Goal: Book appointment/travel/reservation

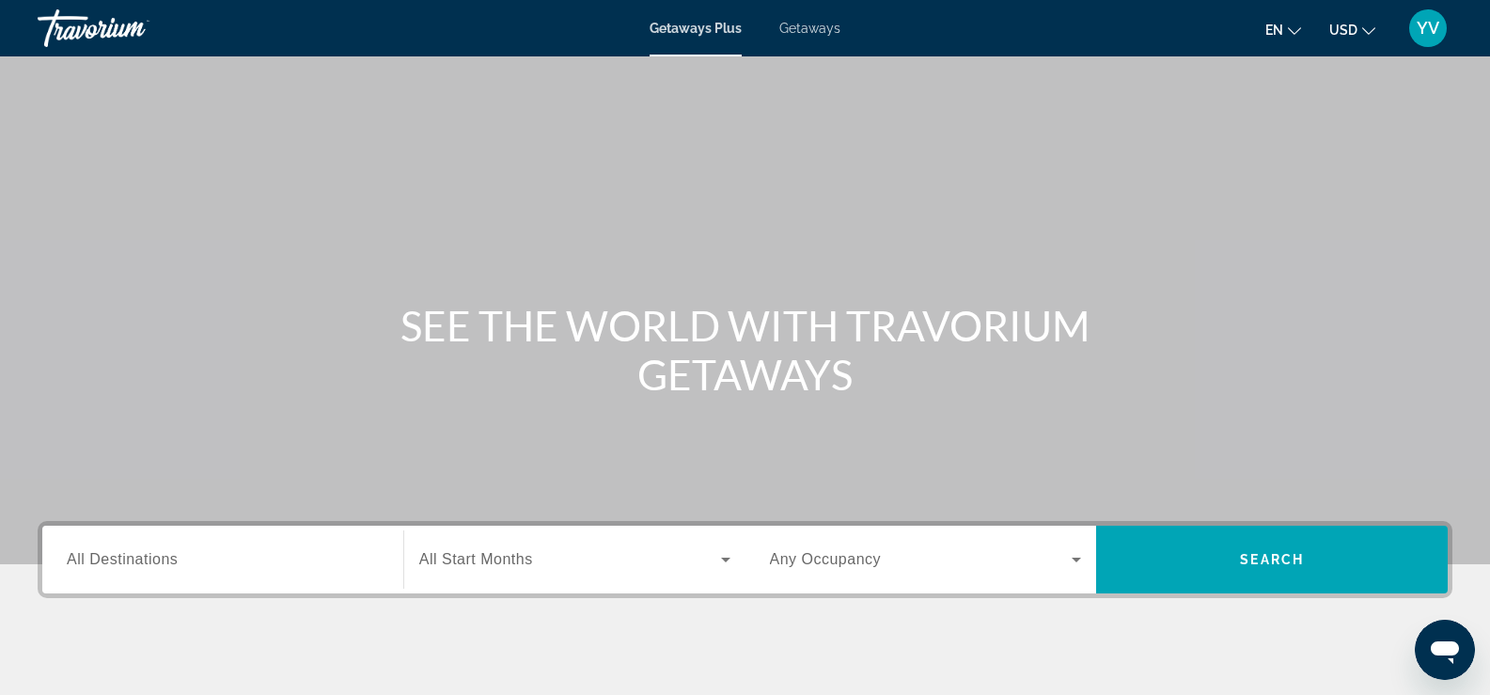
click at [1290, 28] on icon "Change language" at bounding box center [1294, 31] width 13 height 8
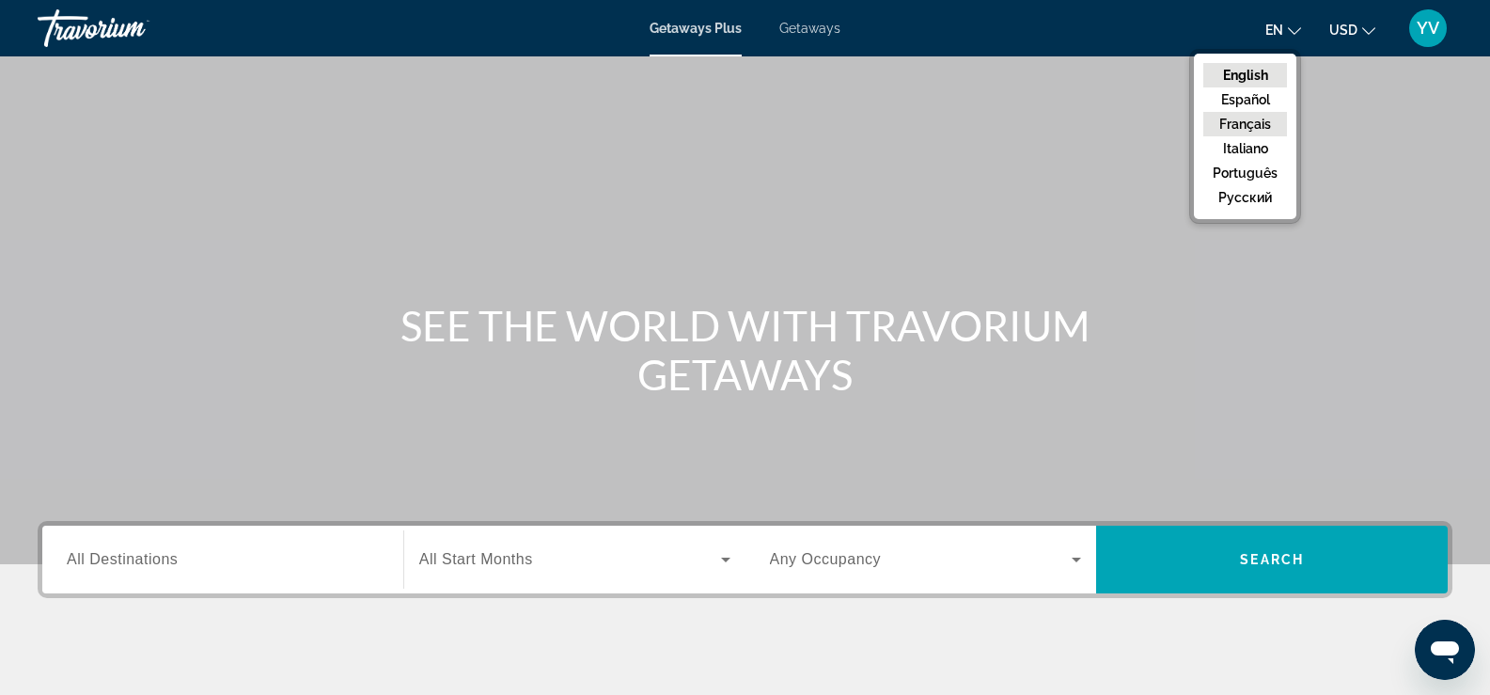
click at [1249, 123] on button "Français" at bounding box center [1245, 124] width 84 height 24
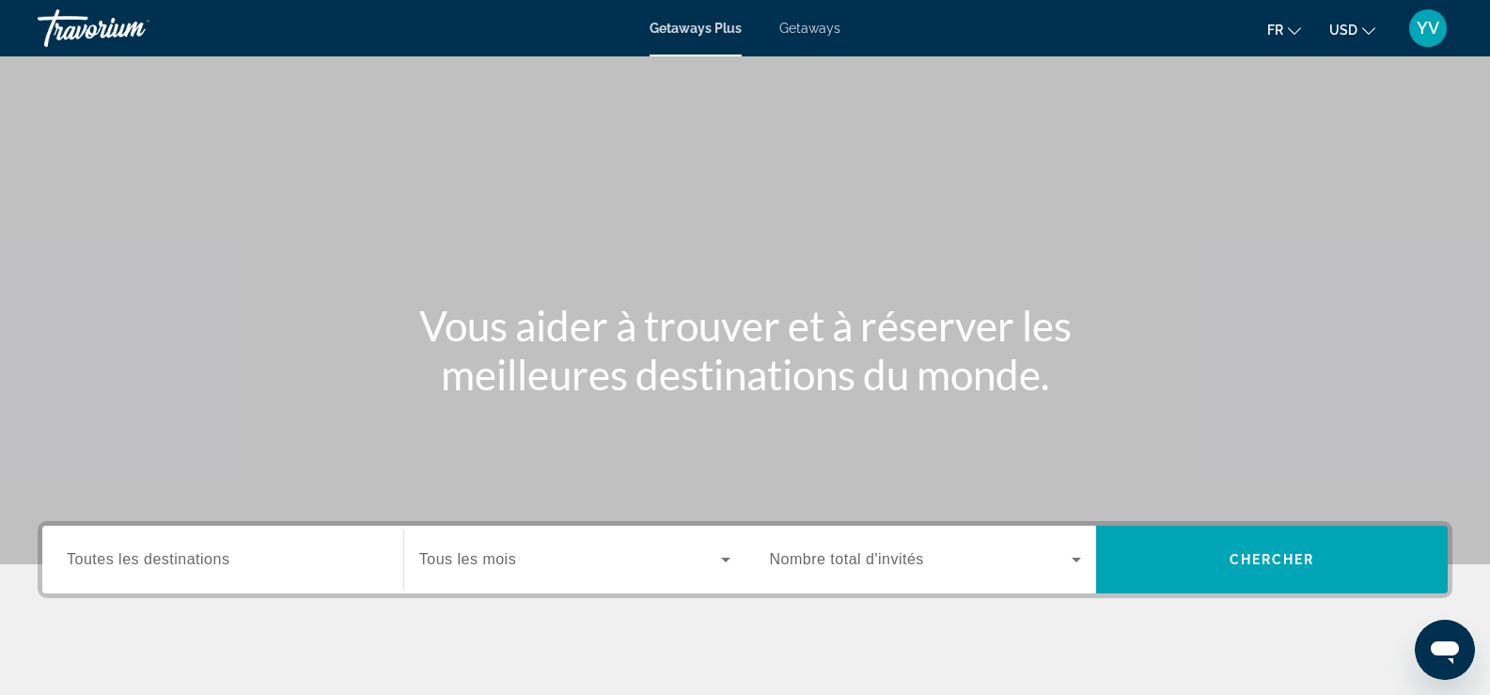
click at [1356, 32] on span "USD" at bounding box center [1343, 30] width 28 height 15
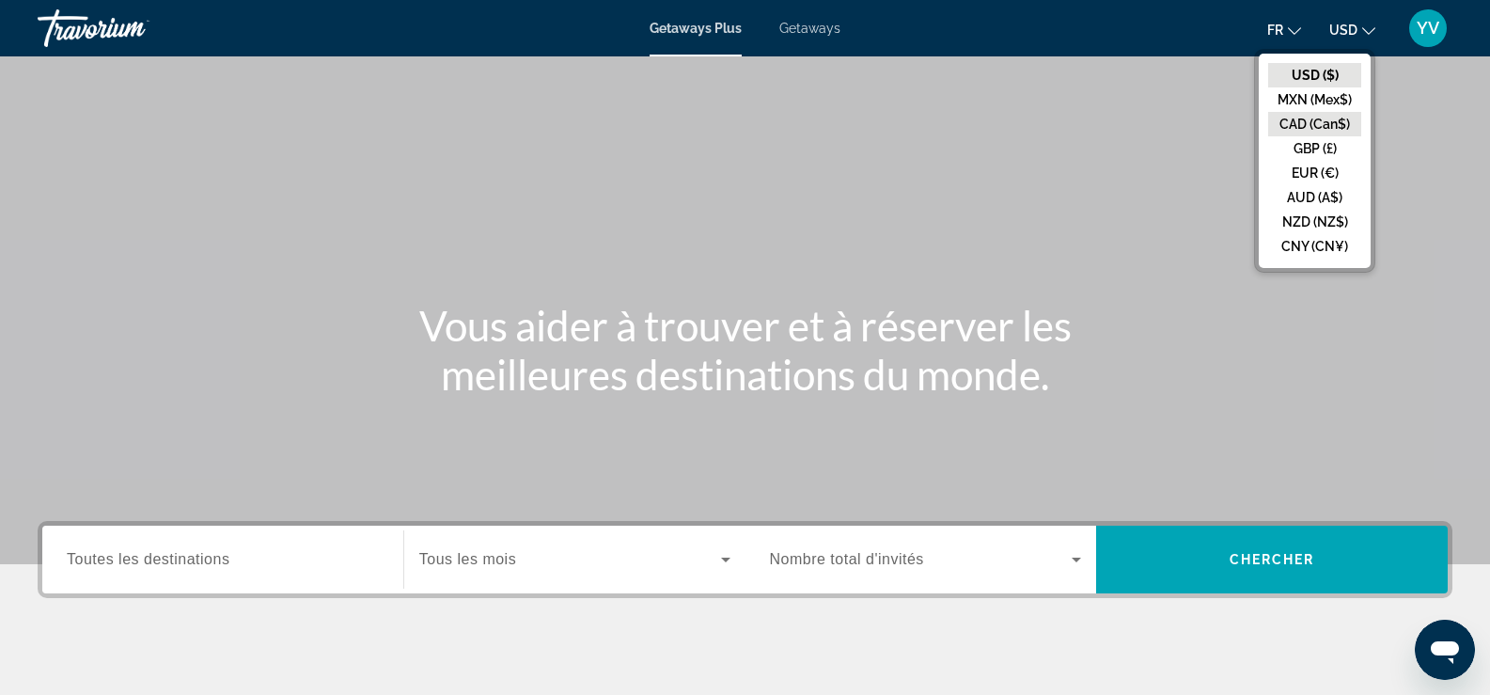
click at [1331, 134] on button "CAD (Can$)" at bounding box center [1314, 124] width 93 height 24
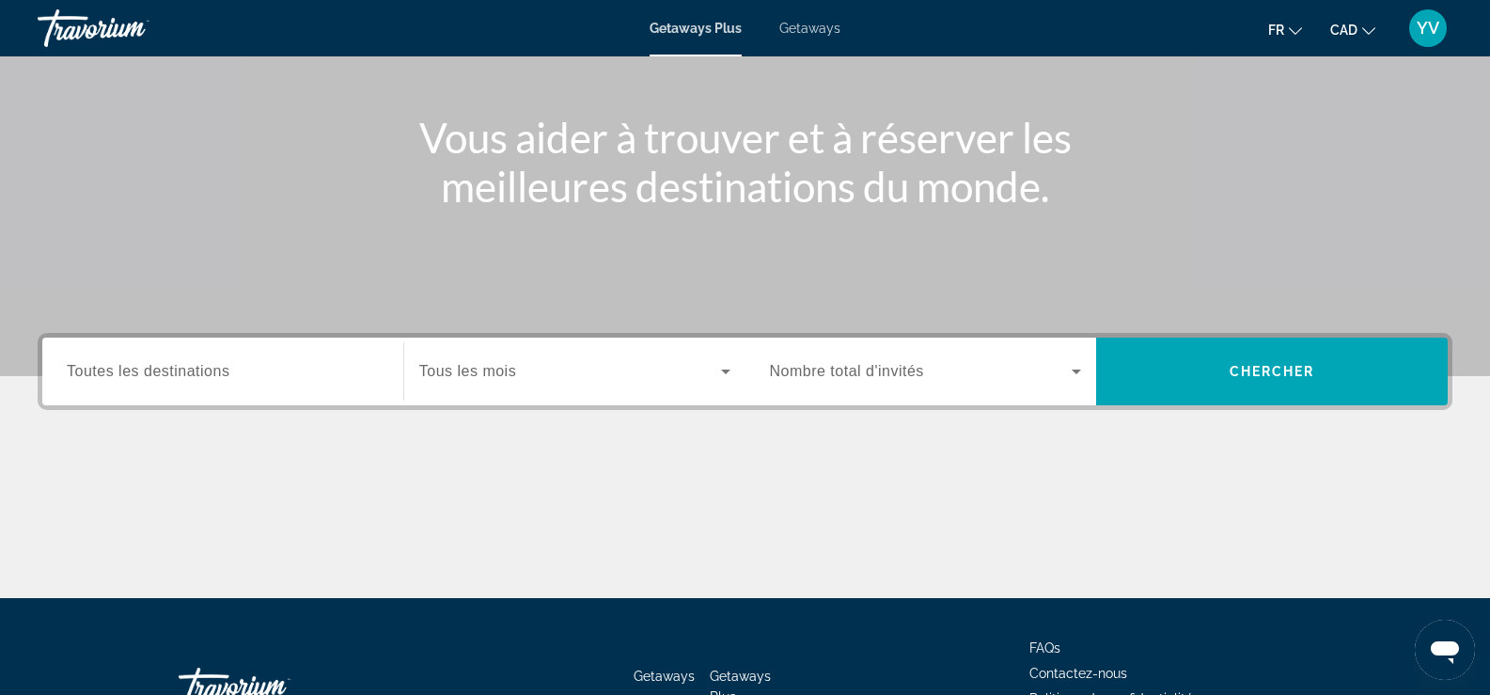
scroll to position [321, 0]
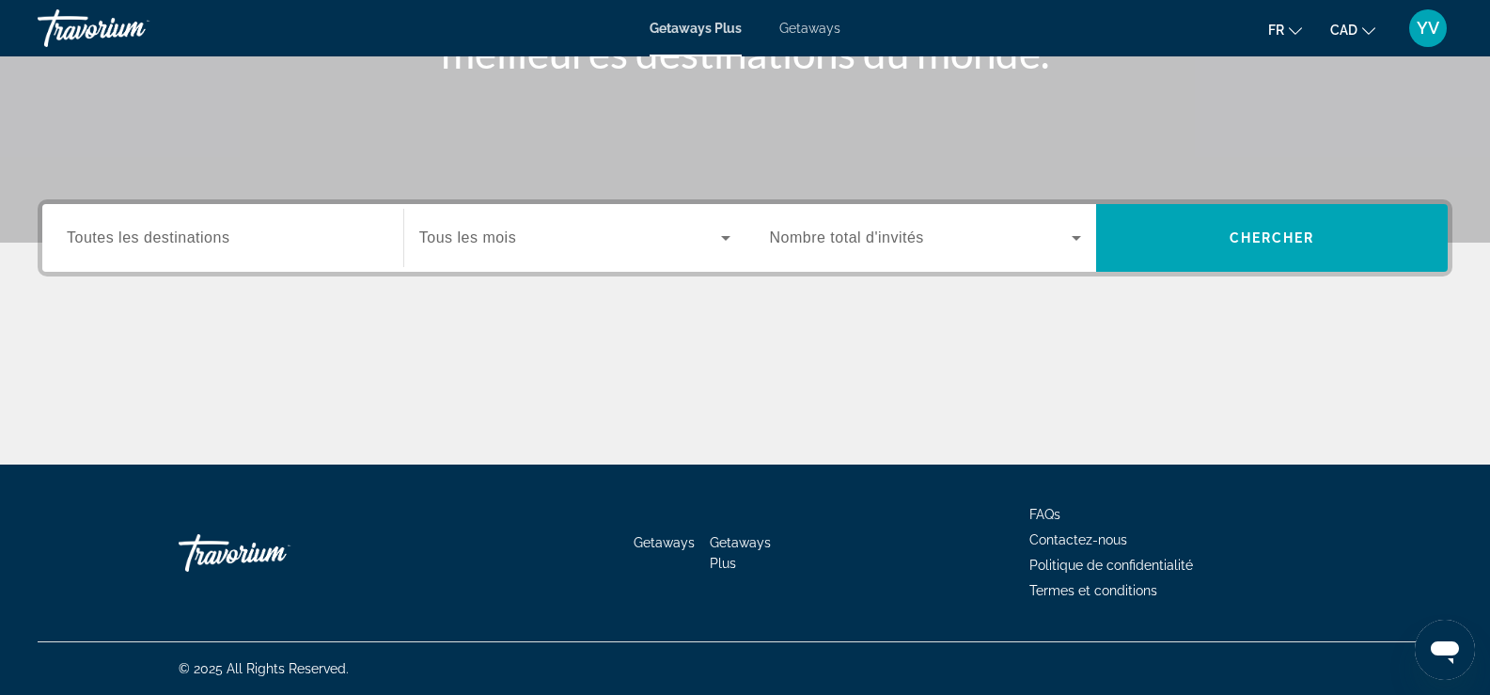
click at [504, 235] on span "Tous les mois" at bounding box center [467, 237] width 97 height 16
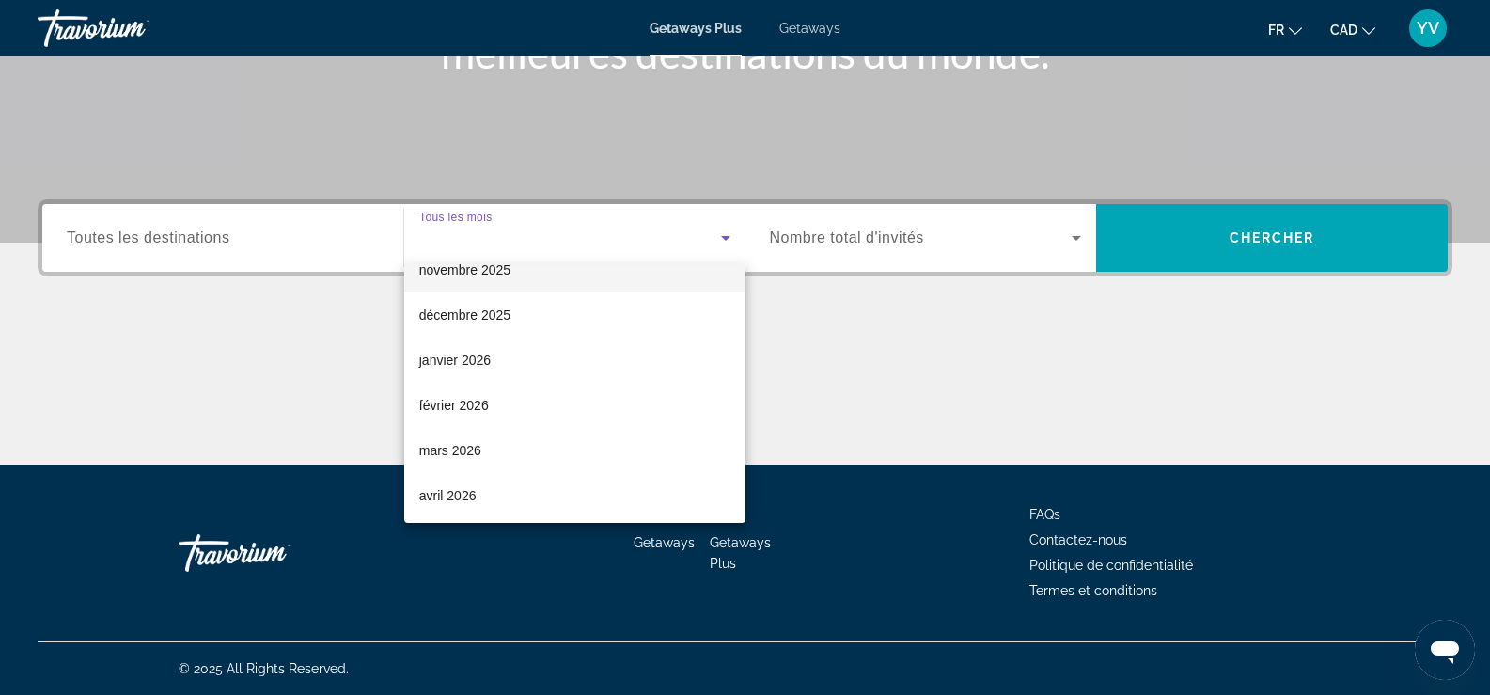
scroll to position [188, 0]
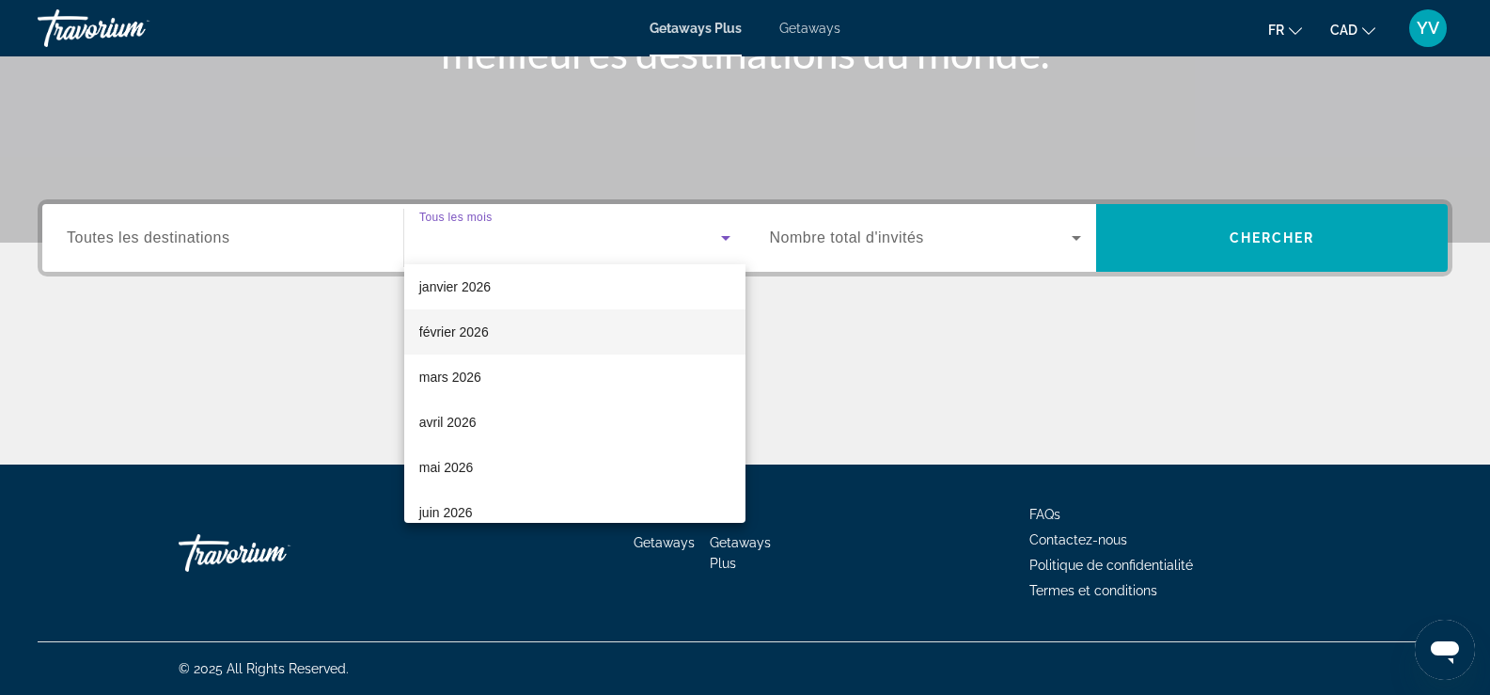
click at [460, 338] on span "février 2026" at bounding box center [454, 332] width 70 height 23
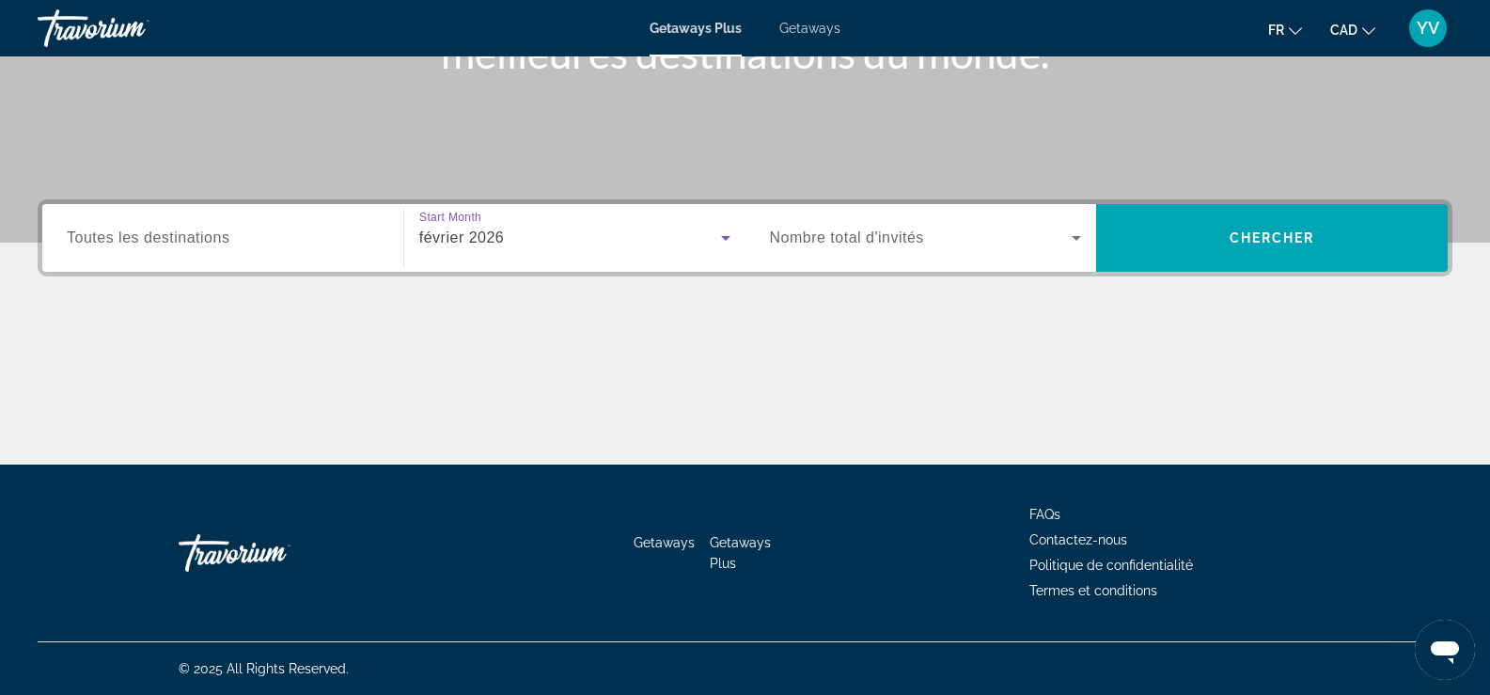
click at [194, 231] on span "Toutes les destinations" at bounding box center [148, 237] width 163 height 16
click at [194, 231] on input "Destination Toutes les destinations" at bounding box center [223, 238] width 312 height 23
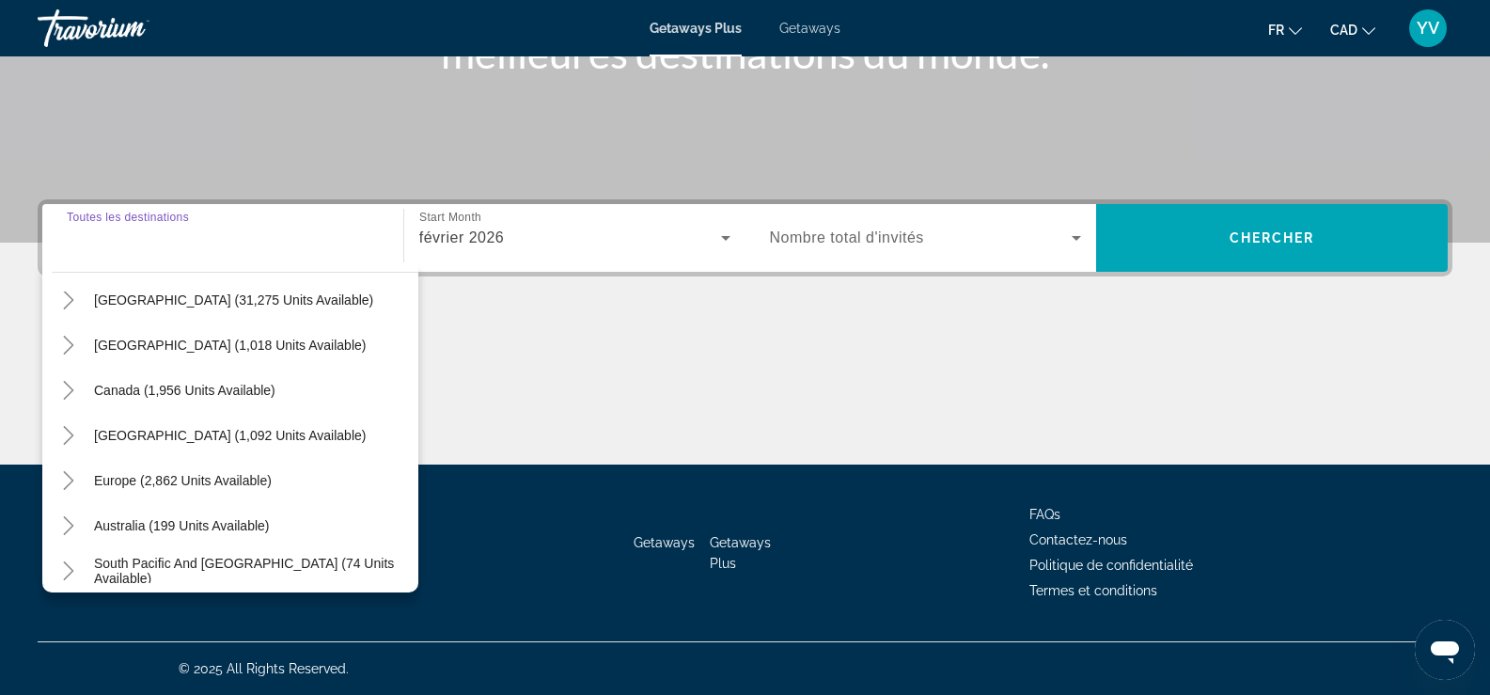
scroll to position [94, 0]
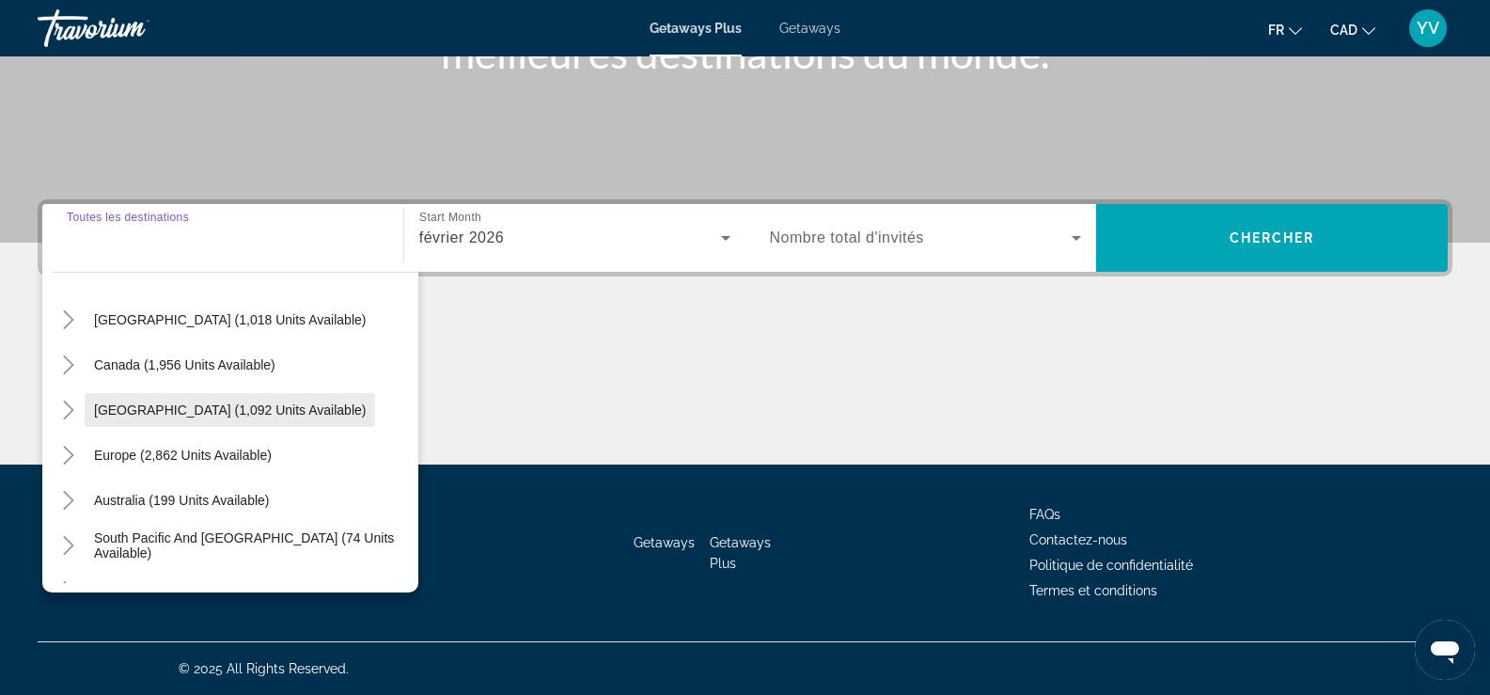
click at [193, 416] on span "[GEOGRAPHIC_DATA] (1,092 units available)" at bounding box center [230, 409] width 272 height 15
type input "**********"
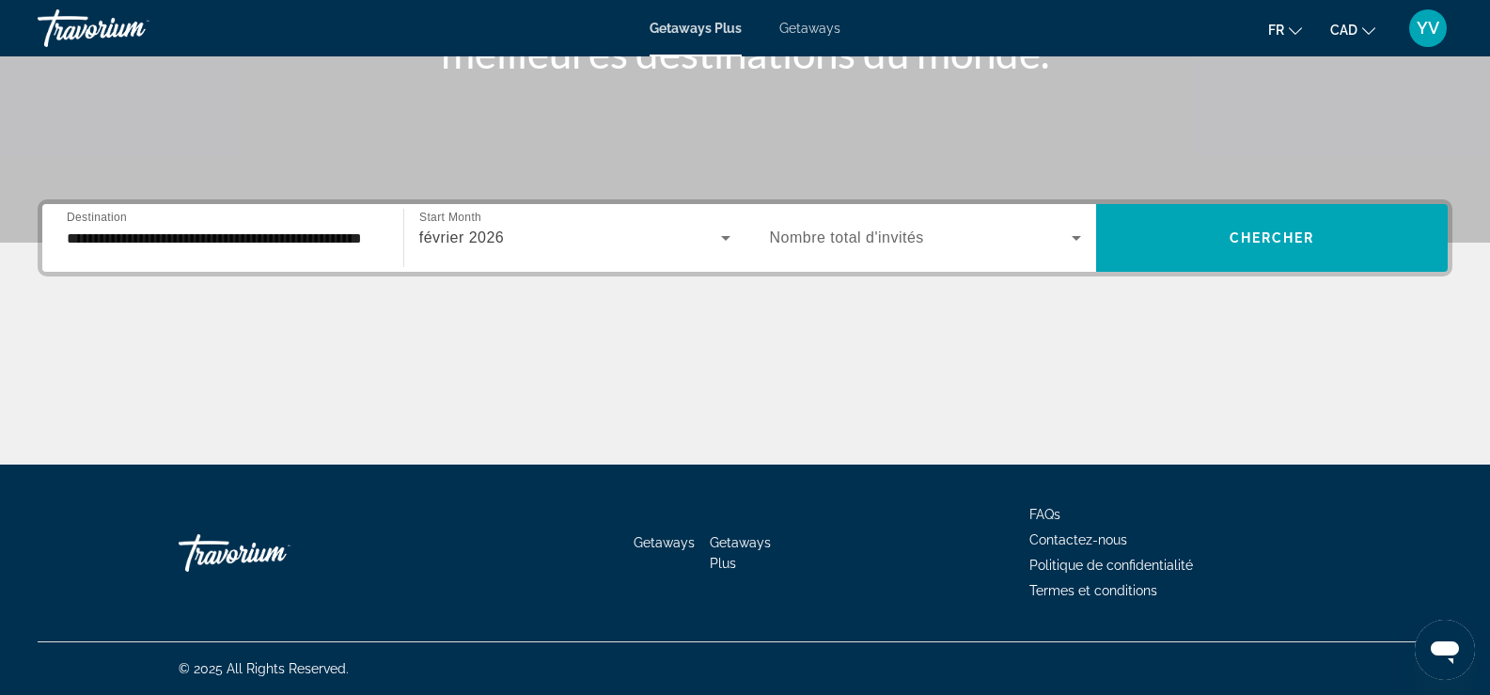
click at [881, 243] on span "Nombre total d'invités" at bounding box center [847, 237] width 154 height 16
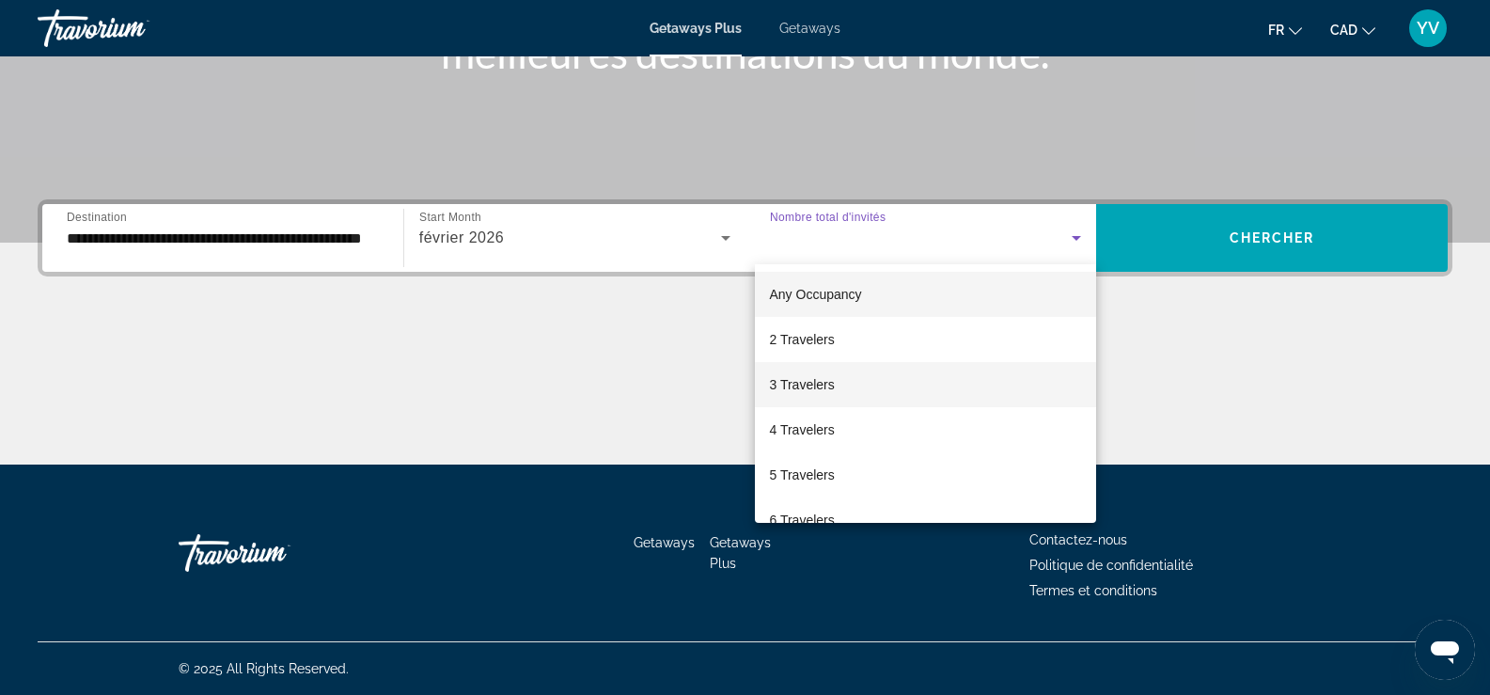
click at [823, 384] on span "3 Travelers" at bounding box center [802, 384] width 65 height 23
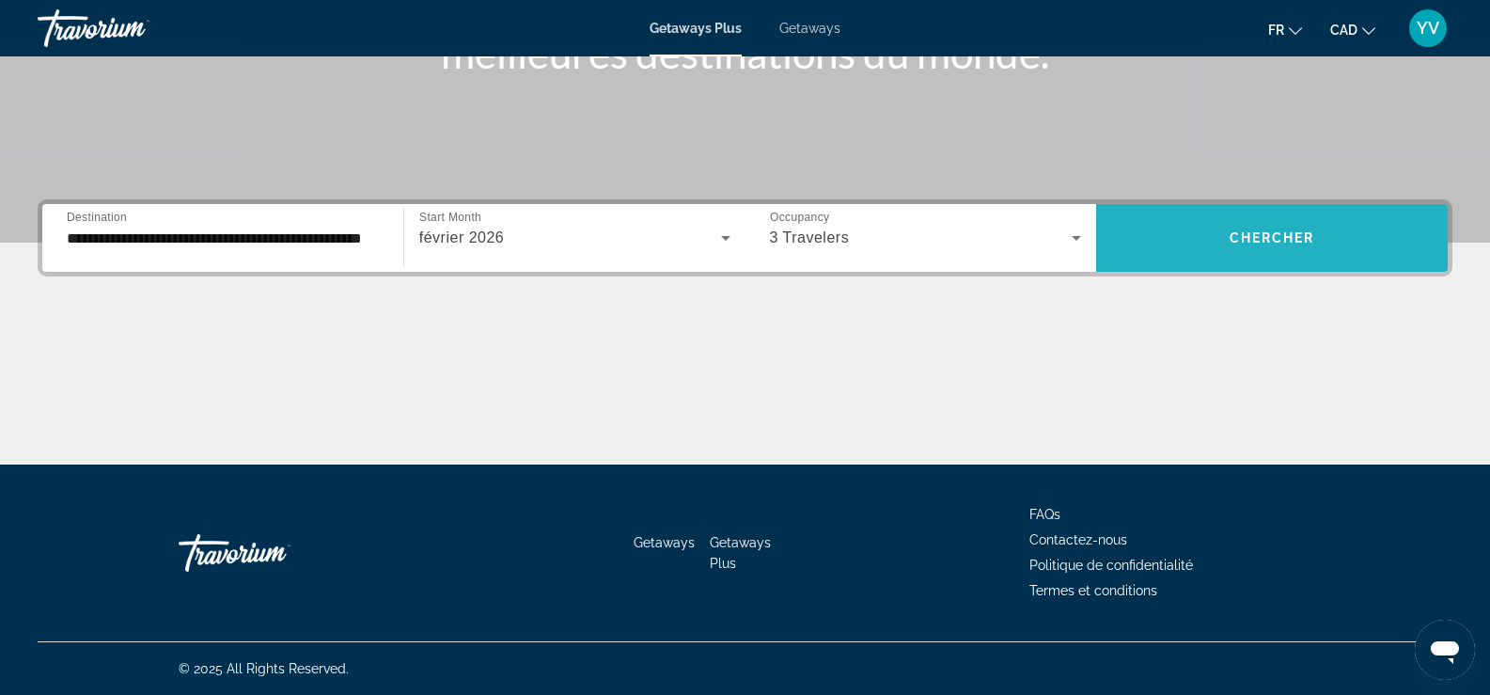
click at [1238, 233] on span "Chercher" at bounding box center [1273, 237] width 86 height 15
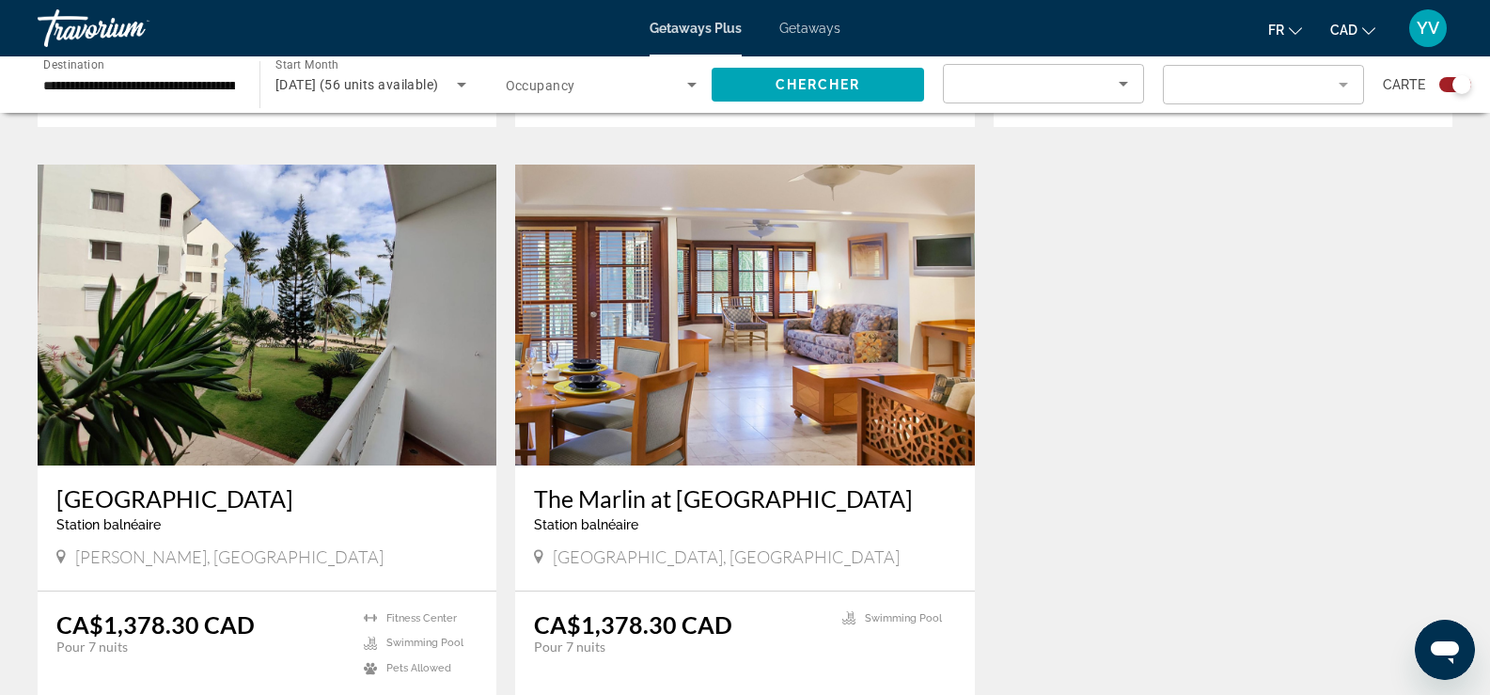
scroll to position [1410, 0]
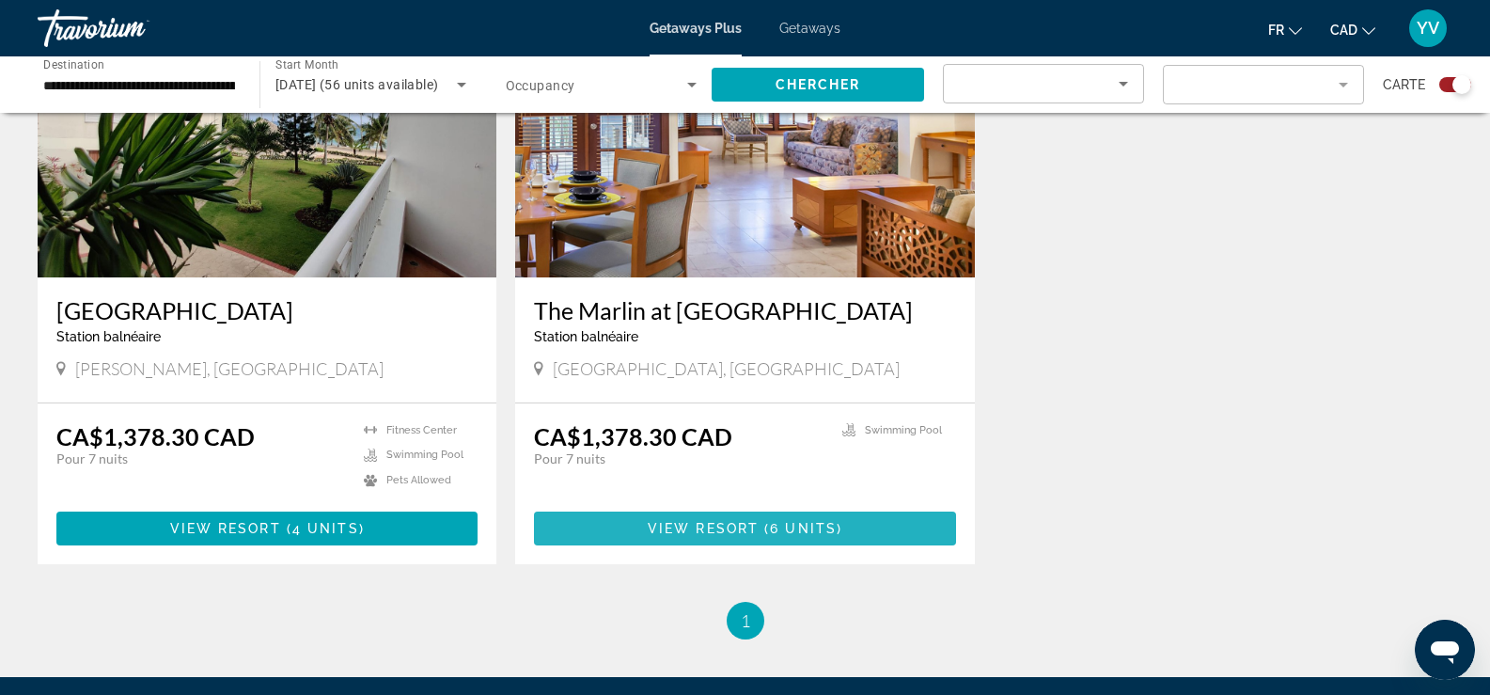
click at [705, 521] on span "View Resort" at bounding box center [703, 528] width 111 height 15
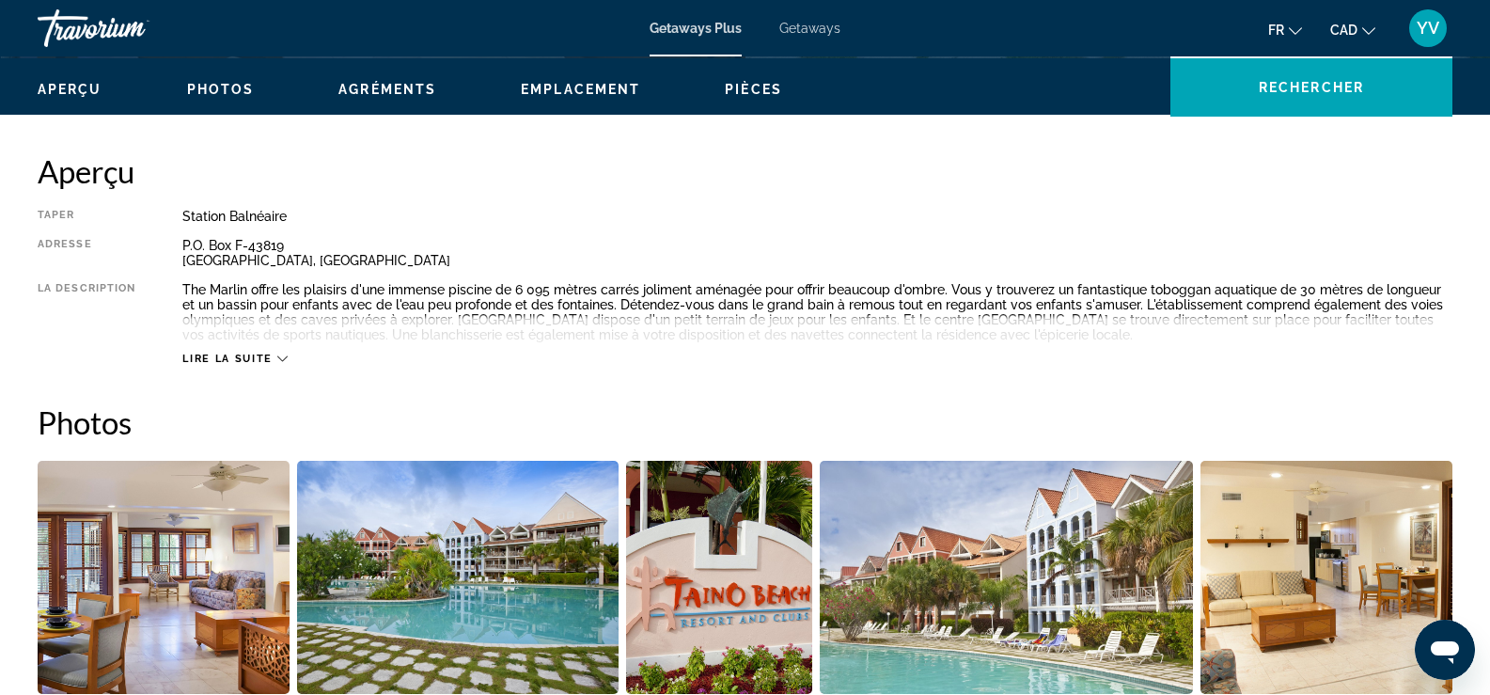
scroll to position [564, 0]
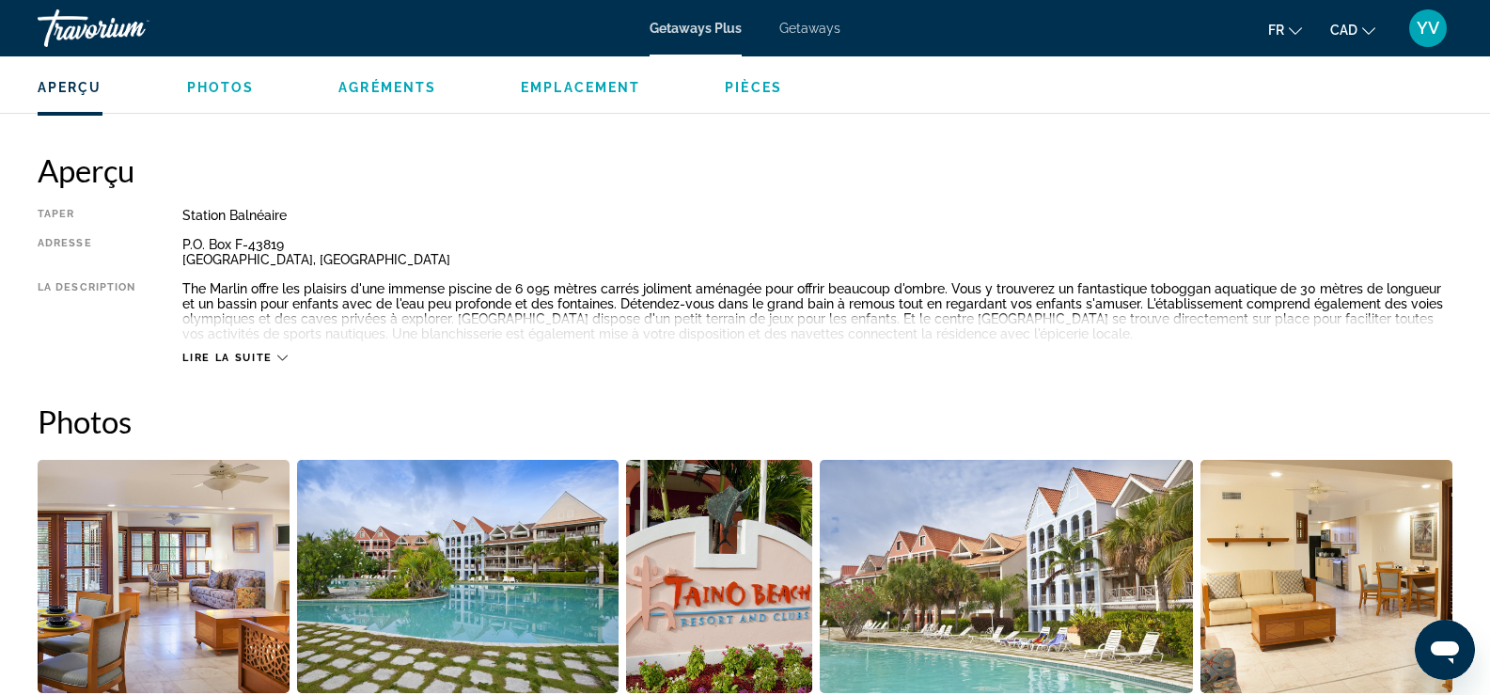
click at [278, 358] on icon "Main content" at bounding box center [282, 358] width 10 height 10
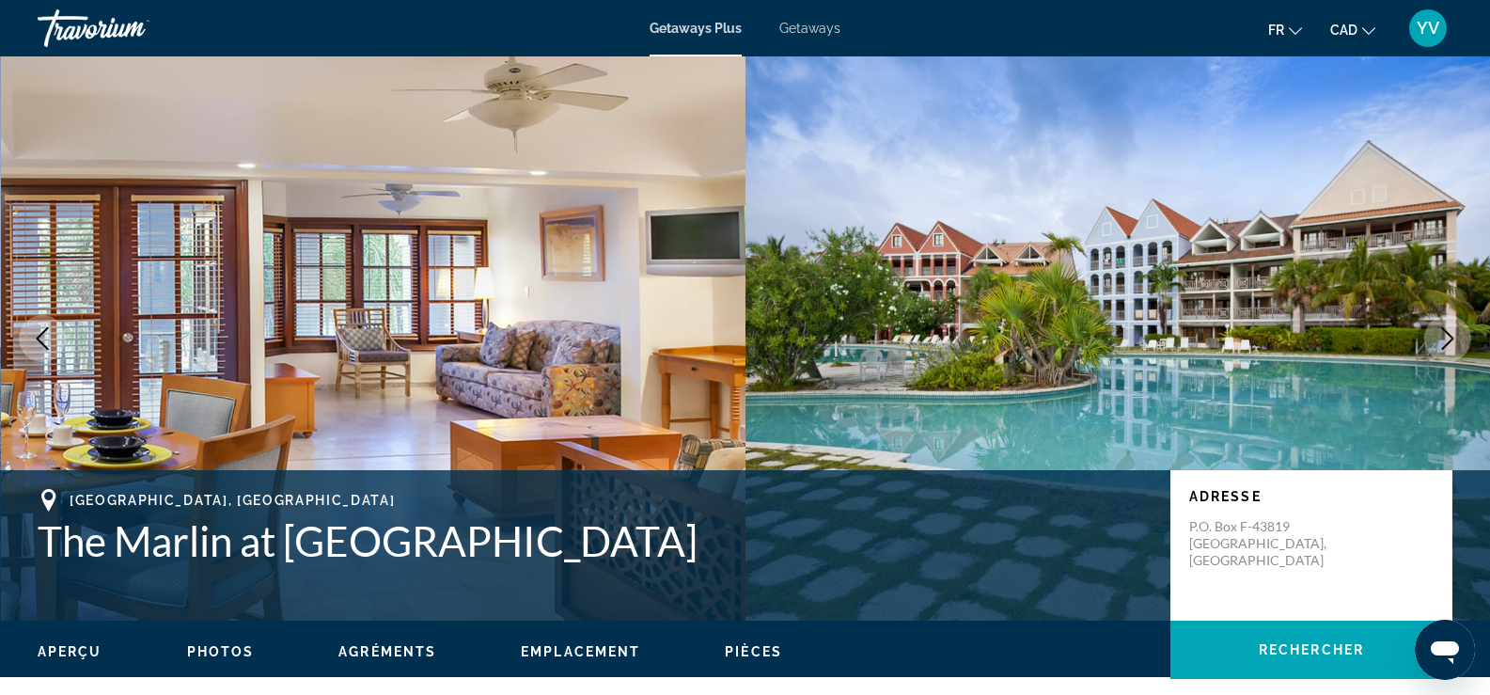
scroll to position [376, 0]
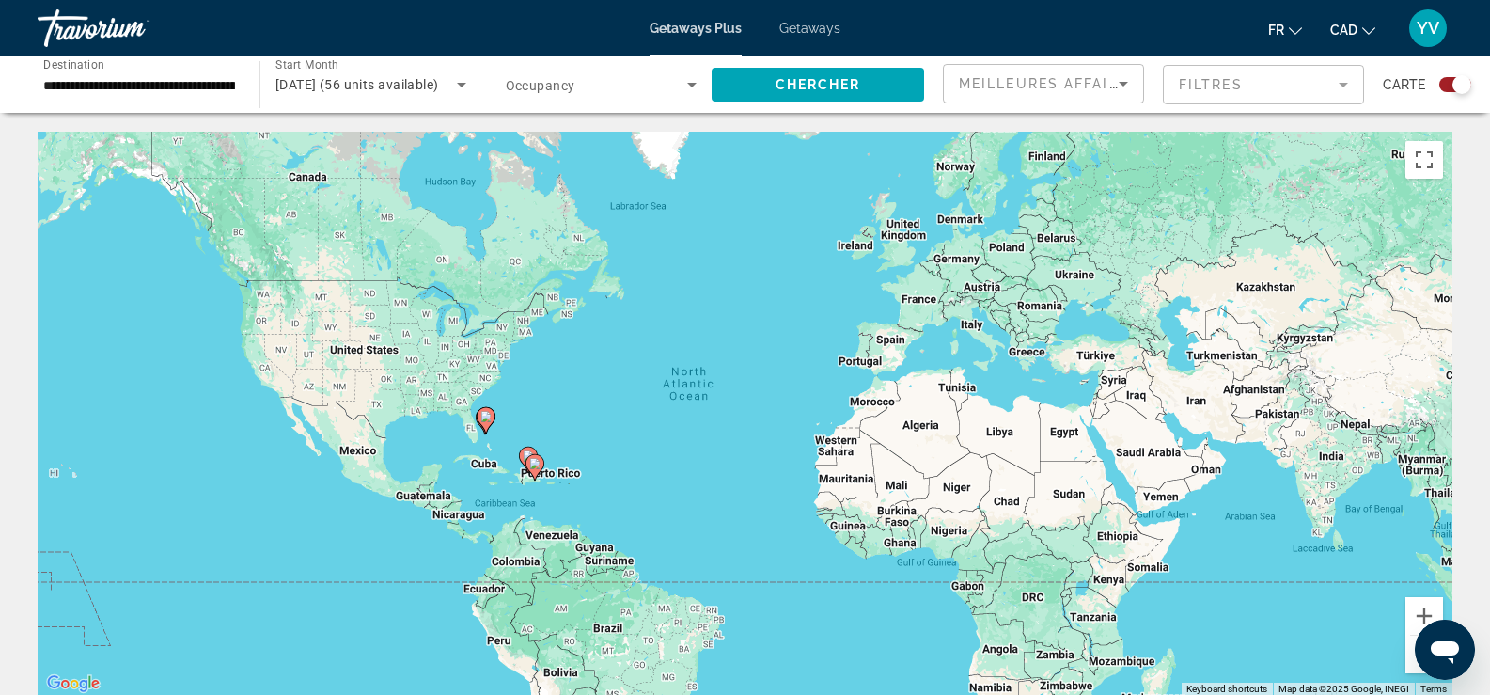
click at [171, 83] on input "**********" at bounding box center [139, 85] width 192 height 23
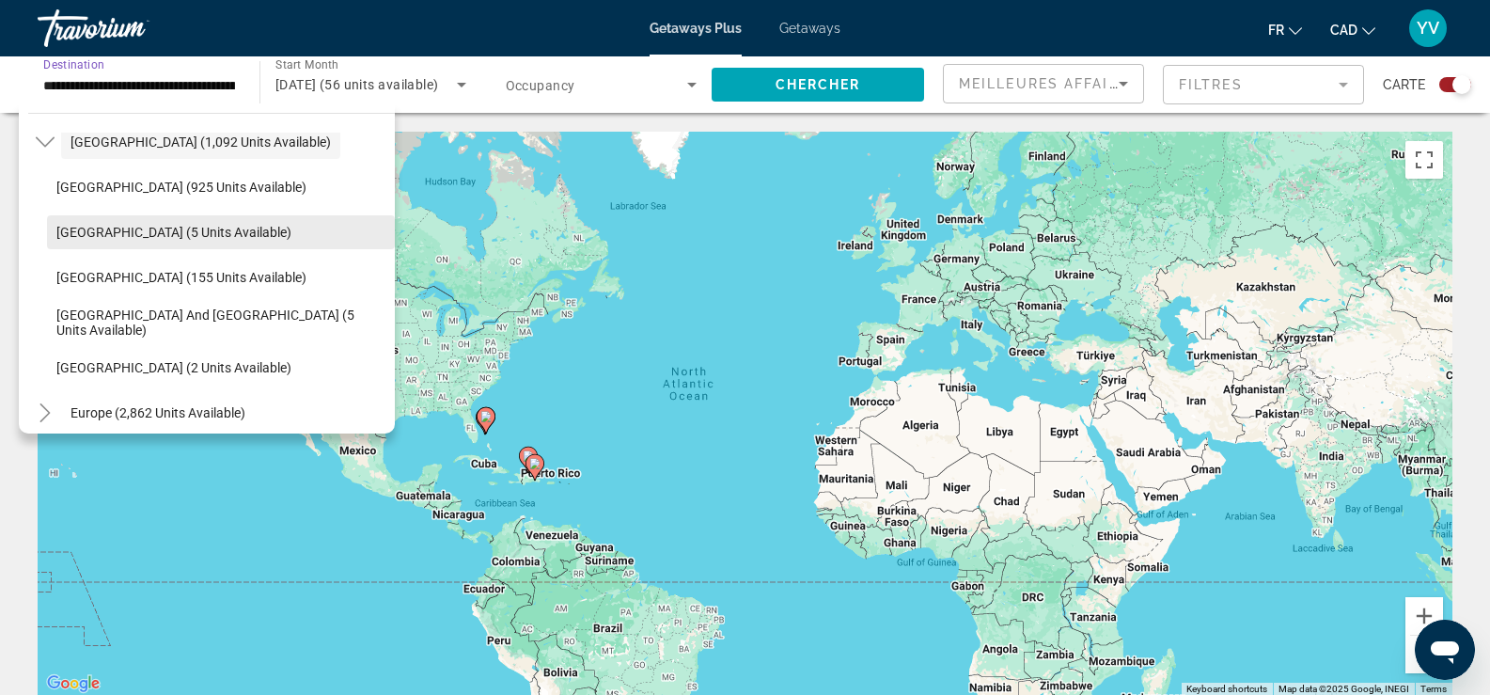
scroll to position [161, 0]
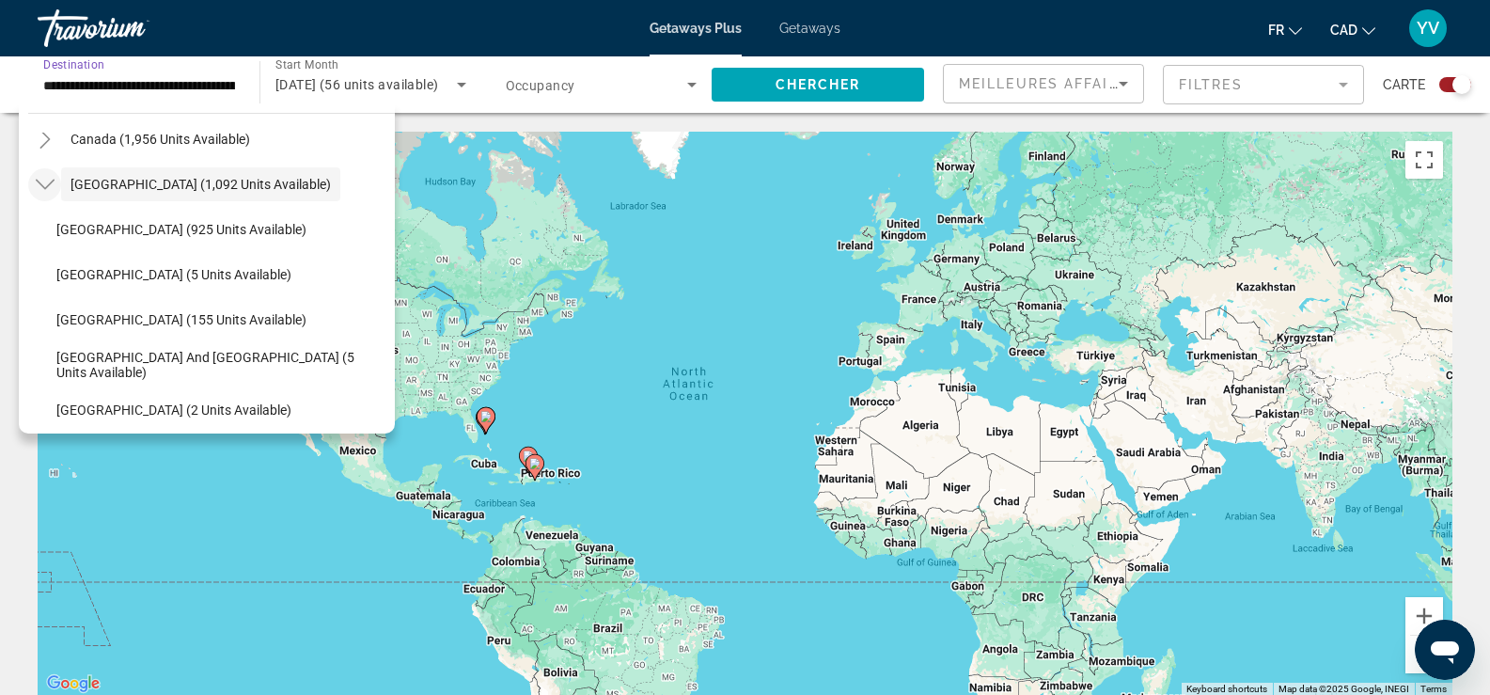
click at [46, 185] on icon "Toggle Caribbean & Atlantic Islands (1,092 units available)" at bounding box center [45, 184] width 19 height 19
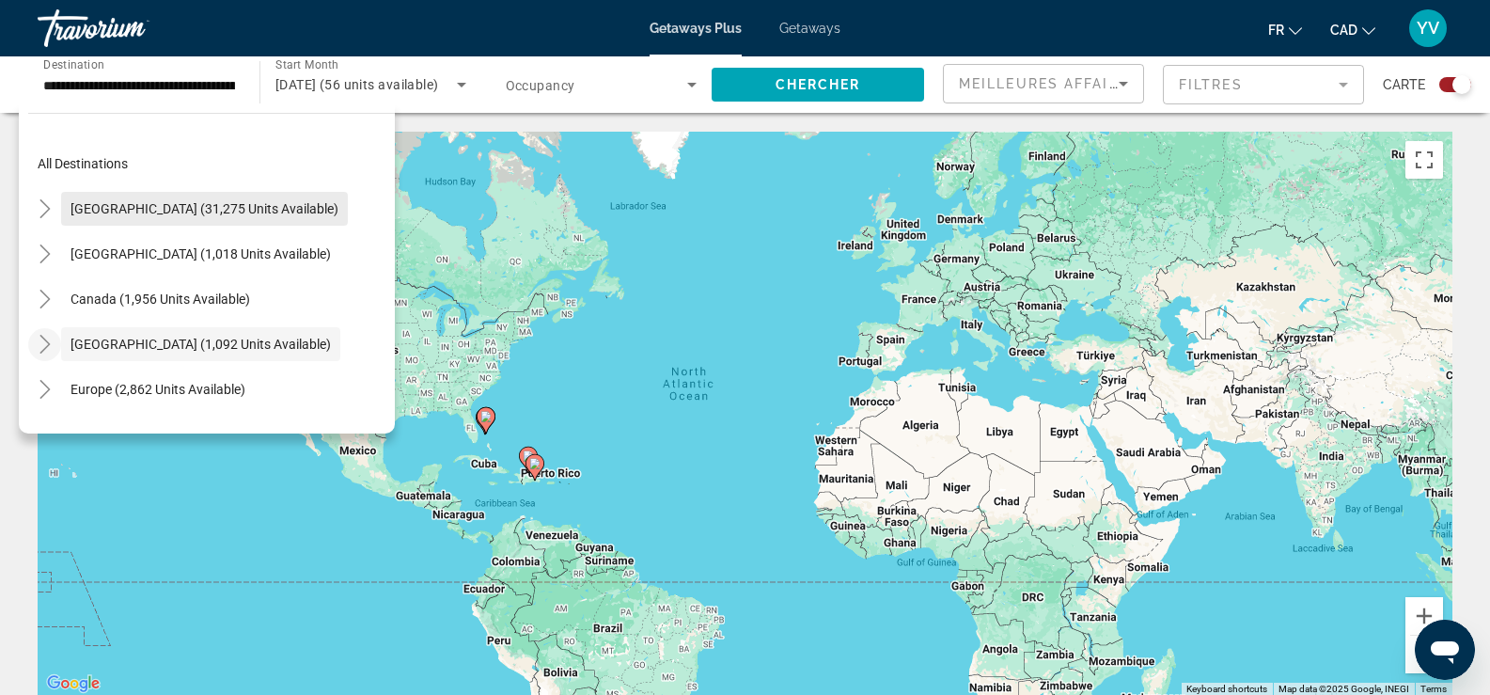
scroll to position [0, 0]
click at [48, 248] on icon "Toggle Mexico (1,018 units available)" at bounding box center [45, 254] width 19 height 19
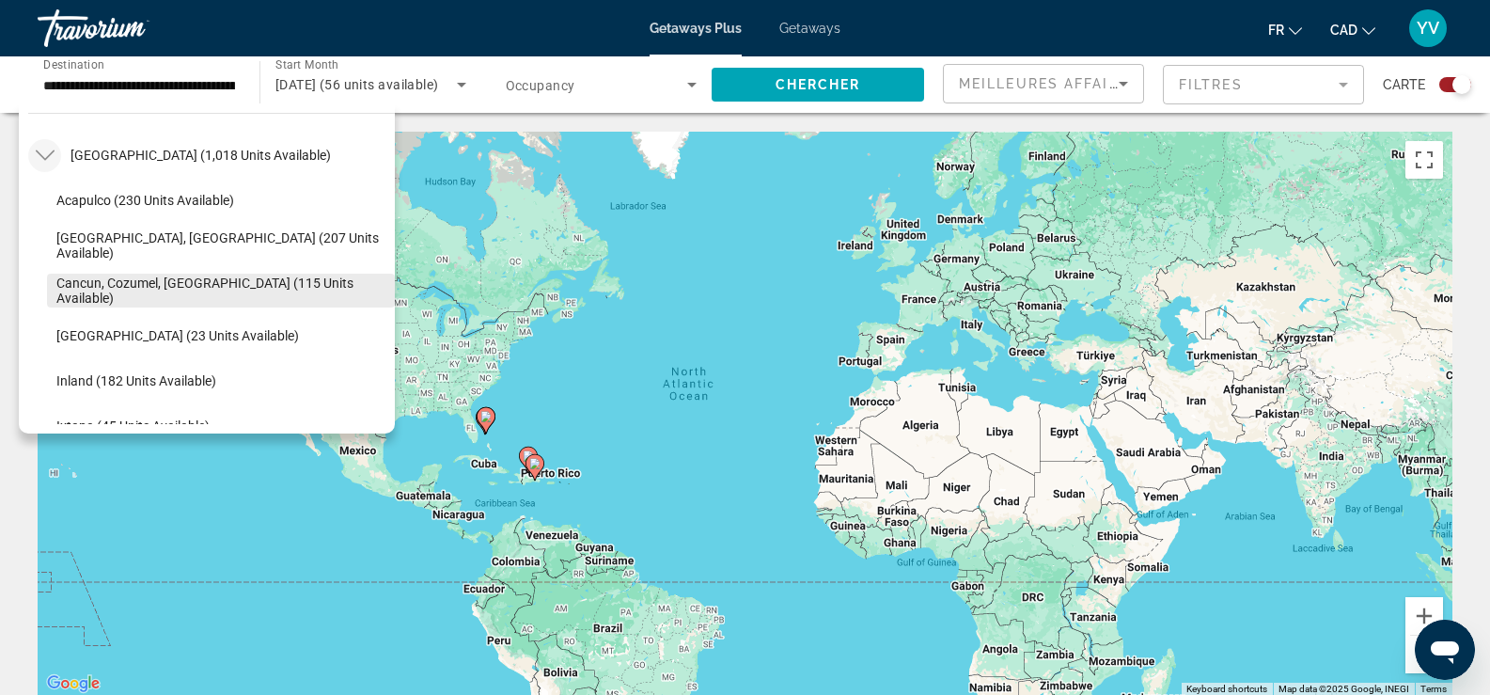
click at [188, 295] on span "Cancun, Cozumel, [GEOGRAPHIC_DATA] (115 units available)" at bounding box center [220, 290] width 329 height 30
type input "**********"
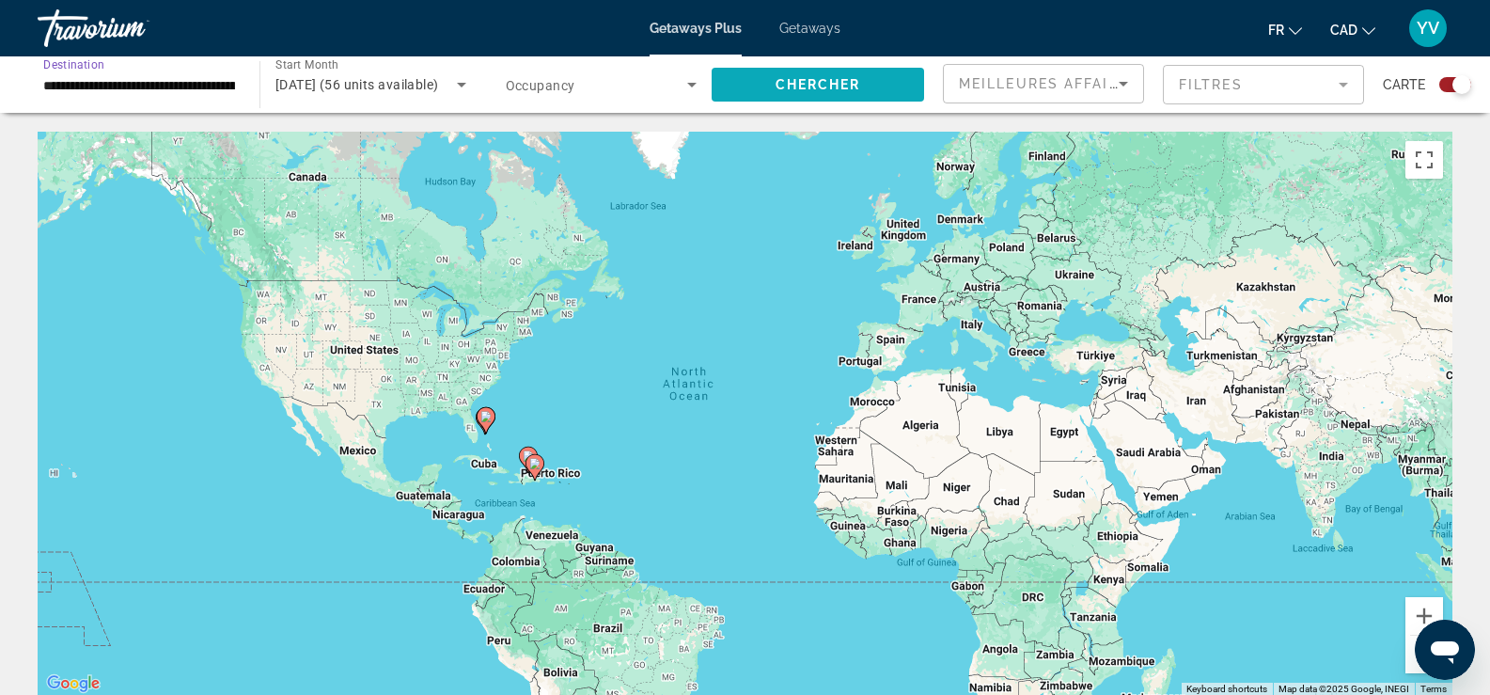
click at [810, 86] on span "Chercher" at bounding box center [819, 84] width 86 height 15
click at [384, 84] on div "février 2026" at bounding box center [365, 84] width 181 height 23
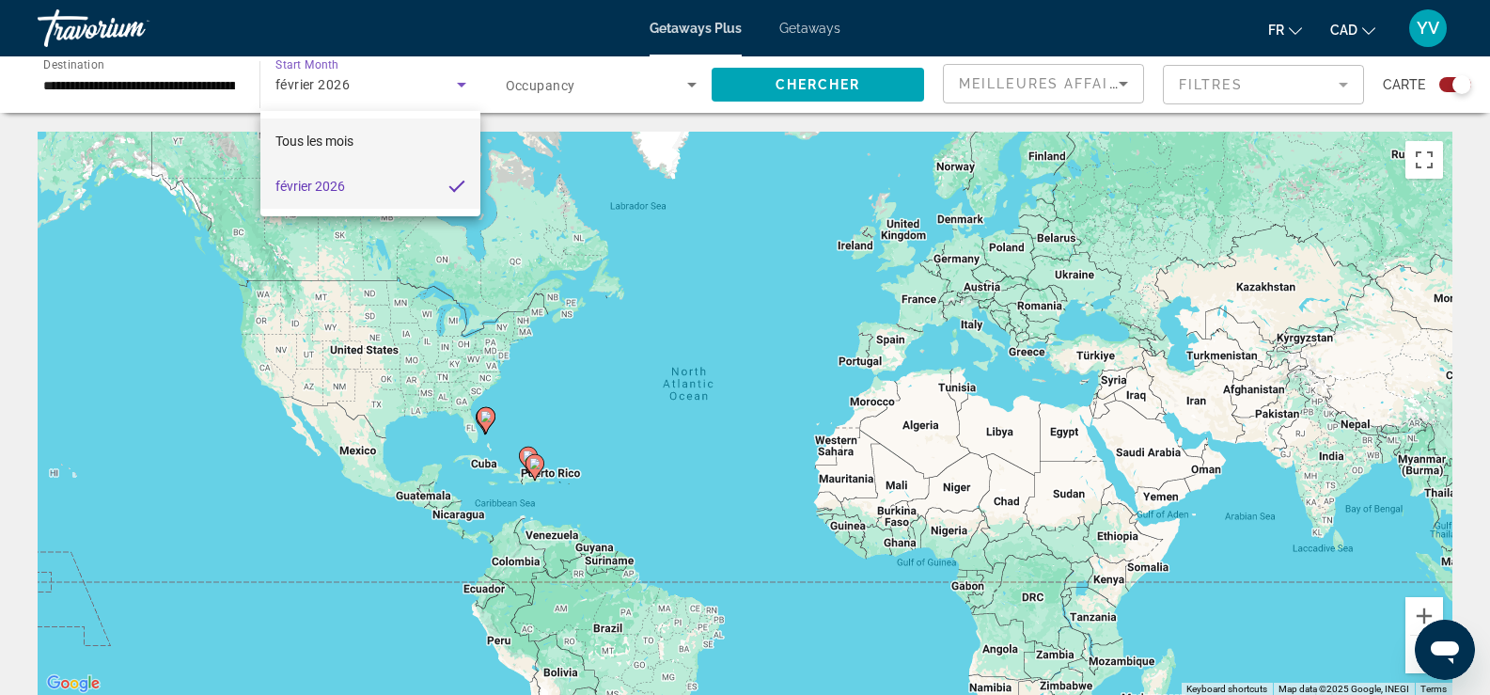
click at [327, 139] on span "Tous les mois" at bounding box center [314, 140] width 78 height 15
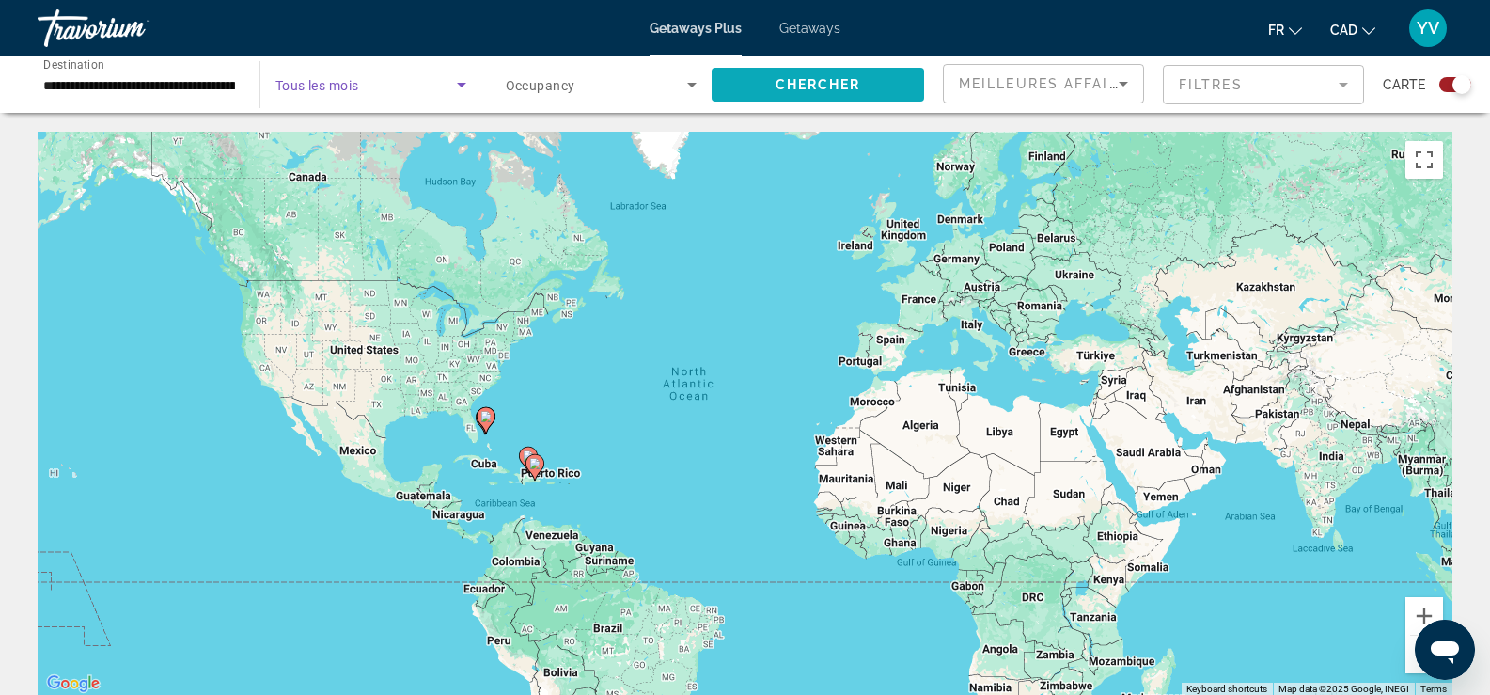
click at [849, 90] on span "Chercher" at bounding box center [819, 84] width 86 height 15
click at [449, 100] on div "Search widget" at bounding box center [370, 84] width 191 height 53
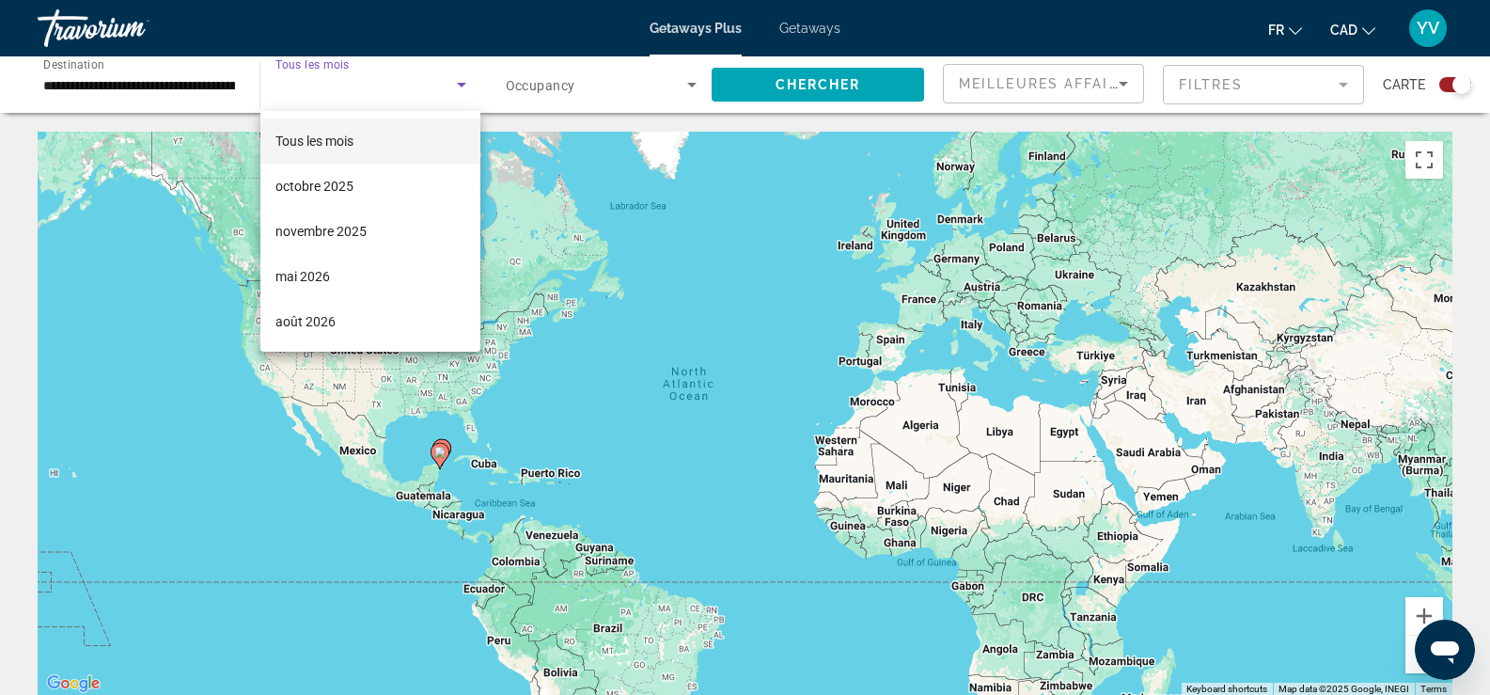
click at [408, 80] on div at bounding box center [745, 347] width 1490 height 695
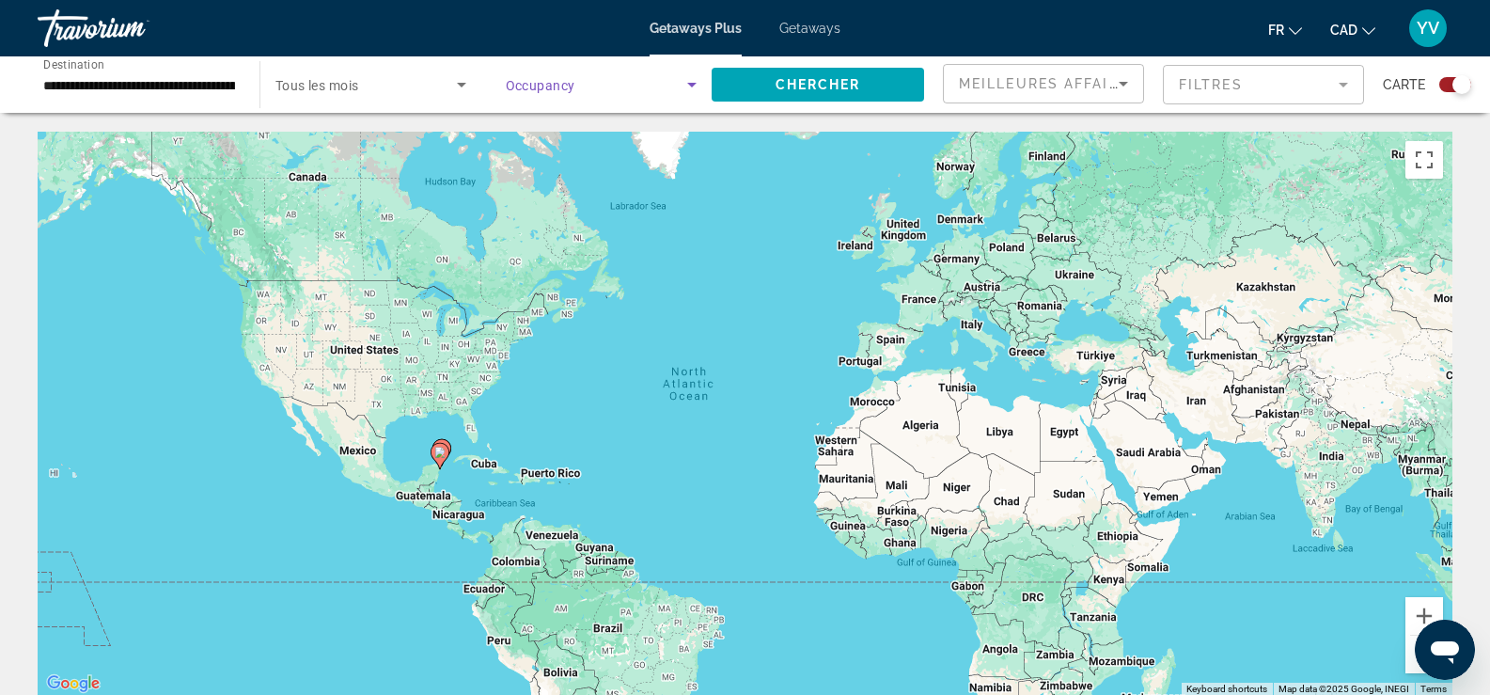
click at [682, 86] on icon "Search widget" at bounding box center [692, 84] width 23 height 23
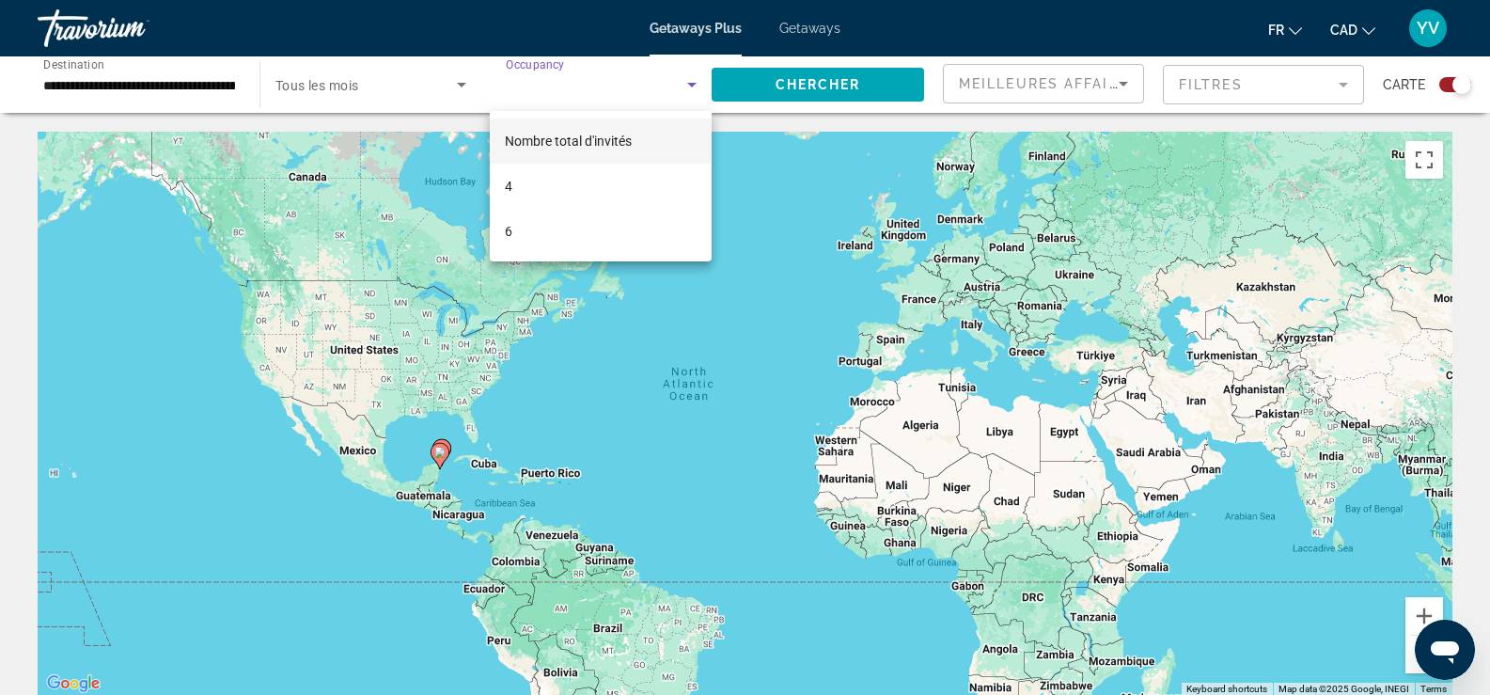
click at [564, 141] on span "Nombre total d'invités" at bounding box center [568, 140] width 127 height 15
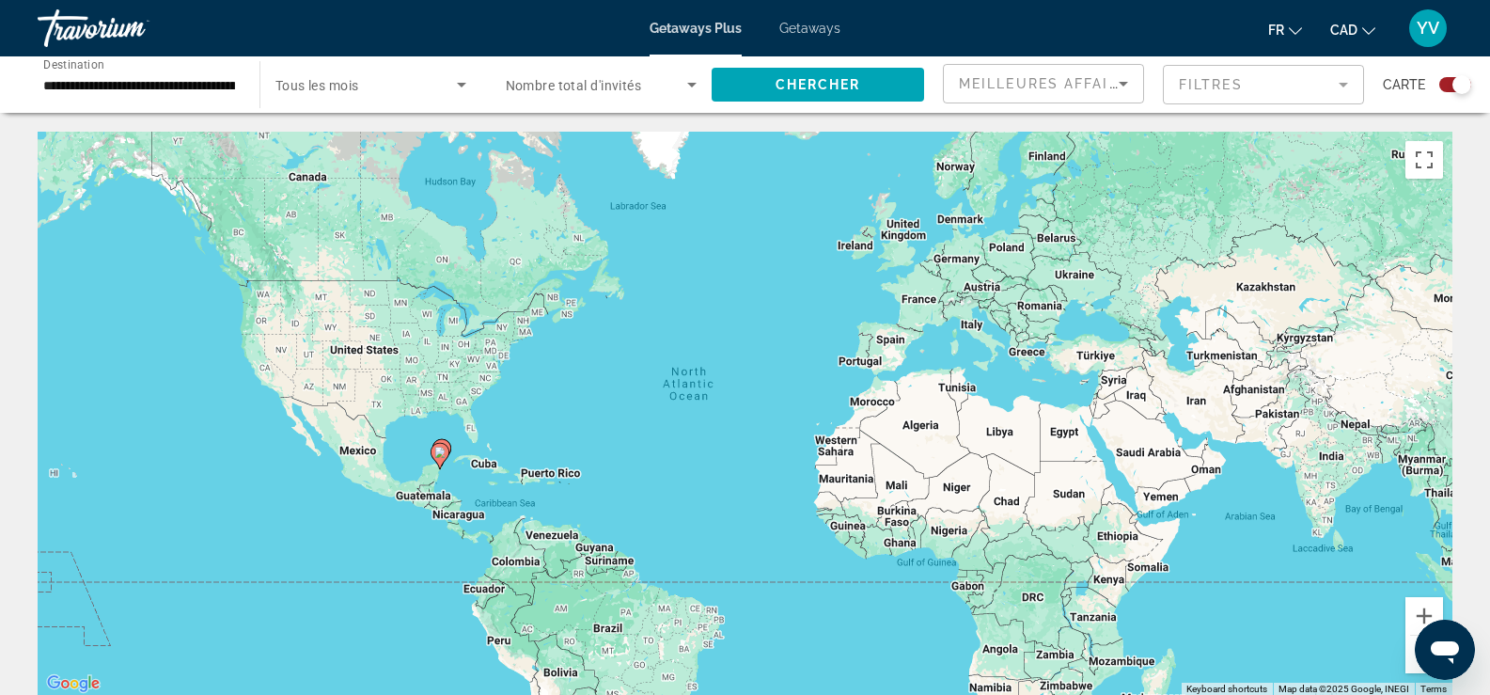
click at [348, 88] on span "Tous les mois" at bounding box center [317, 85] width 84 height 15
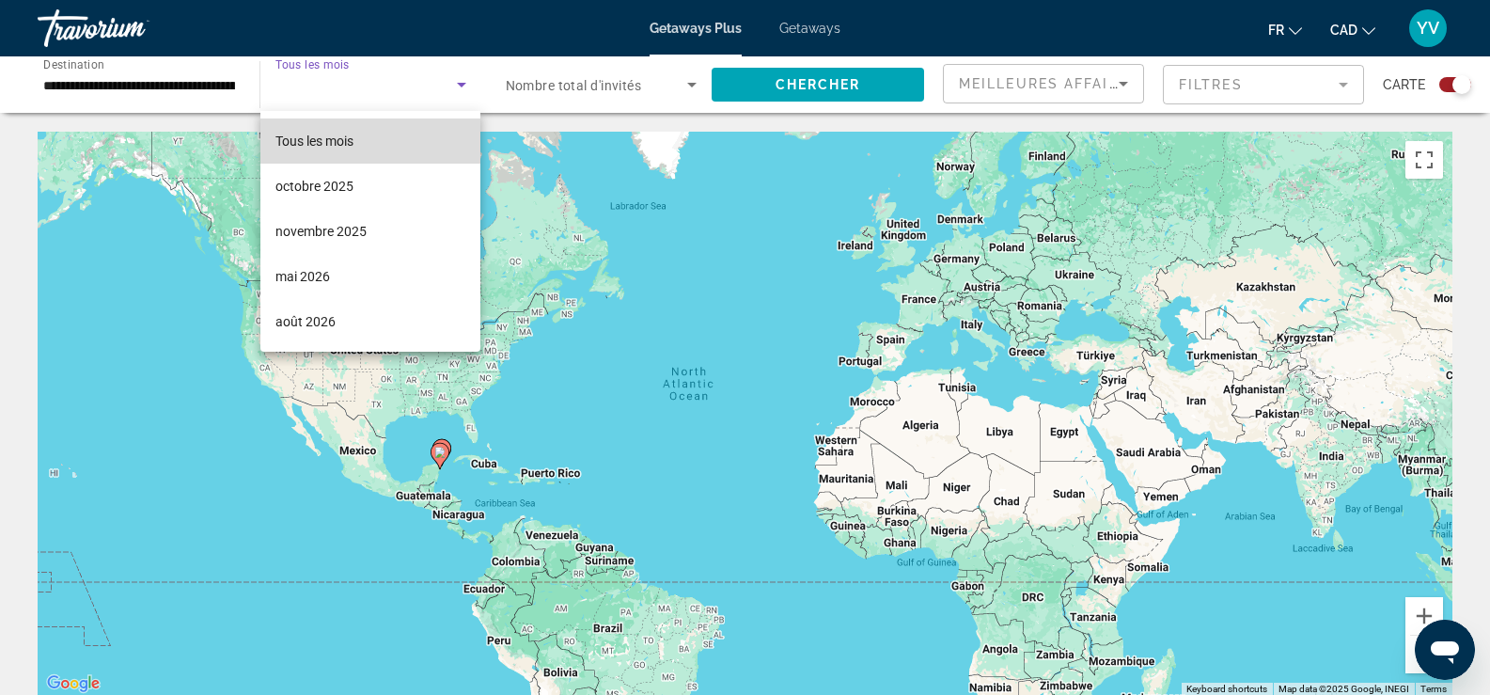
click at [319, 142] on span "Tous les mois" at bounding box center [314, 140] width 78 height 15
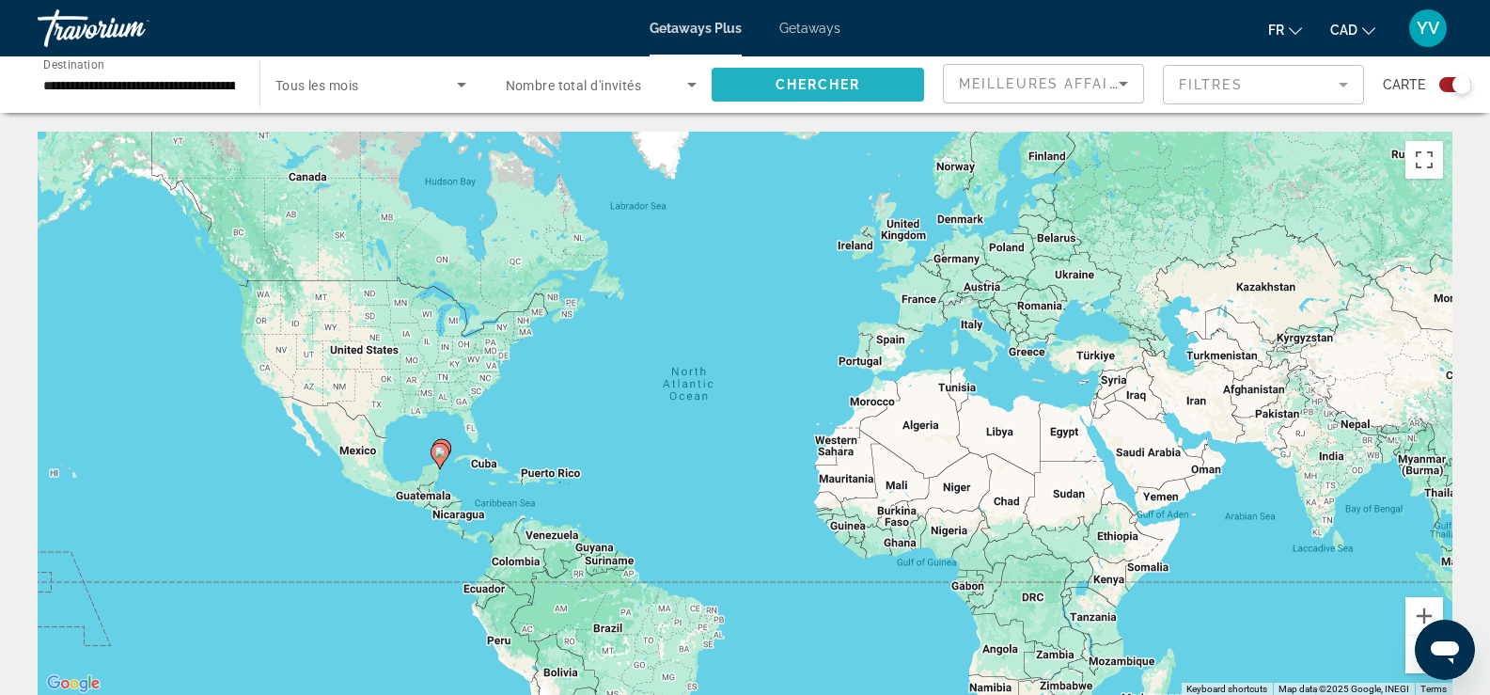
click at [807, 84] on span "Chercher" at bounding box center [819, 84] width 86 height 15
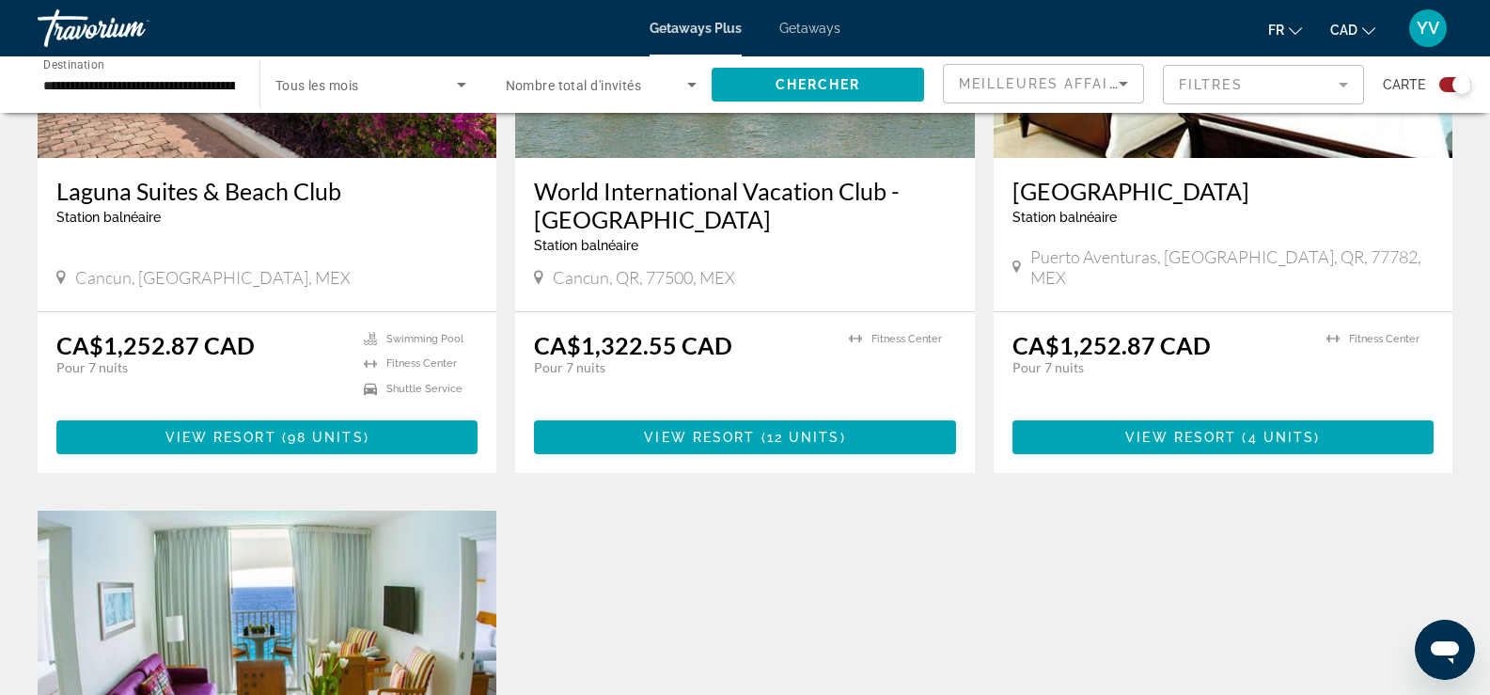
scroll to position [899, 0]
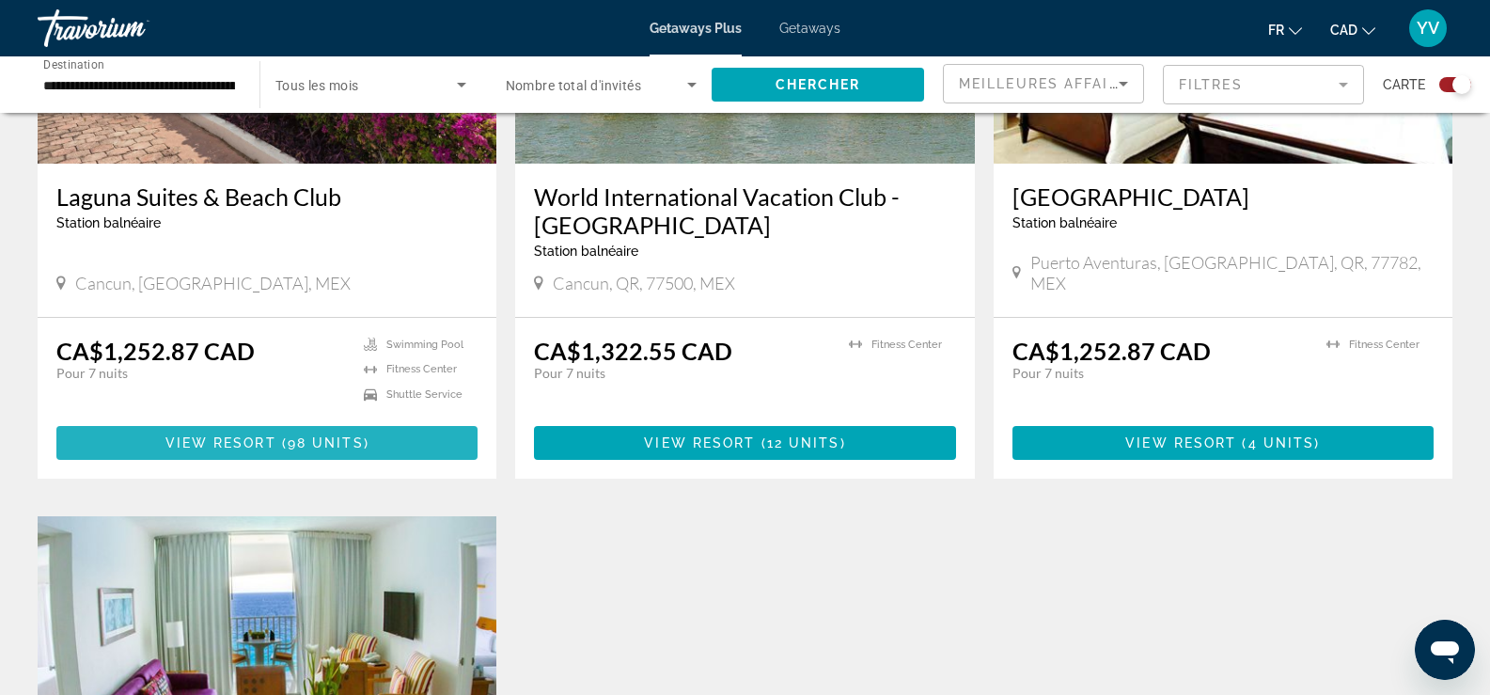
click at [256, 438] on span "View Resort" at bounding box center [220, 442] width 111 height 15
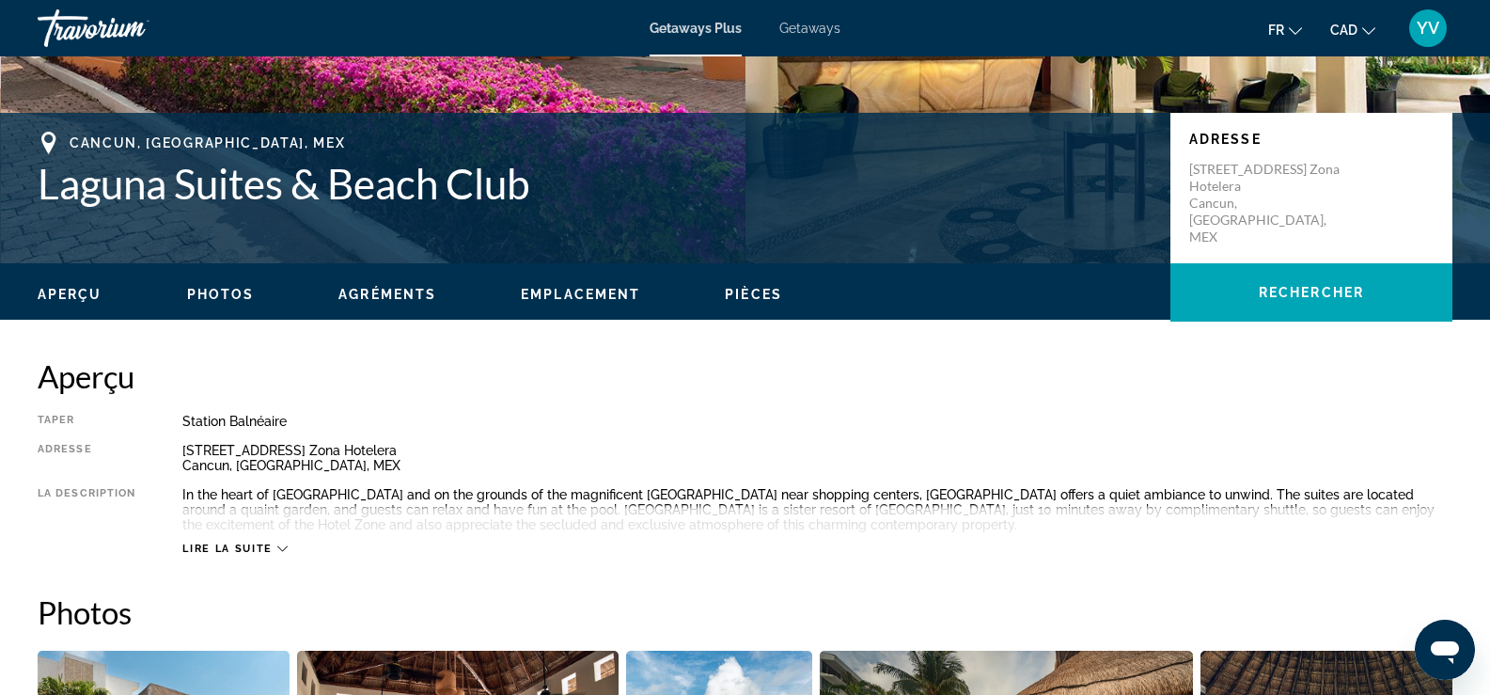
scroll to position [376, 0]
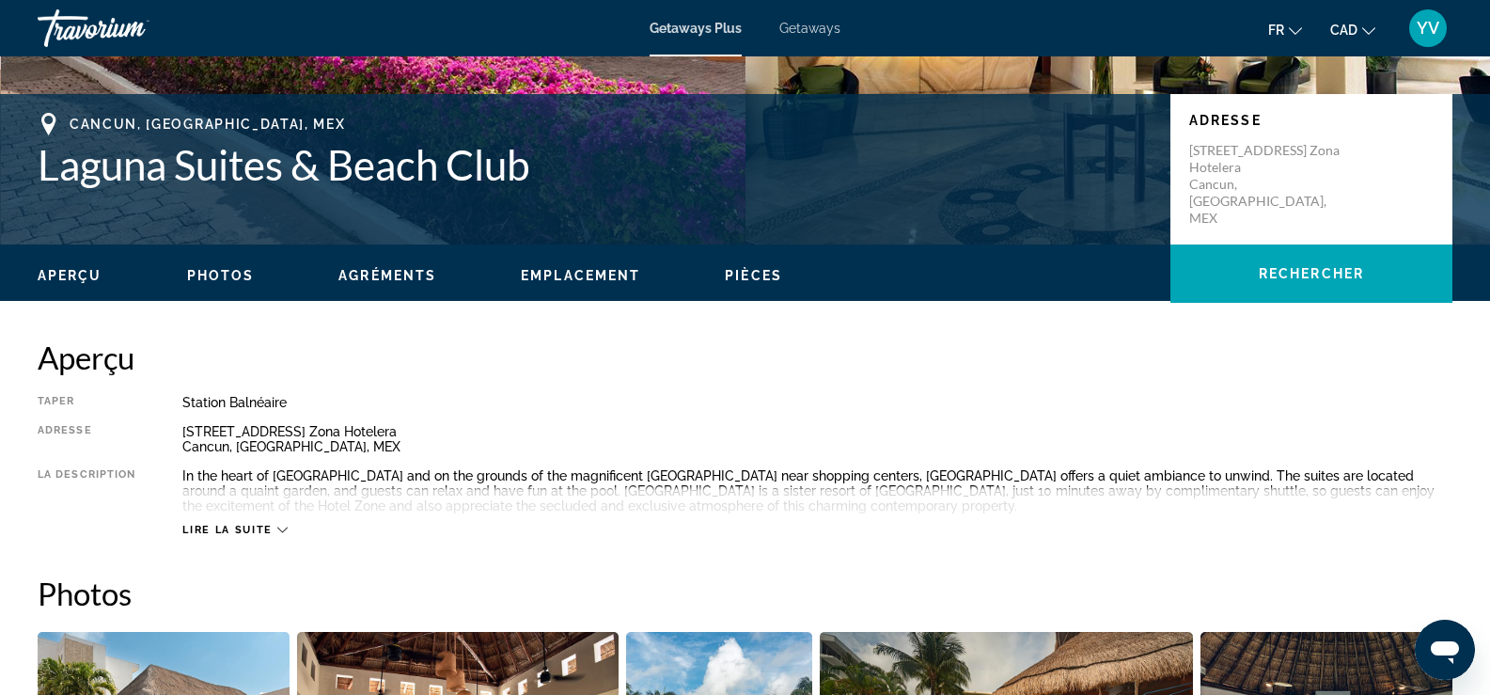
click at [213, 270] on span "Photos" at bounding box center [221, 275] width 68 height 15
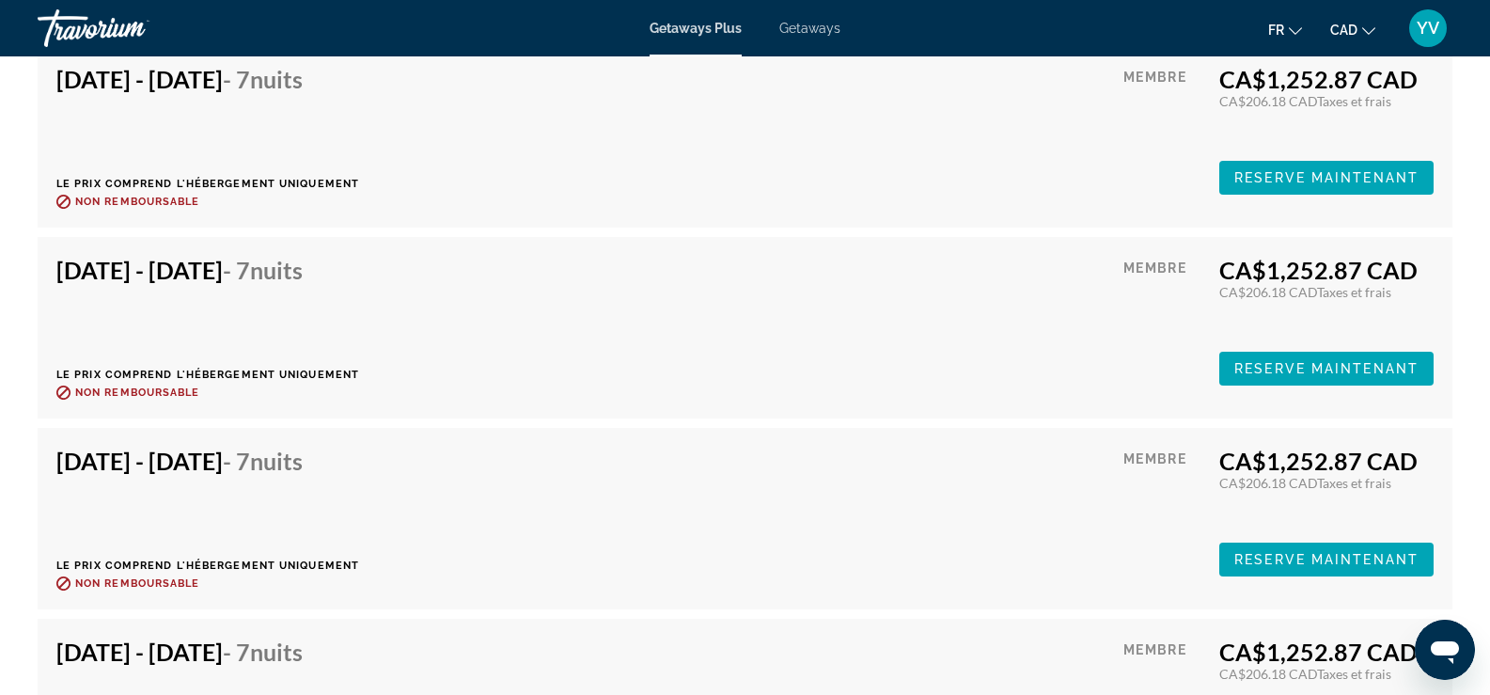
scroll to position [3282, 0]
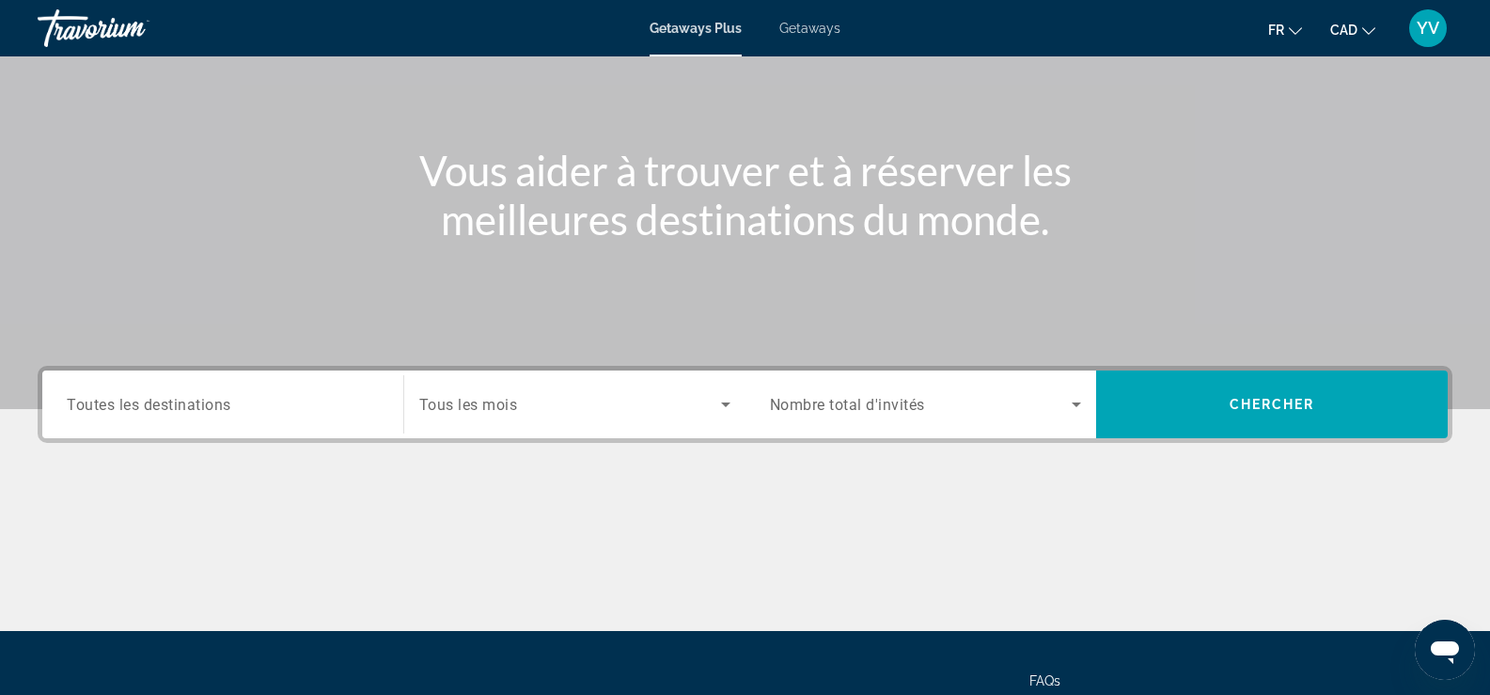
scroll to position [282, 0]
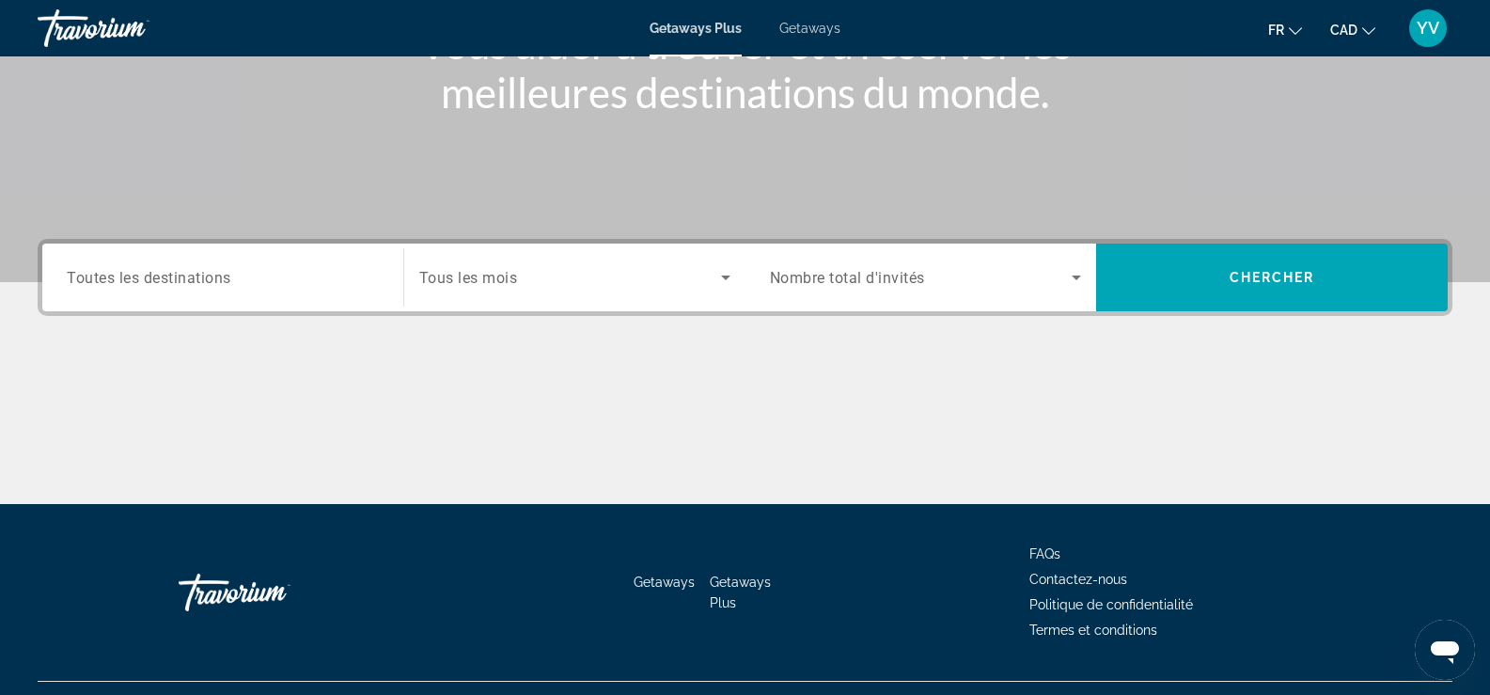
click at [216, 259] on div "Search widget" at bounding box center [223, 278] width 312 height 54
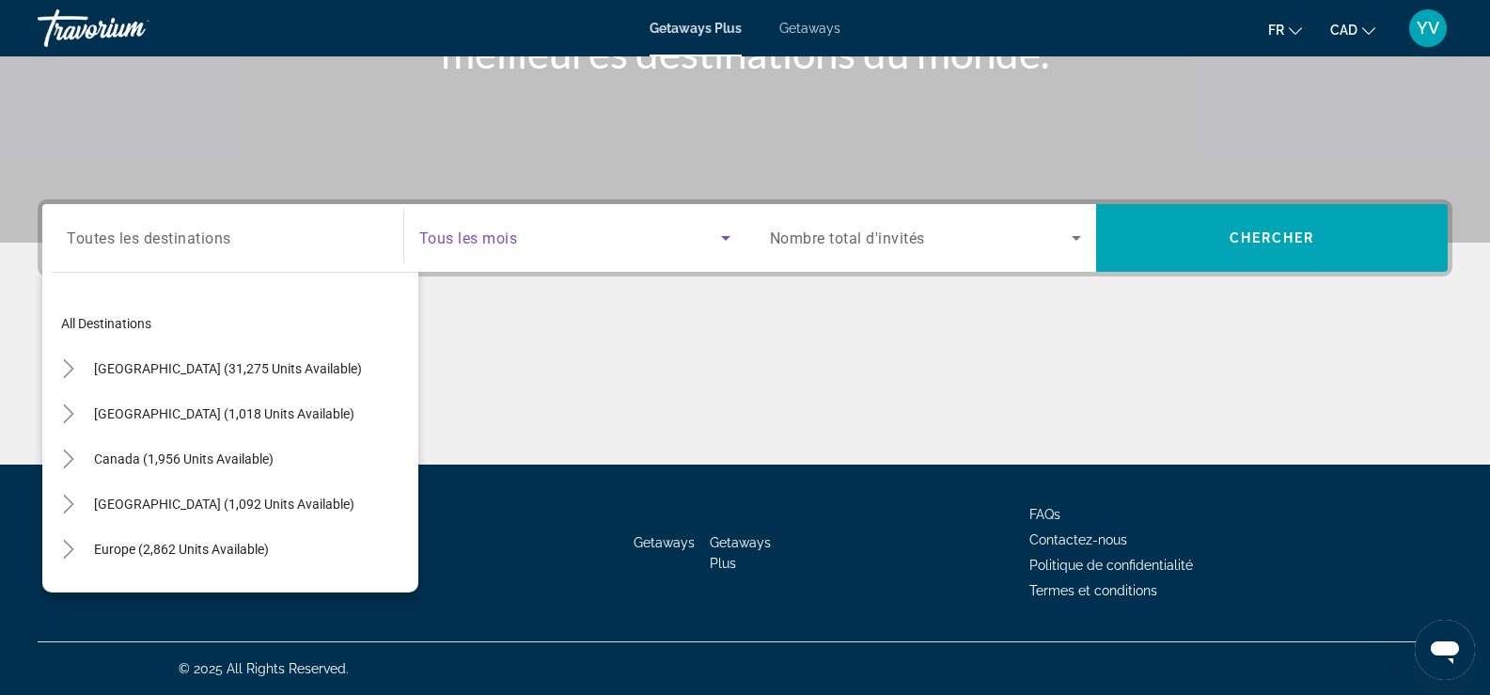
click at [561, 245] on span "Search widget" at bounding box center [570, 238] width 302 height 23
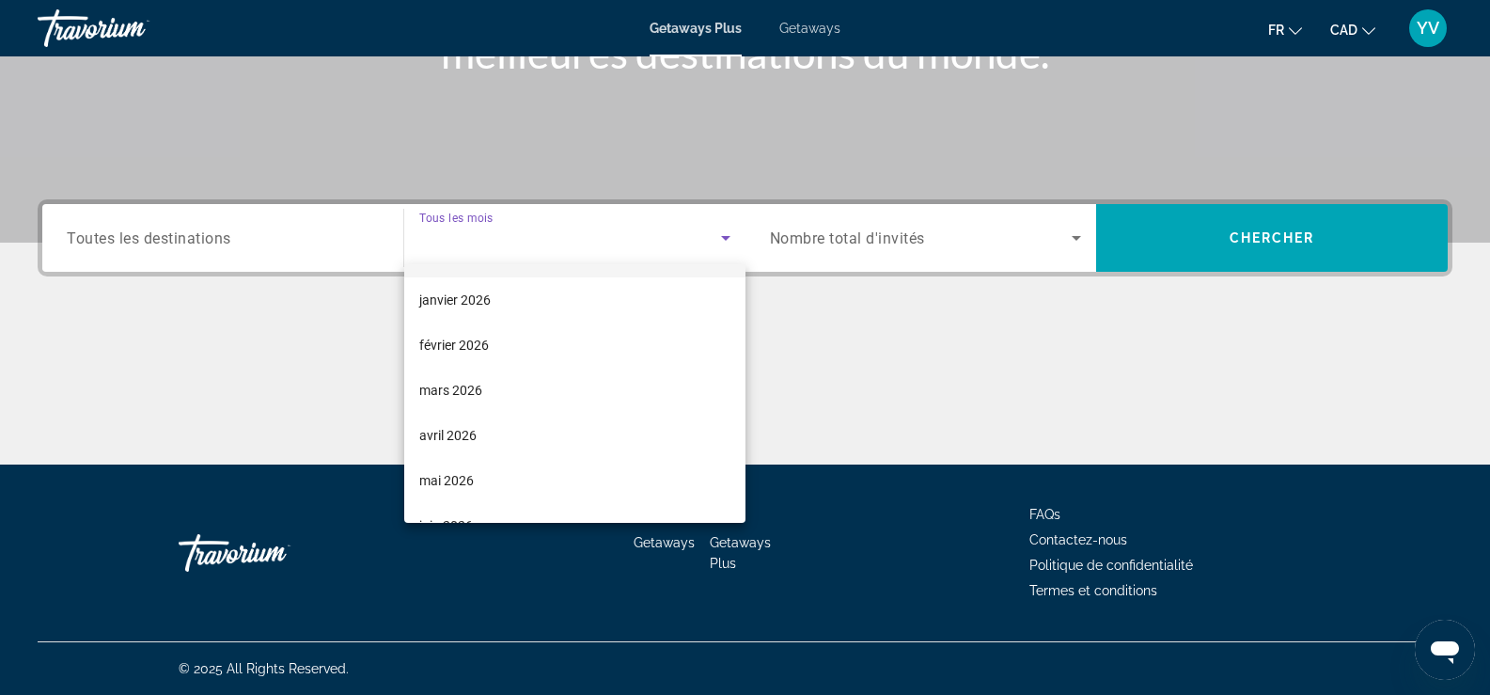
scroll to position [188, 0]
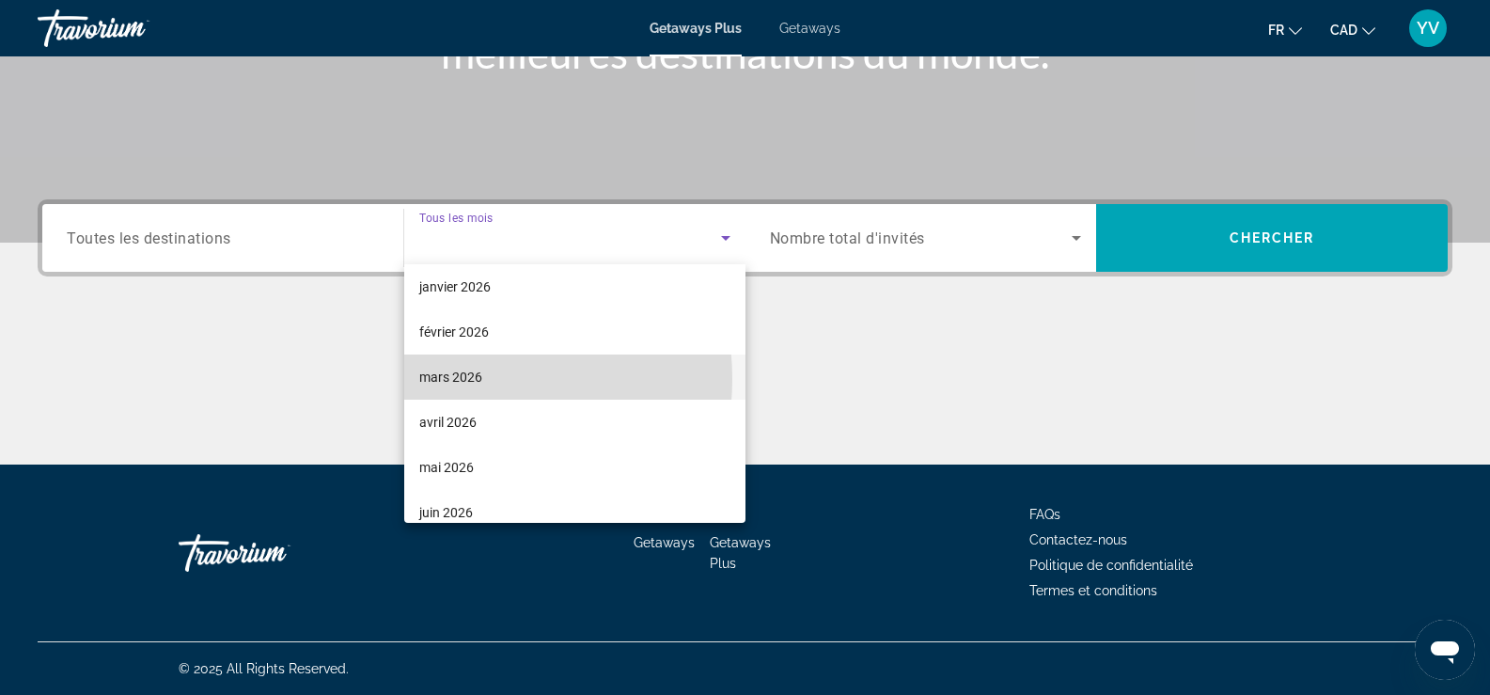
click at [460, 379] on span "mars 2026" at bounding box center [450, 377] width 63 height 23
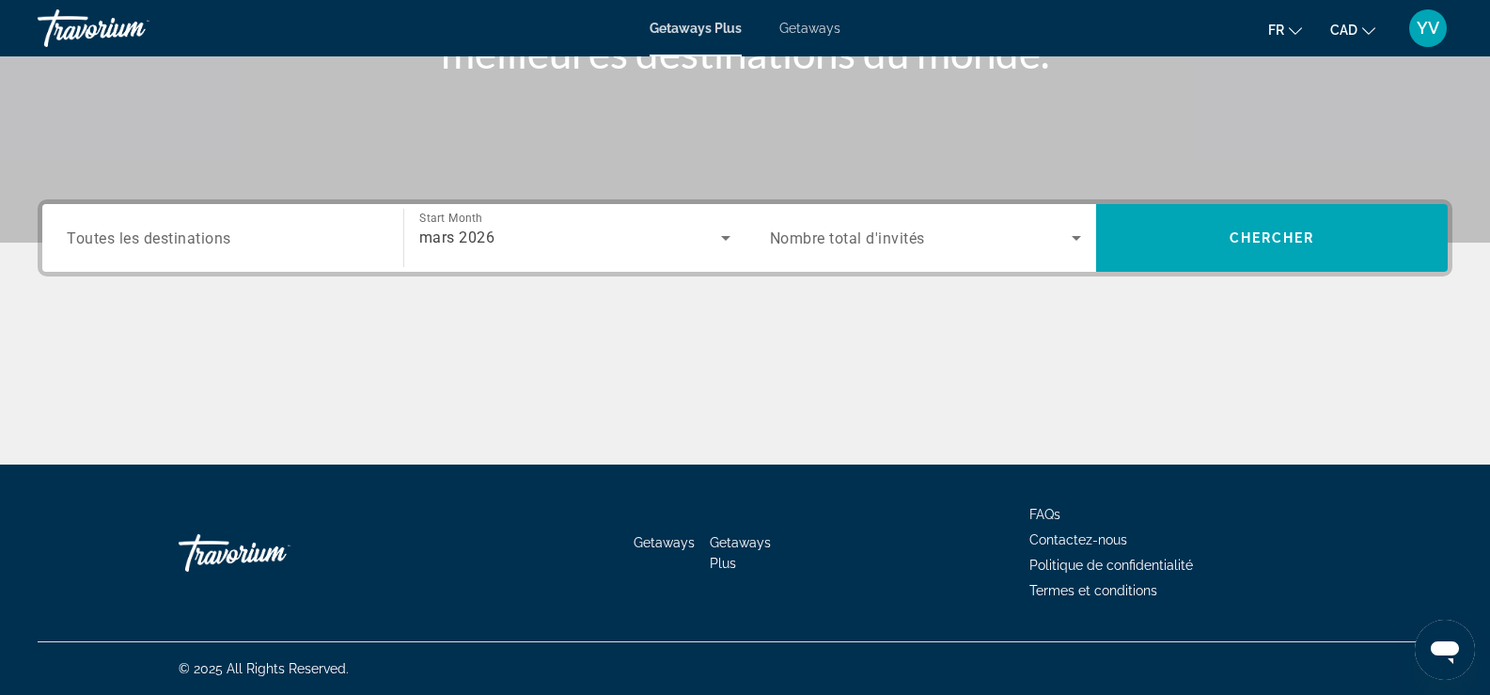
click at [853, 246] on span "Nombre total d'invités" at bounding box center [847, 238] width 155 height 18
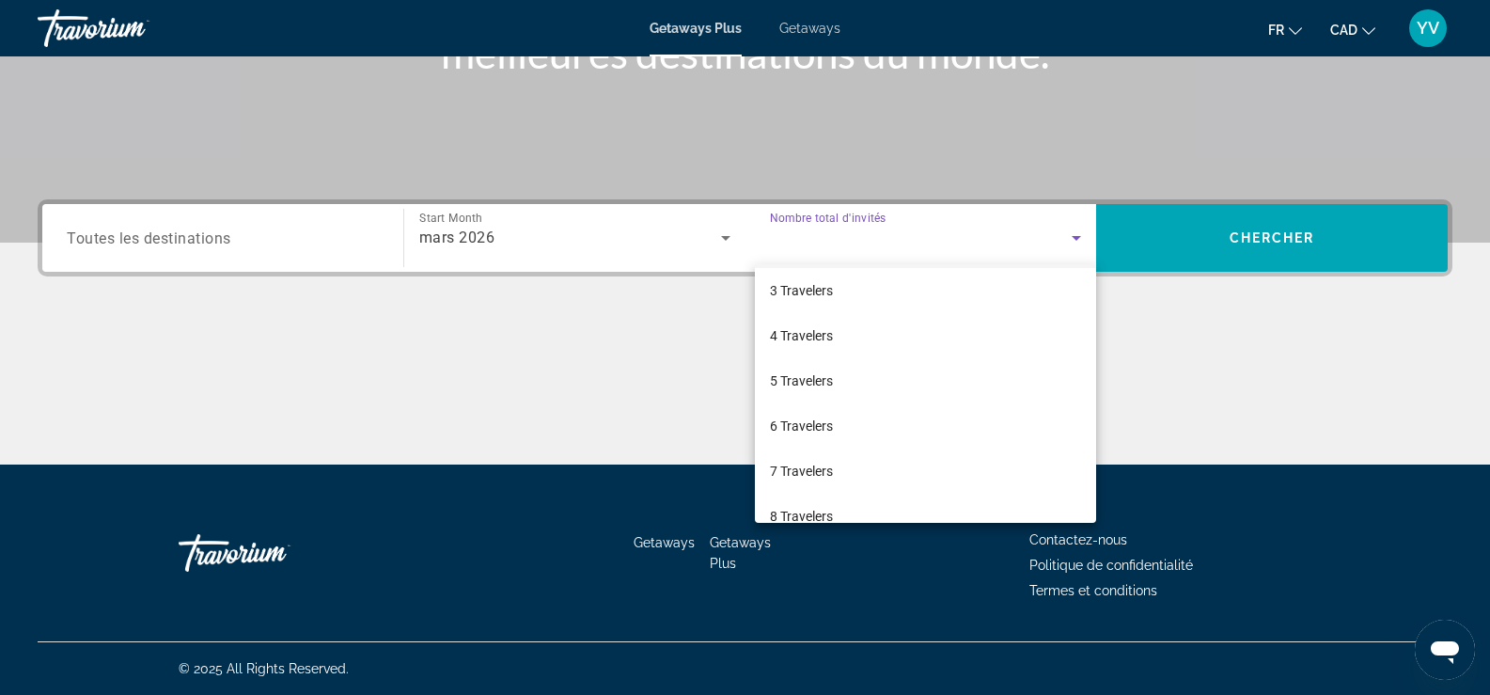
scroll to position [0, 0]
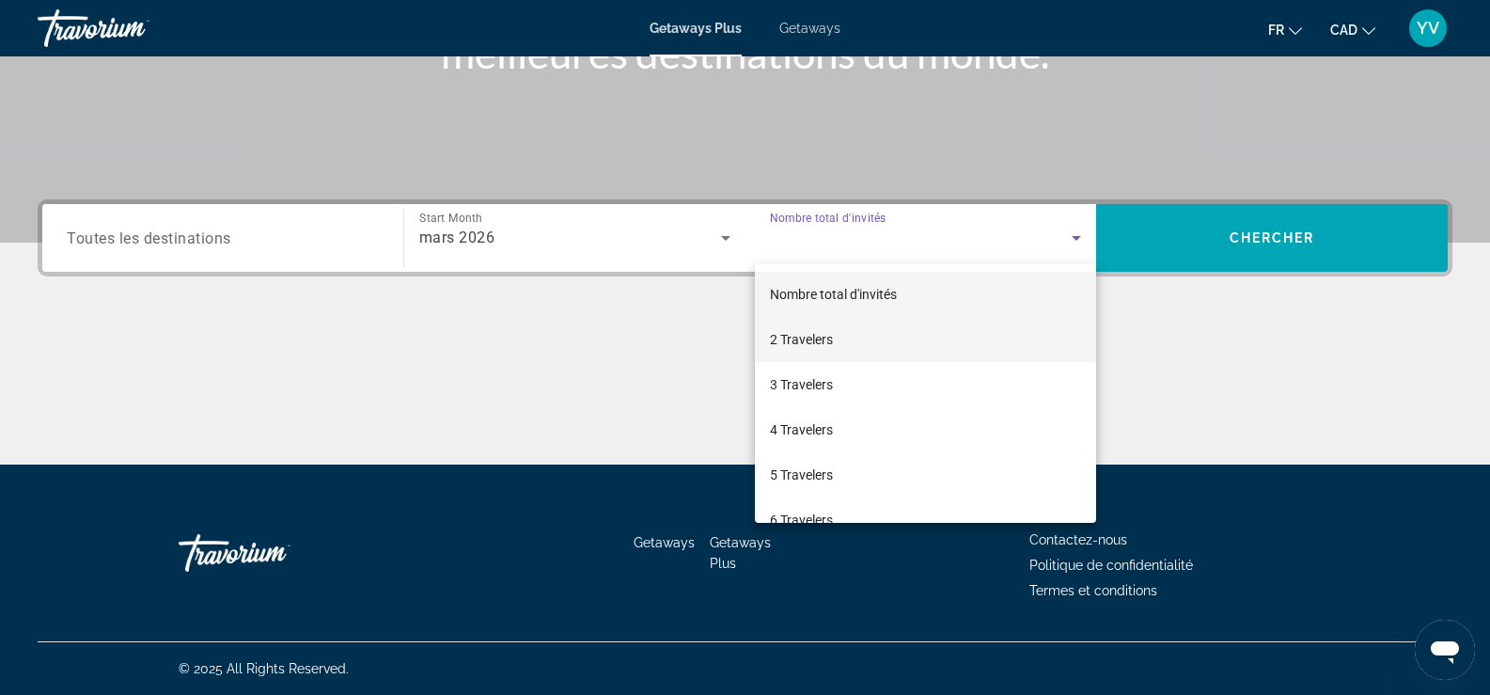
click at [816, 328] on span "2 Travelers" at bounding box center [801, 339] width 63 height 23
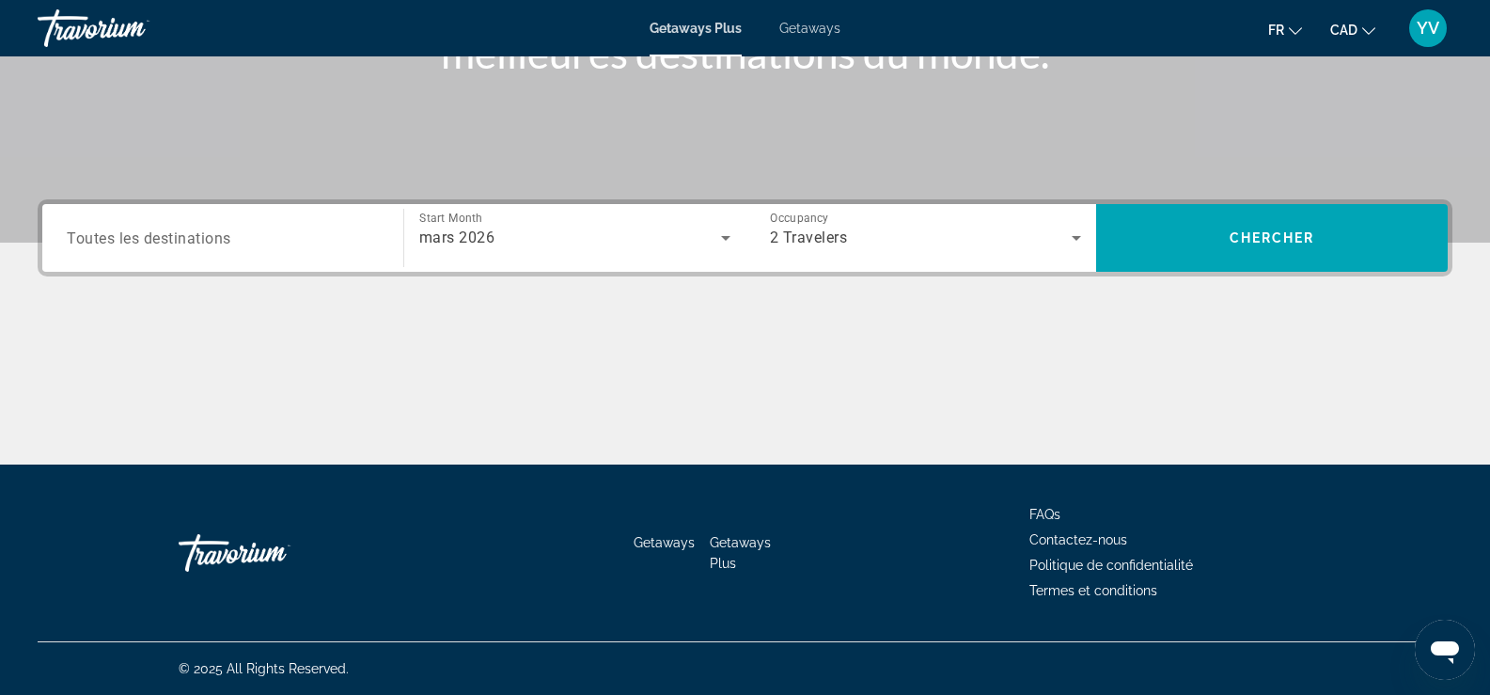
click at [158, 250] on div "Search widget" at bounding box center [223, 239] width 312 height 54
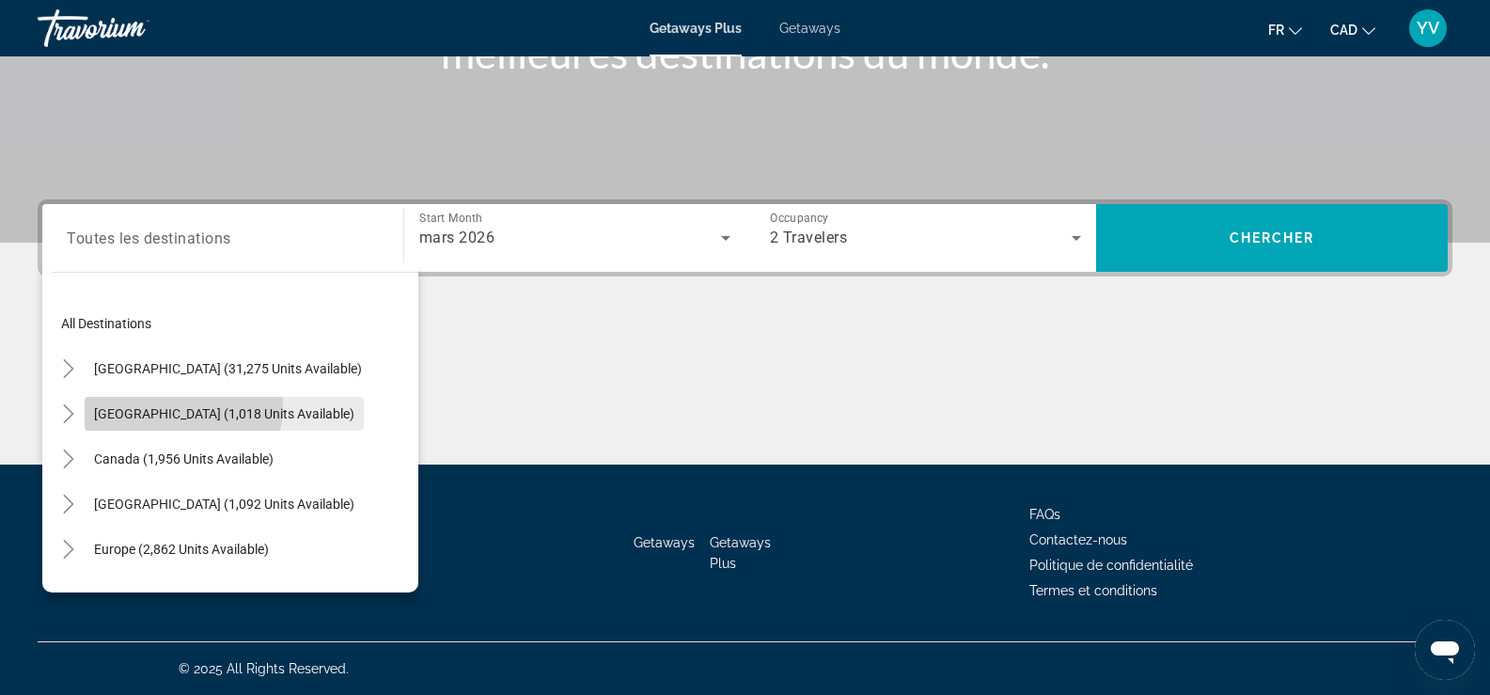
click at [176, 406] on span "[GEOGRAPHIC_DATA] (1,018 units available)" at bounding box center [224, 413] width 260 height 15
type input "**********"
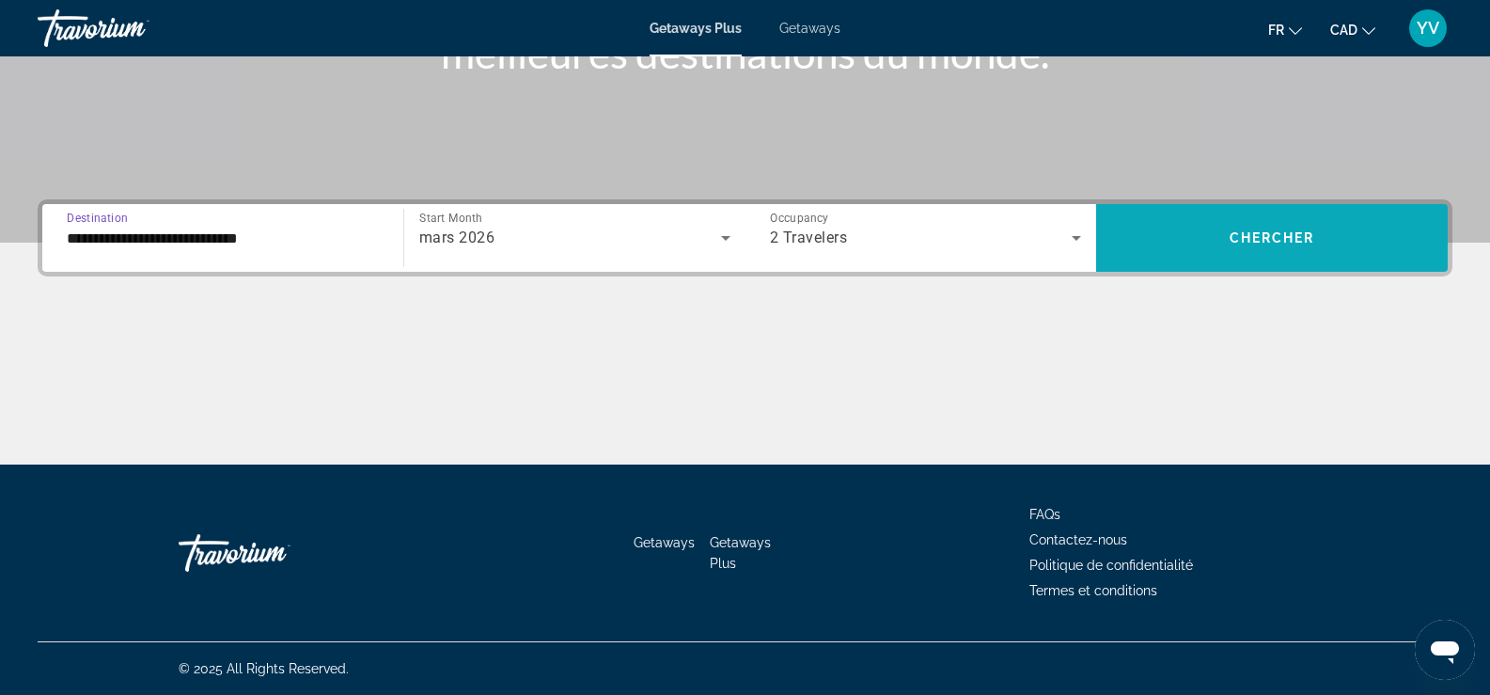
click at [1335, 244] on span "Search widget" at bounding box center [1272, 237] width 352 height 45
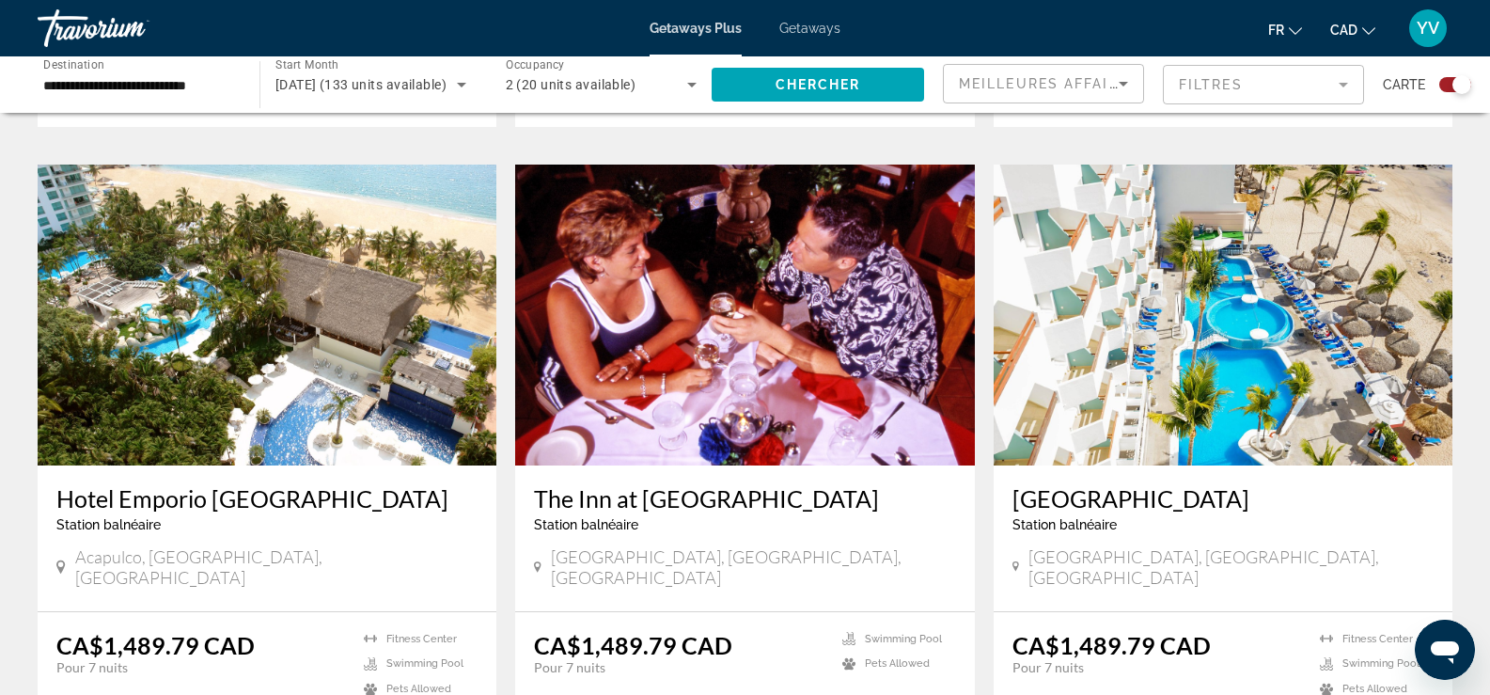
scroll to position [2807, 0]
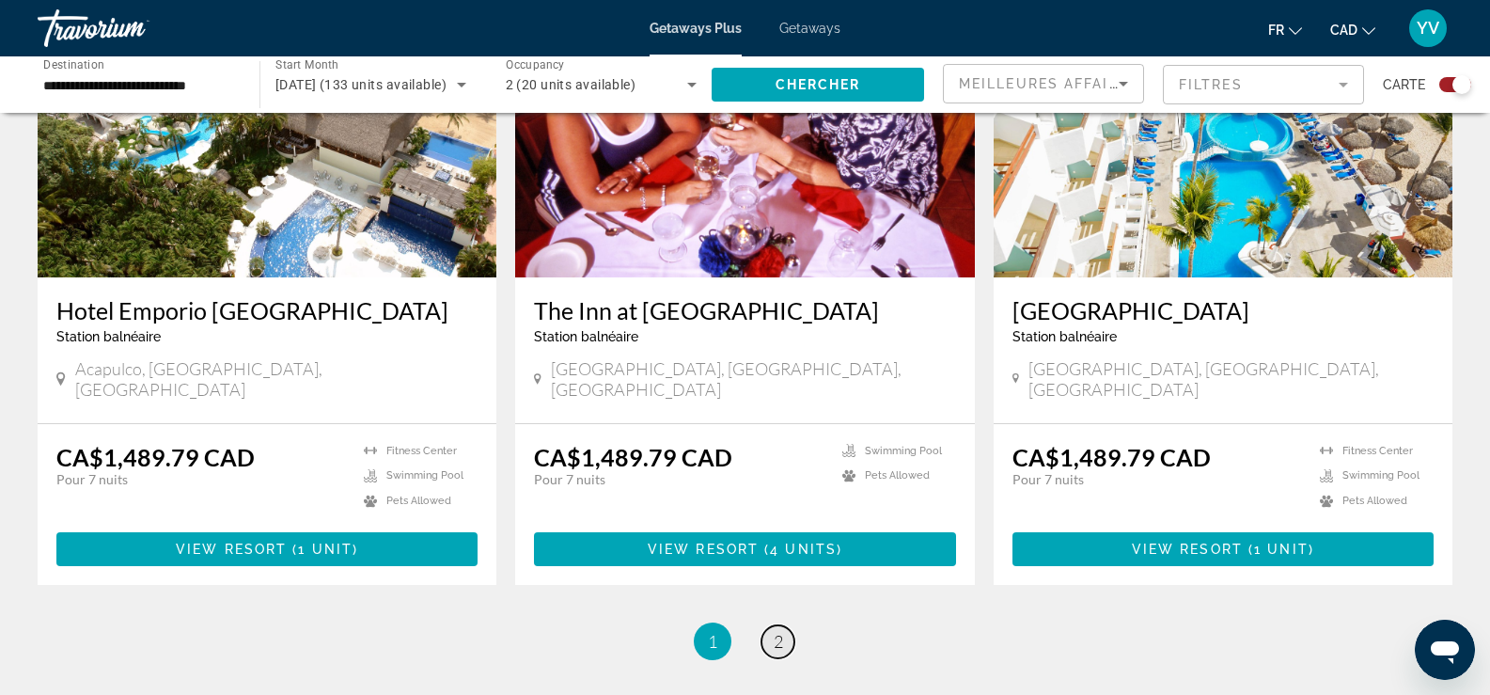
click at [780, 631] on span "2" at bounding box center [778, 641] width 9 height 21
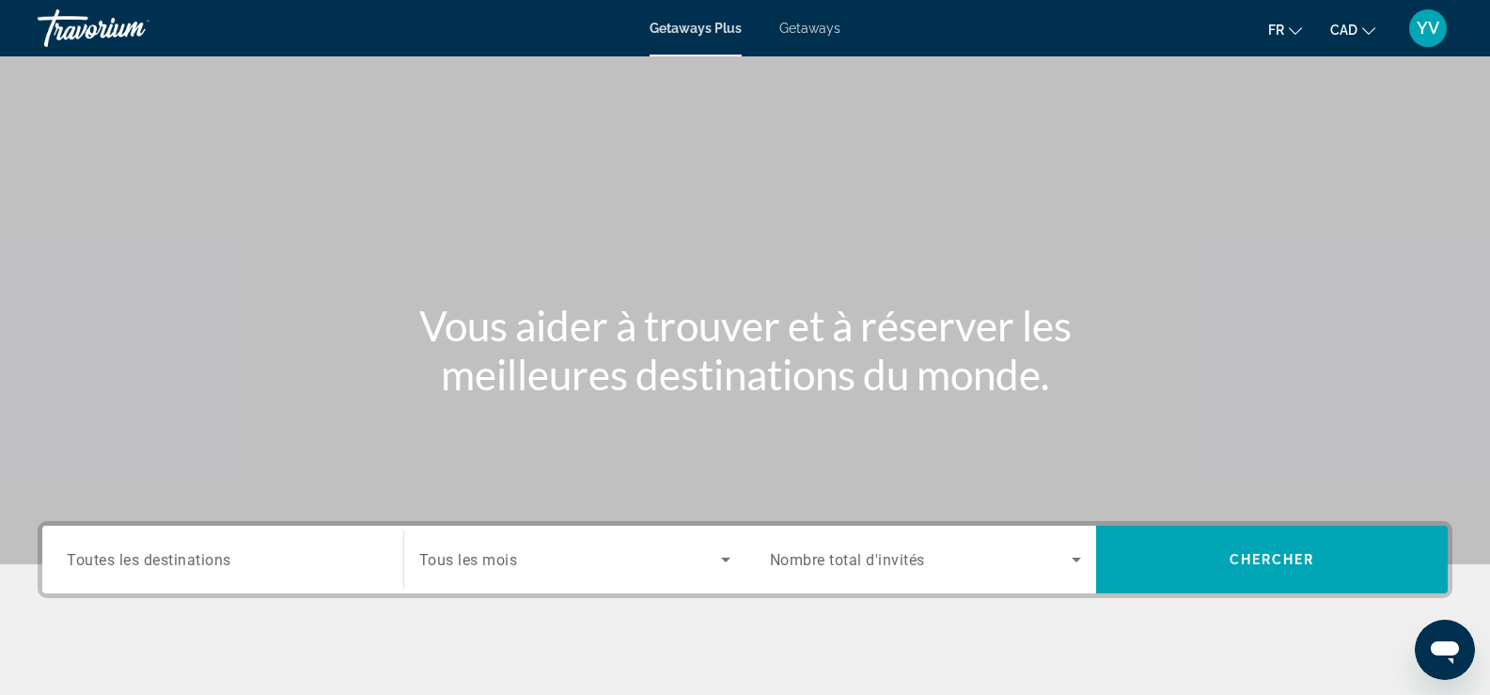
click at [818, 24] on span "Getaways" at bounding box center [809, 28] width 61 height 15
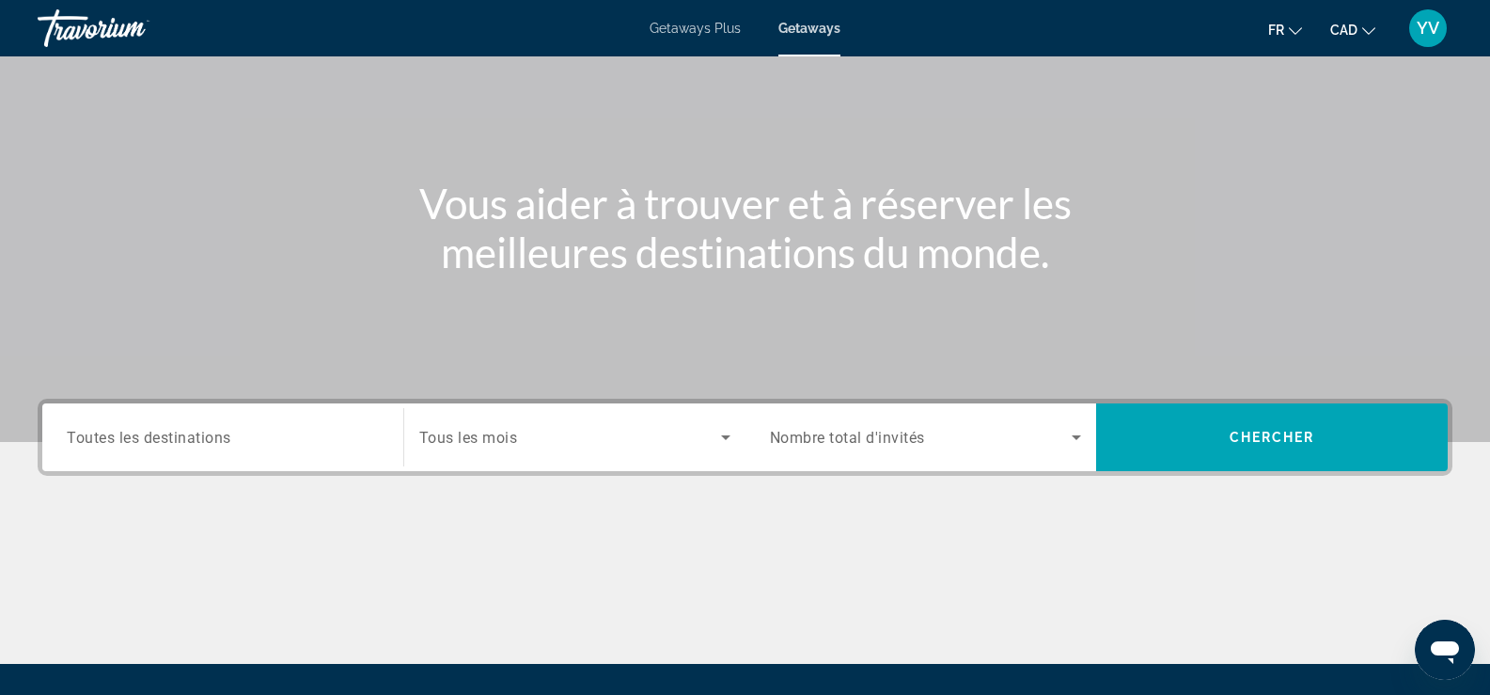
scroll to position [282, 0]
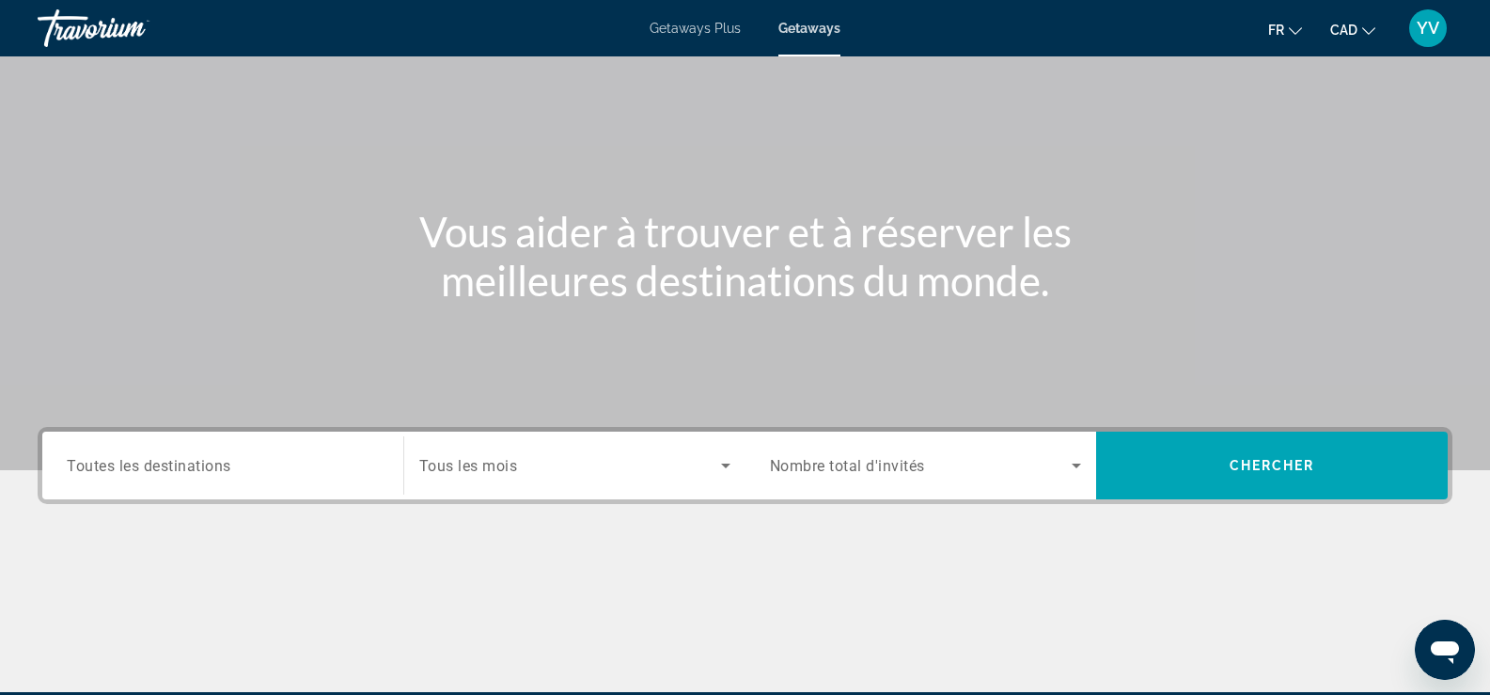
click at [568, 456] on span "Search widget" at bounding box center [570, 465] width 302 height 23
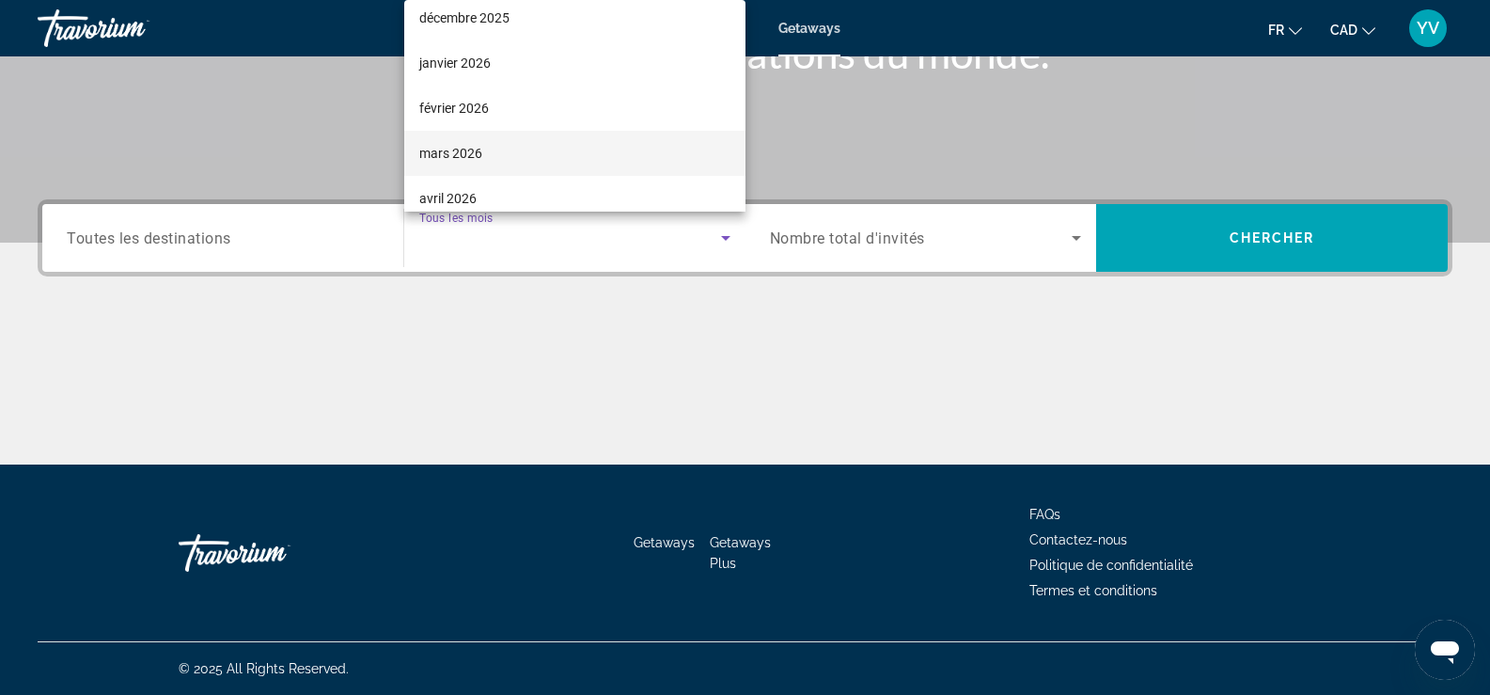
scroll to position [188, 0]
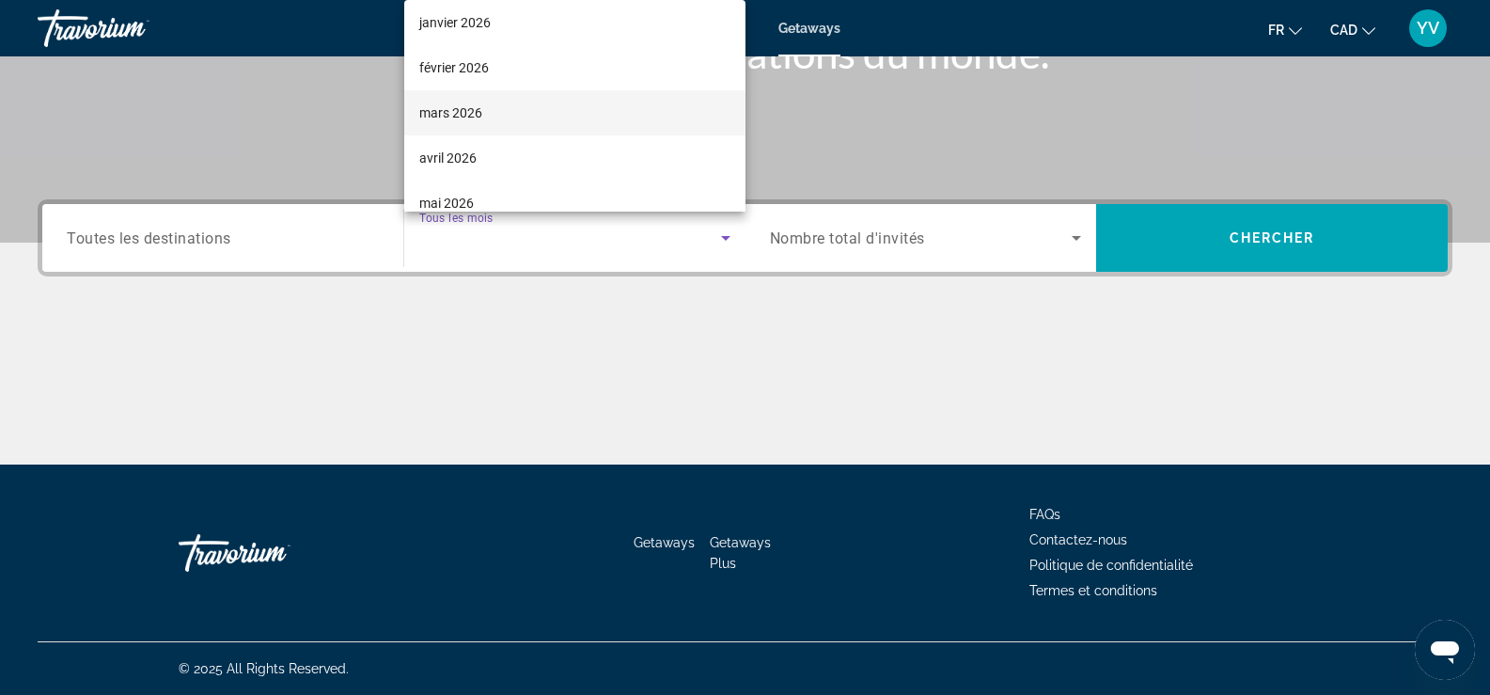
click at [495, 105] on mat-option "mars 2026" at bounding box center [574, 112] width 341 height 45
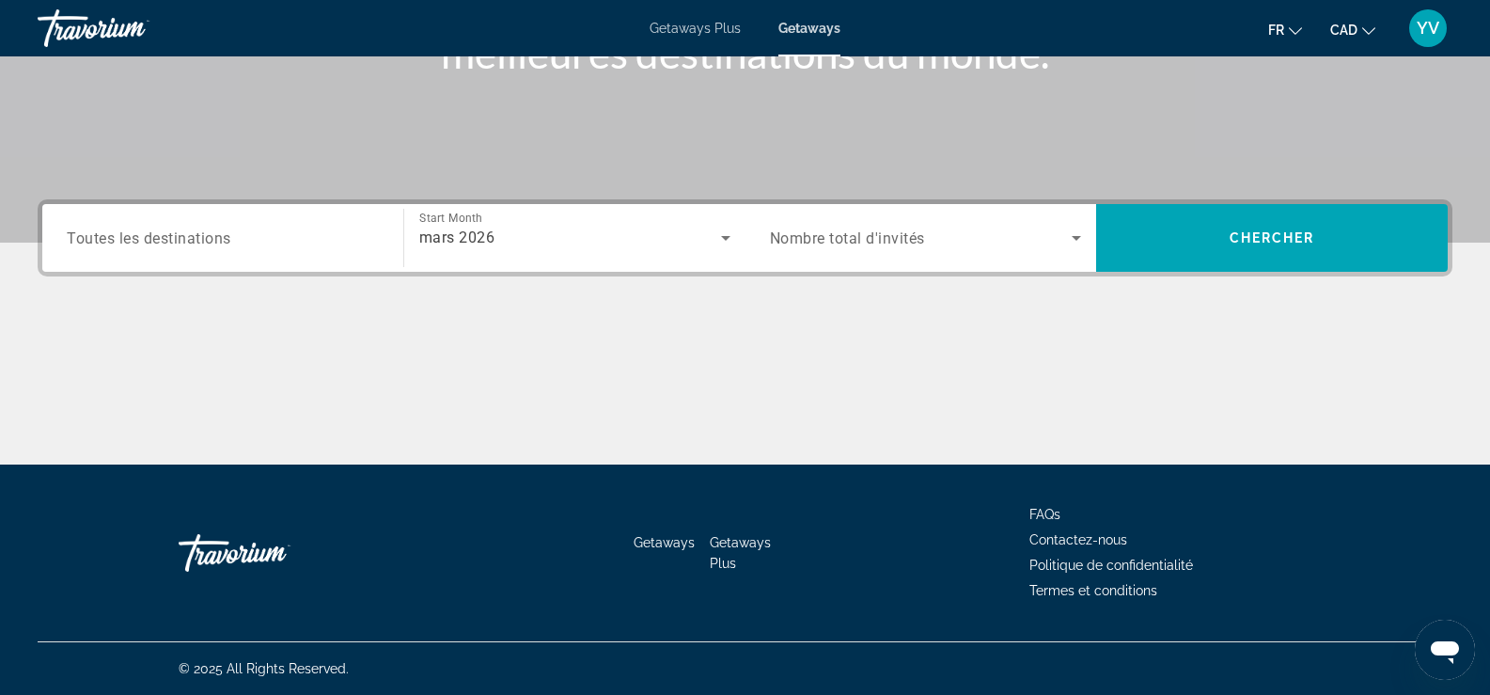
click at [231, 259] on div "Search widget" at bounding box center [223, 239] width 312 height 54
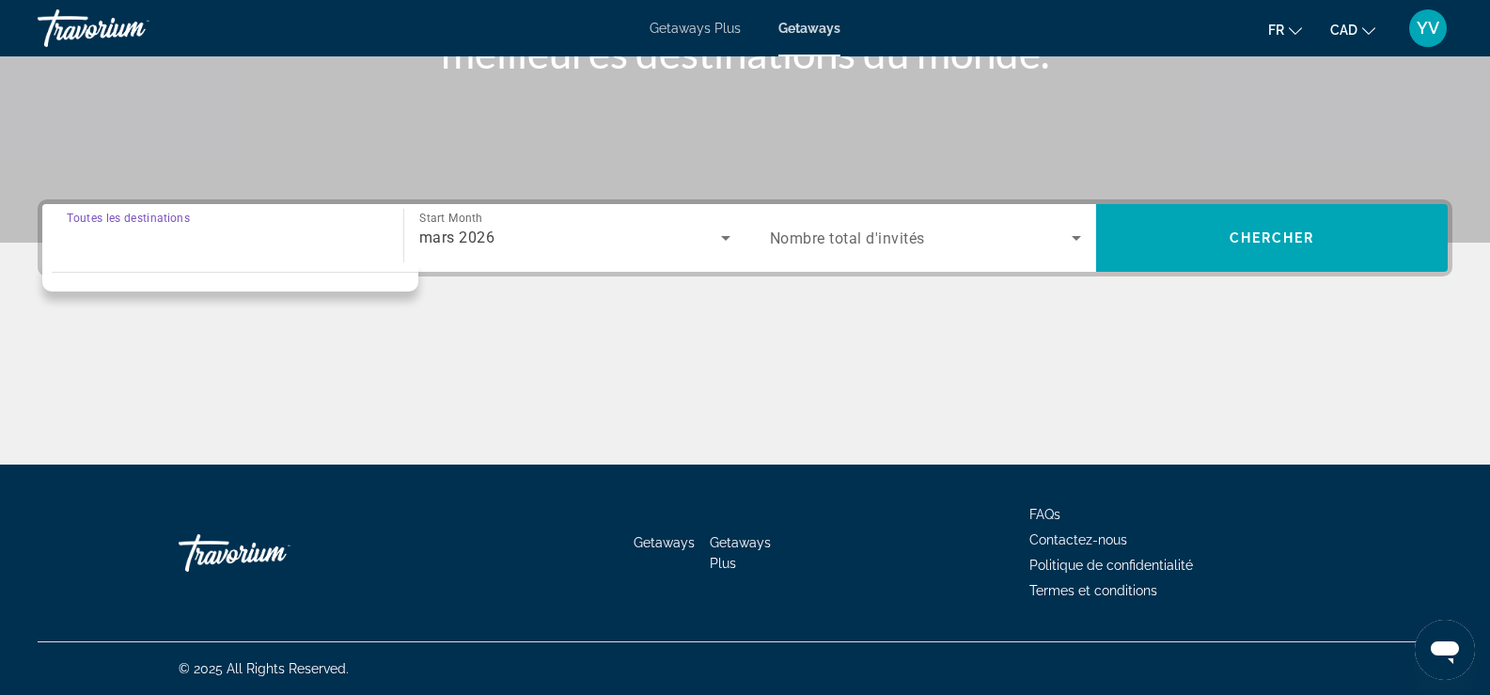
click at [196, 235] on input "Destination Toutes les destinations" at bounding box center [223, 238] width 312 height 23
click at [844, 247] on span "Search widget" at bounding box center [921, 238] width 303 height 23
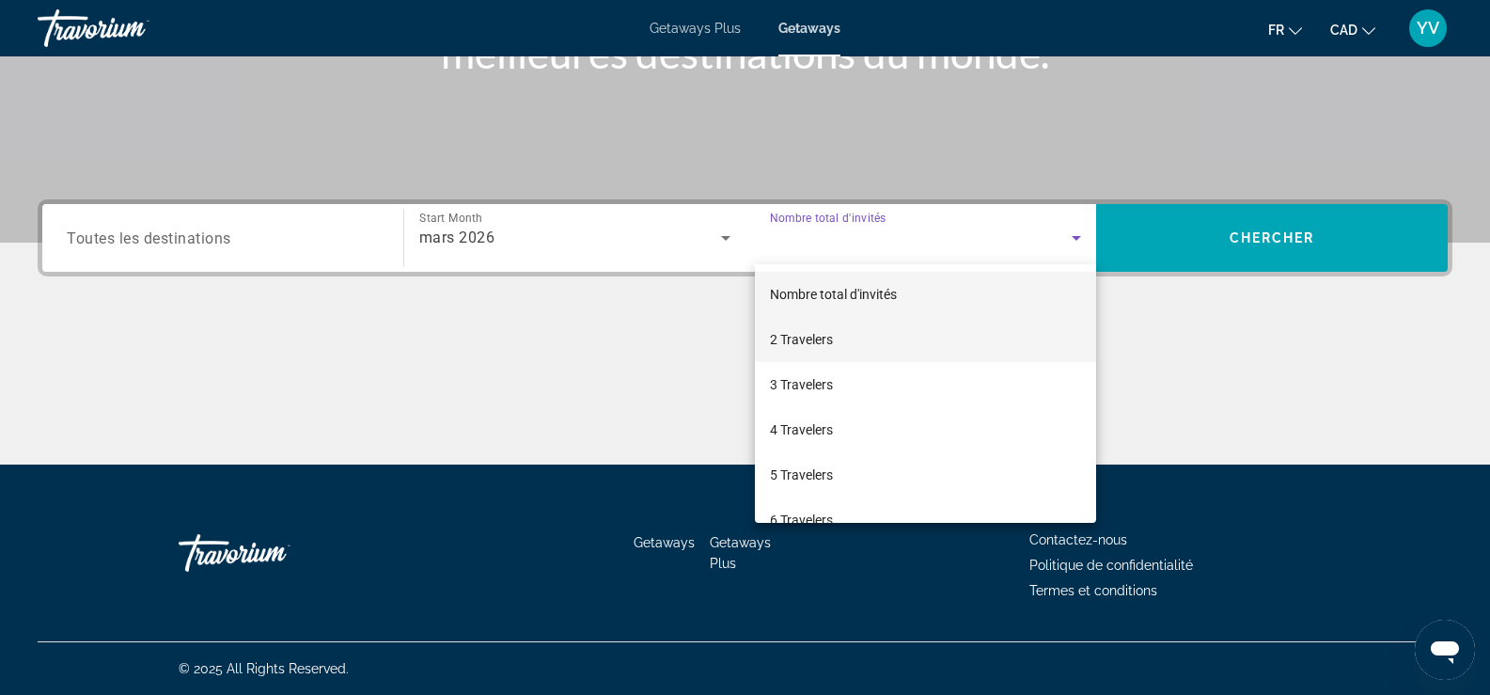
click at [830, 341] on span "2 Travelers" at bounding box center [801, 339] width 63 height 23
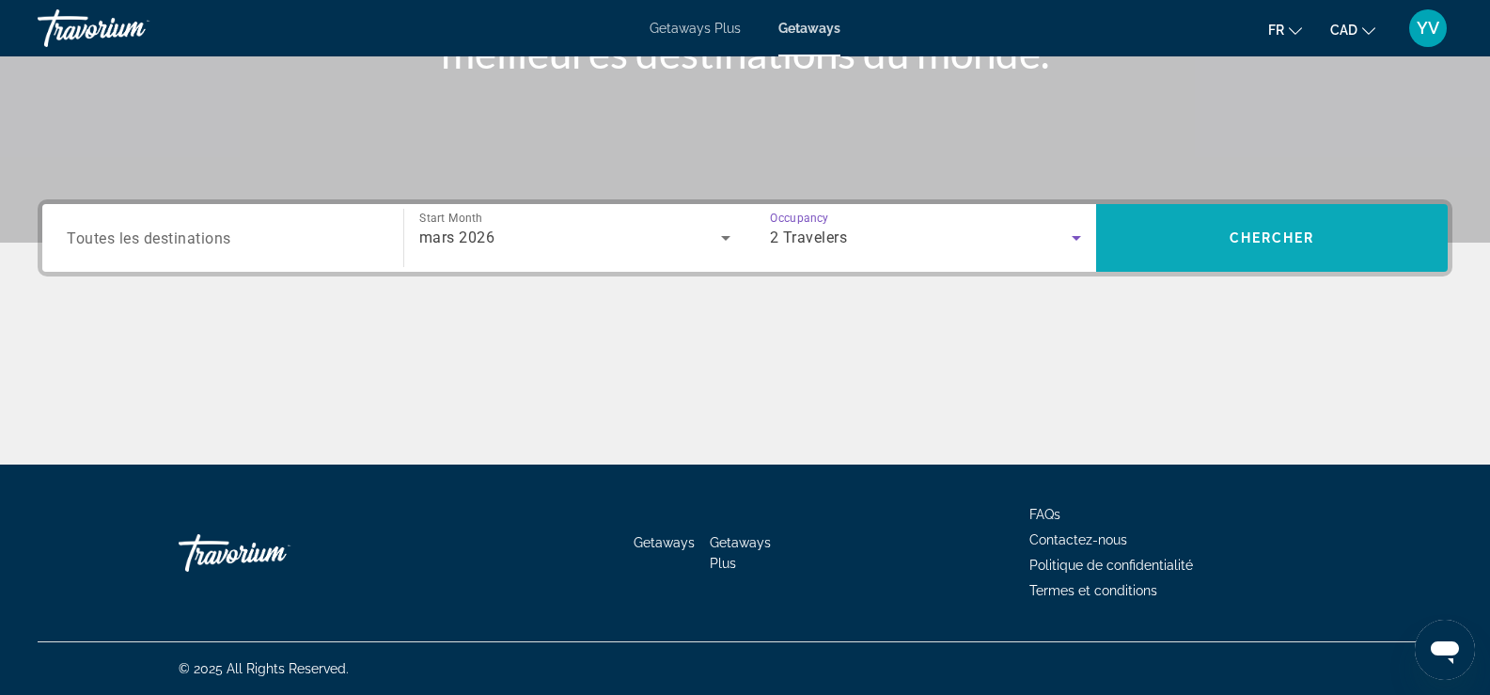
click at [1292, 243] on span "Chercher" at bounding box center [1273, 237] width 86 height 15
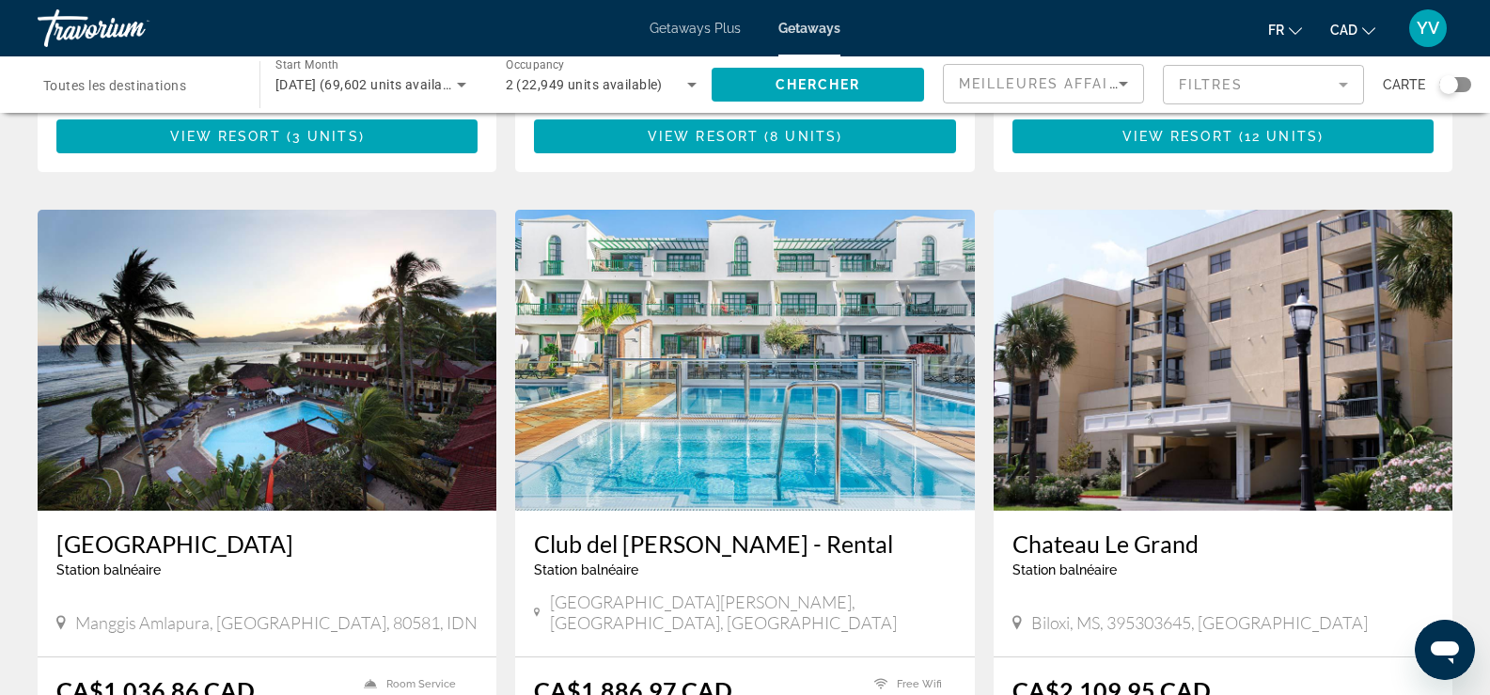
scroll to position [2068, 0]
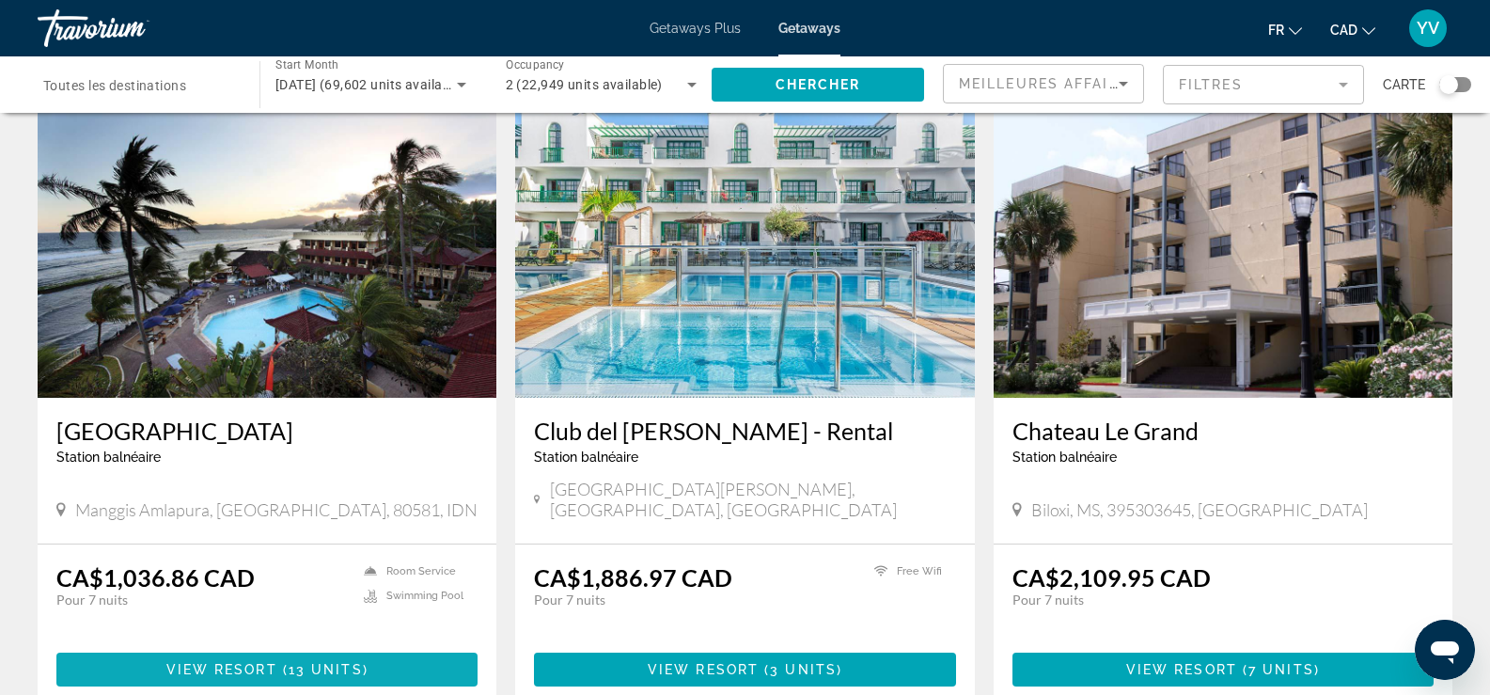
click at [207, 662] on span "View Resort" at bounding box center [221, 669] width 111 height 15
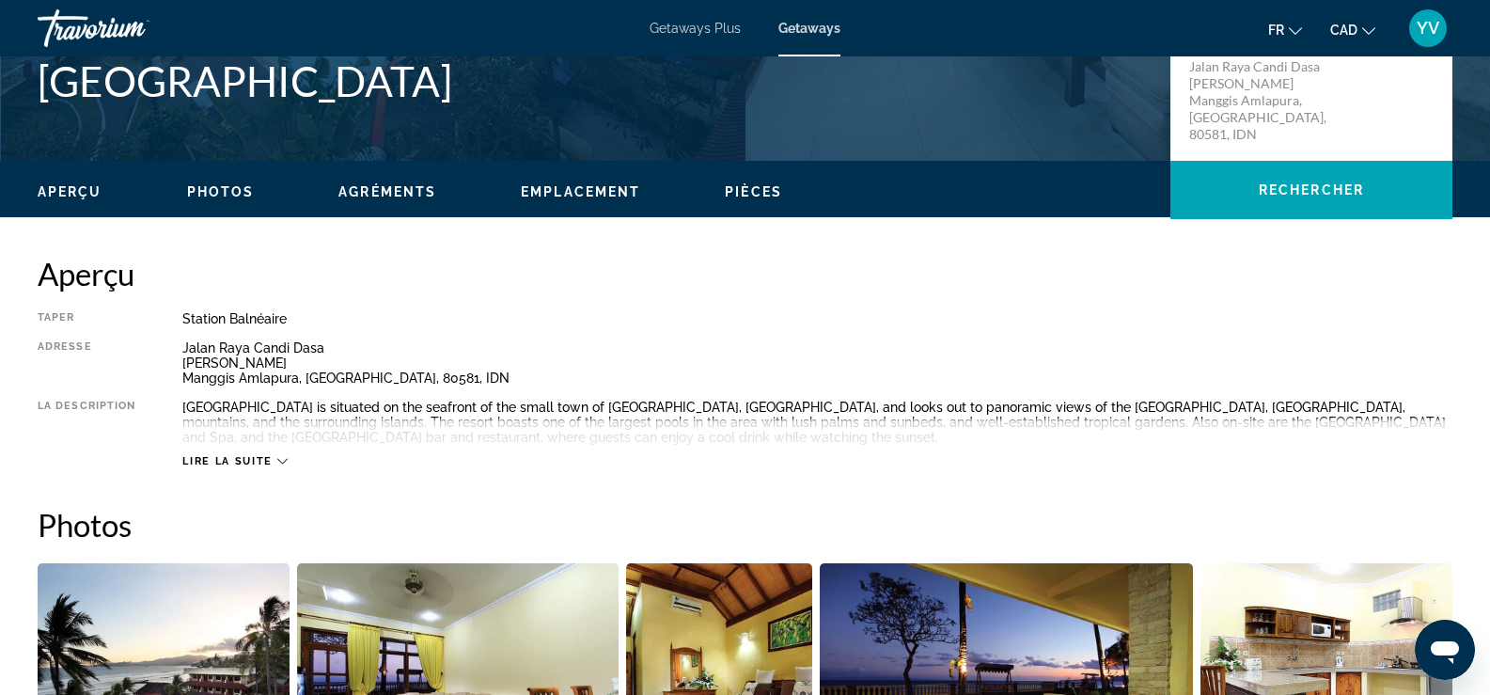
scroll to position [470, 0]
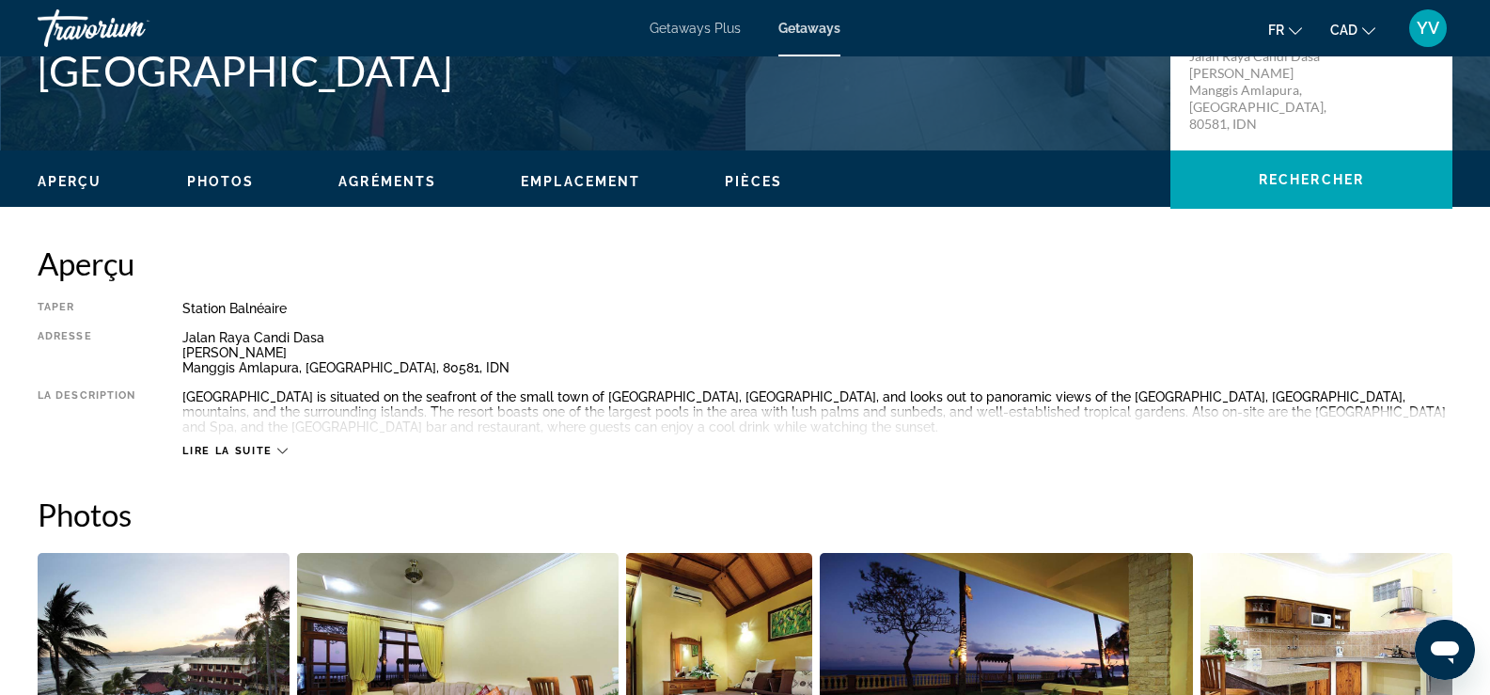
click at [249, 450] on span "Lire la suite" at bounding box center [226, 451] width 89 height 12
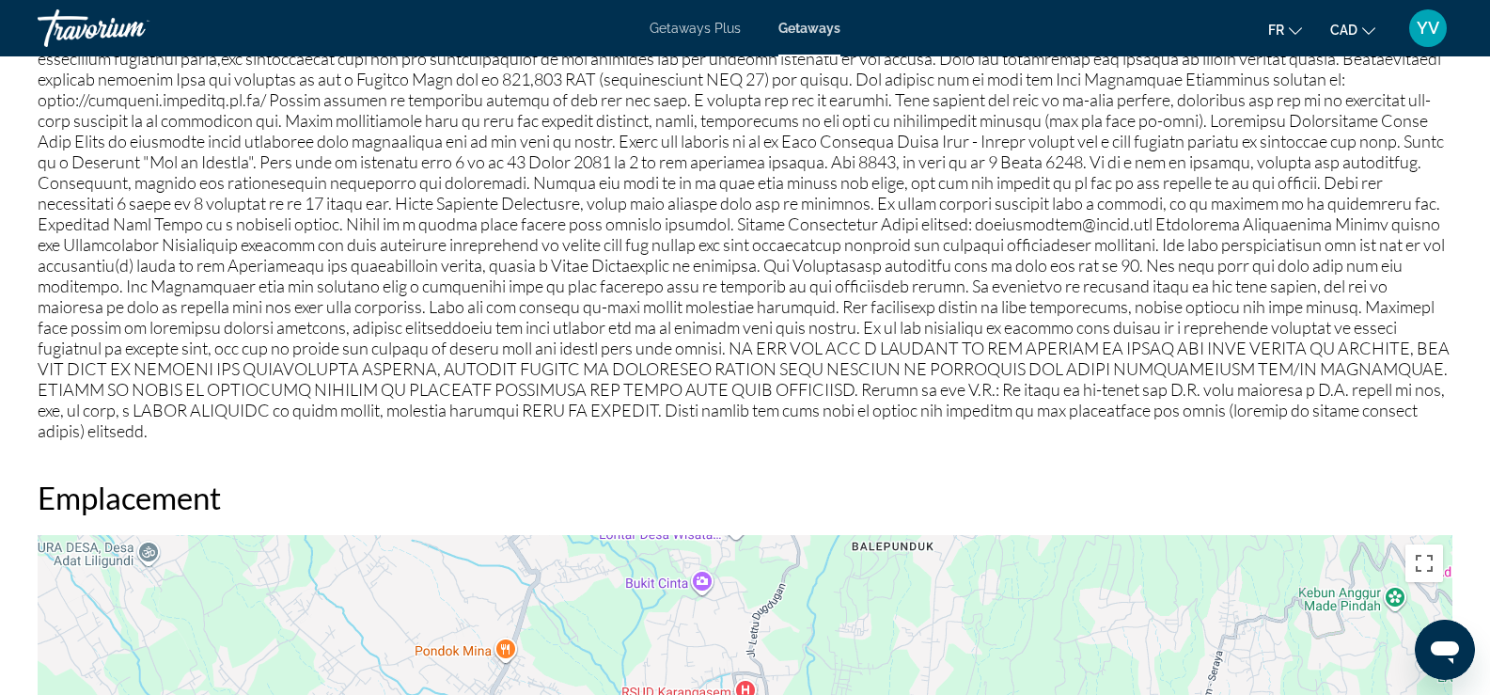
scroll to position [1504, 0]
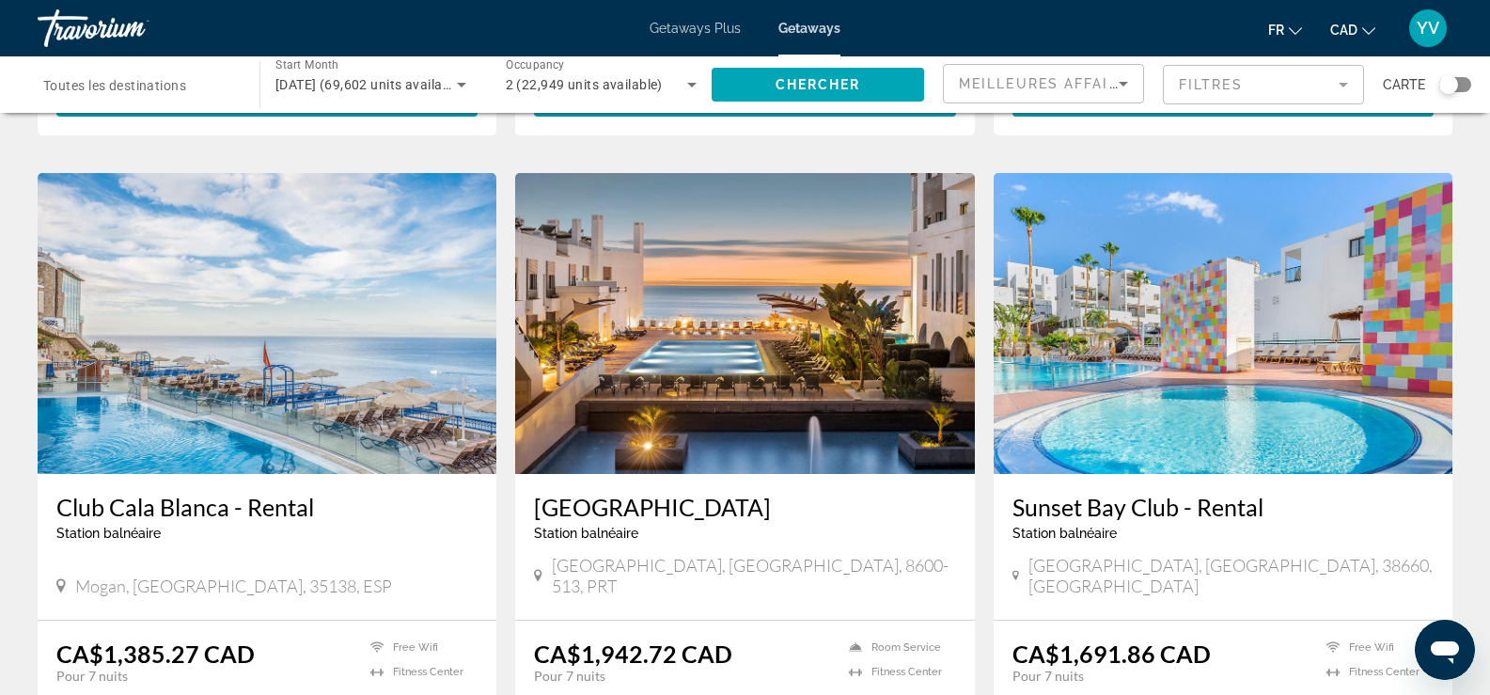
scroll to position [1316, 0]
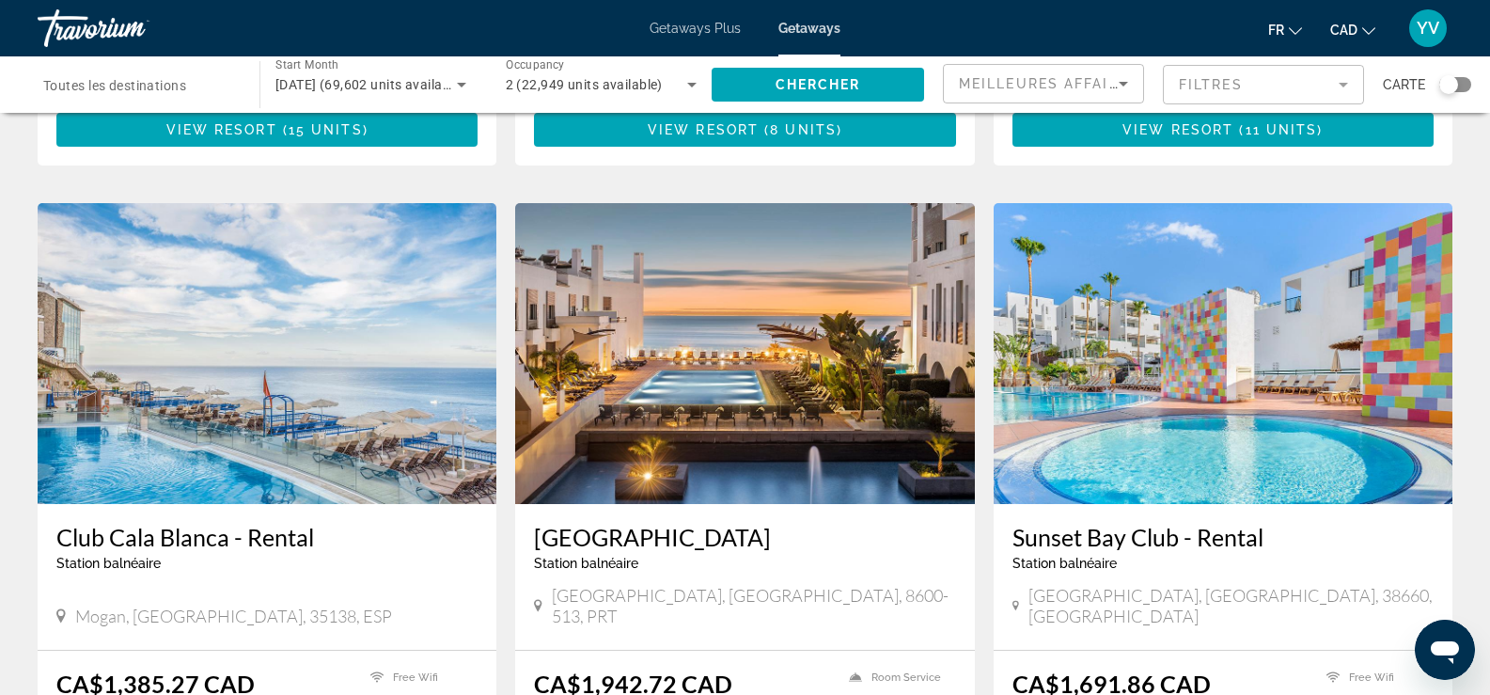
click at [674, 352] on img "Main content" at bounding box center [744, 353] width 459 height 301
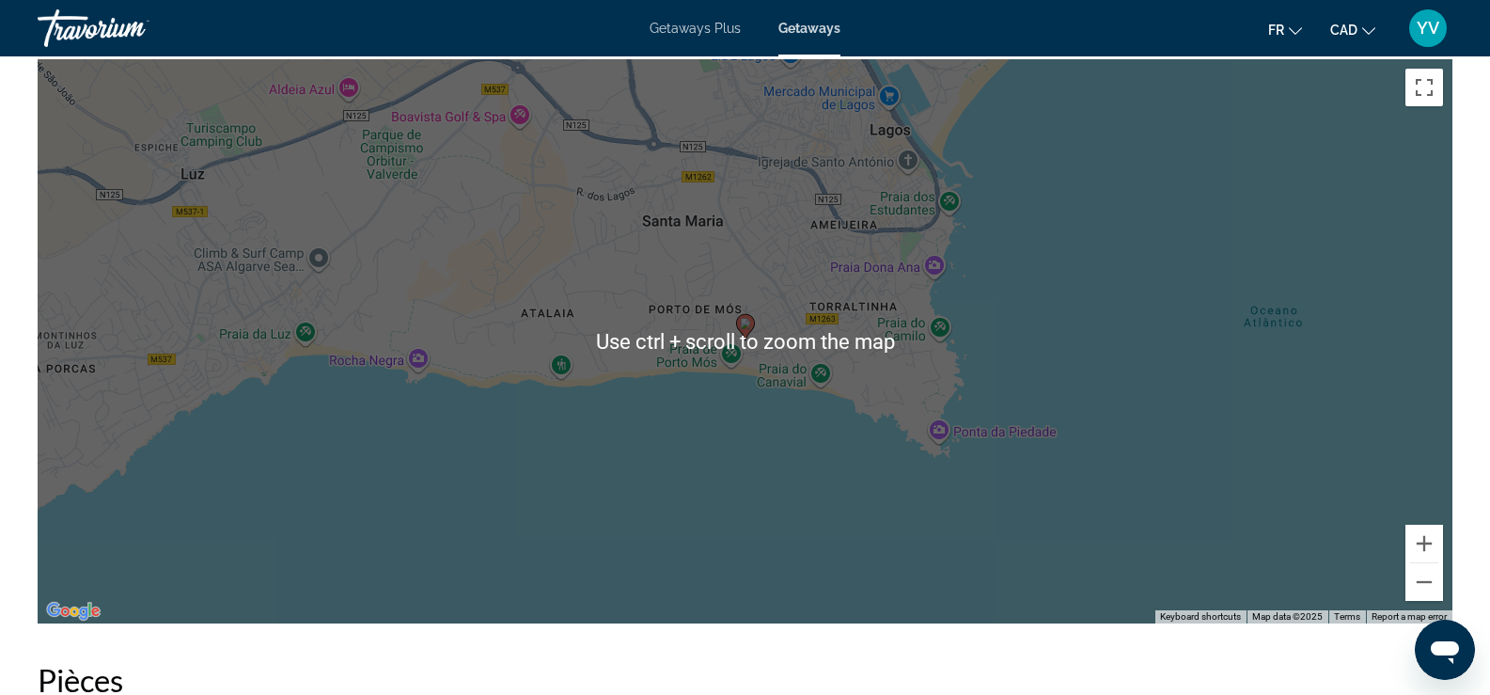
scroll to position [2444, 0]
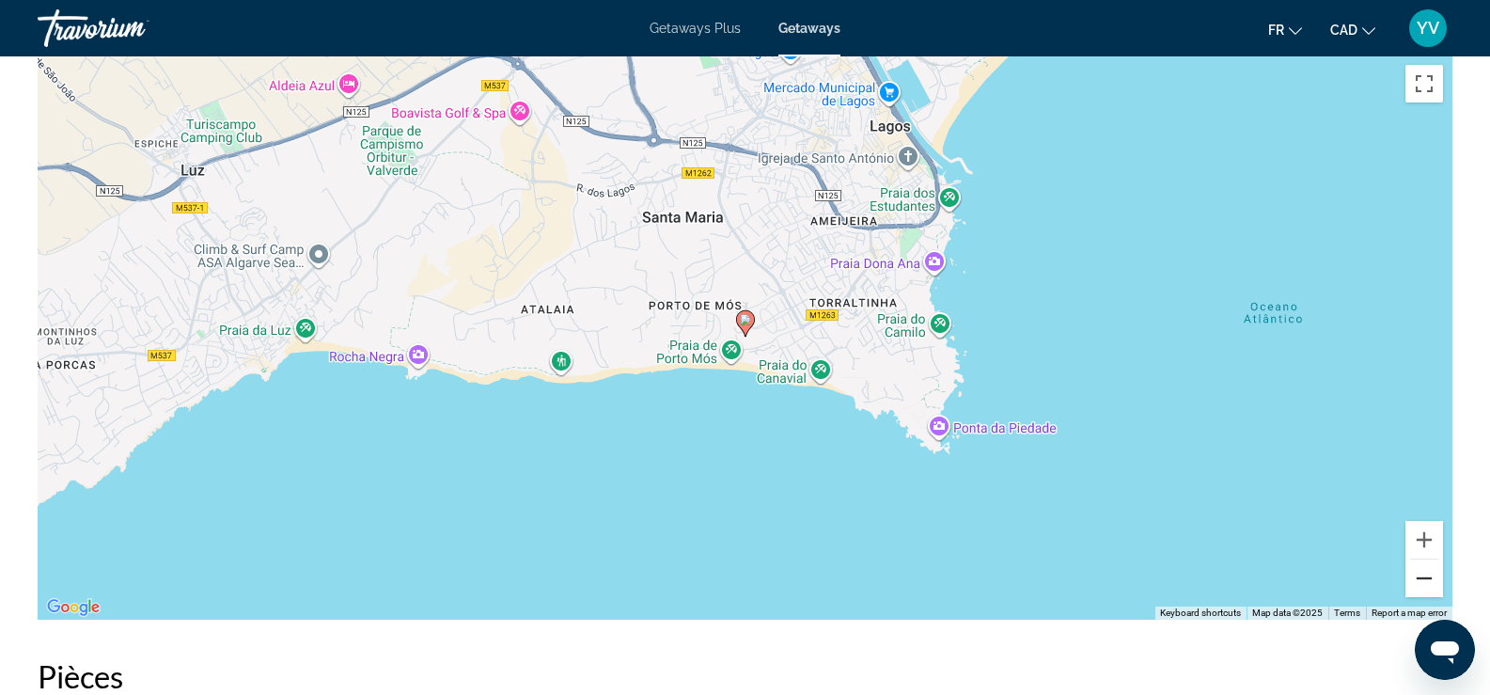
click at [1428, 571] on button "Zoom out" at bounding box center [1424, 578] width 38 height 38
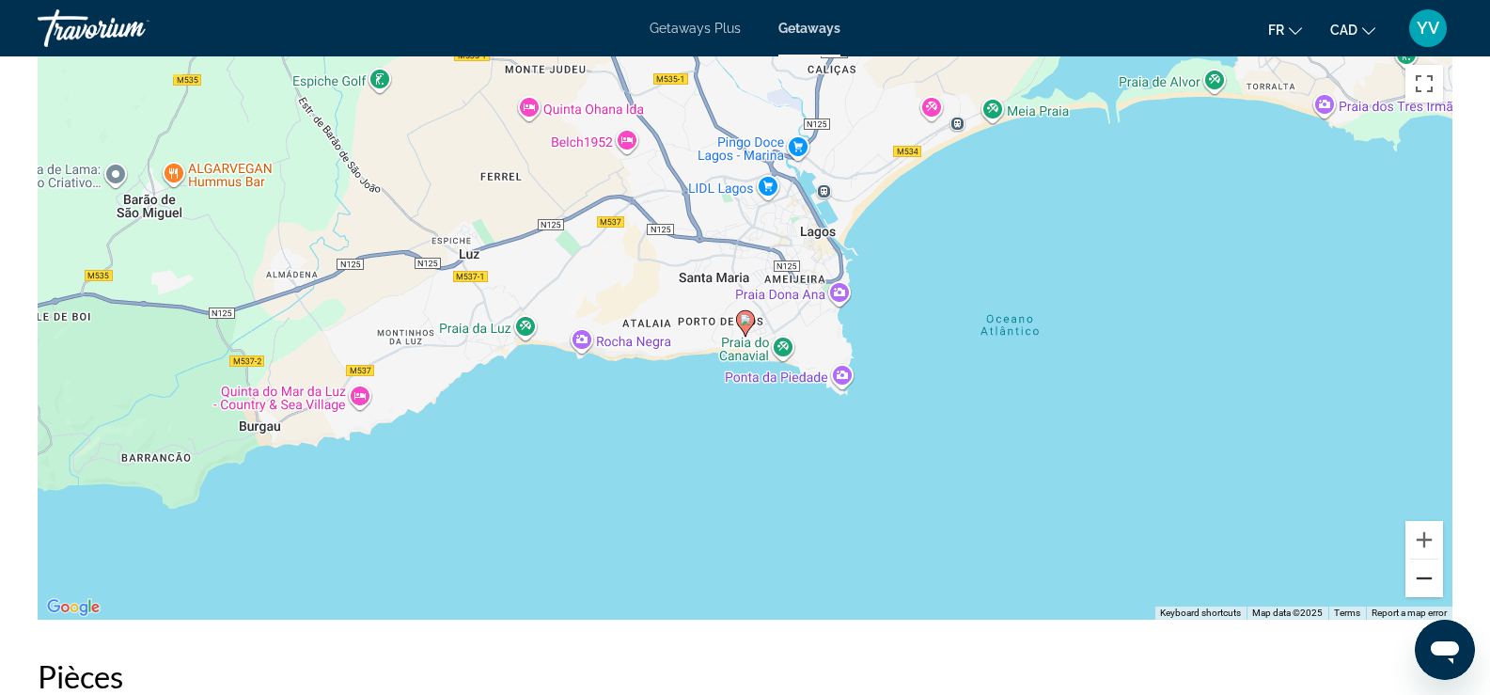
click at [1428, 571] on button "Zoom out" at bounding box center [1424, 578] width 38 height 38
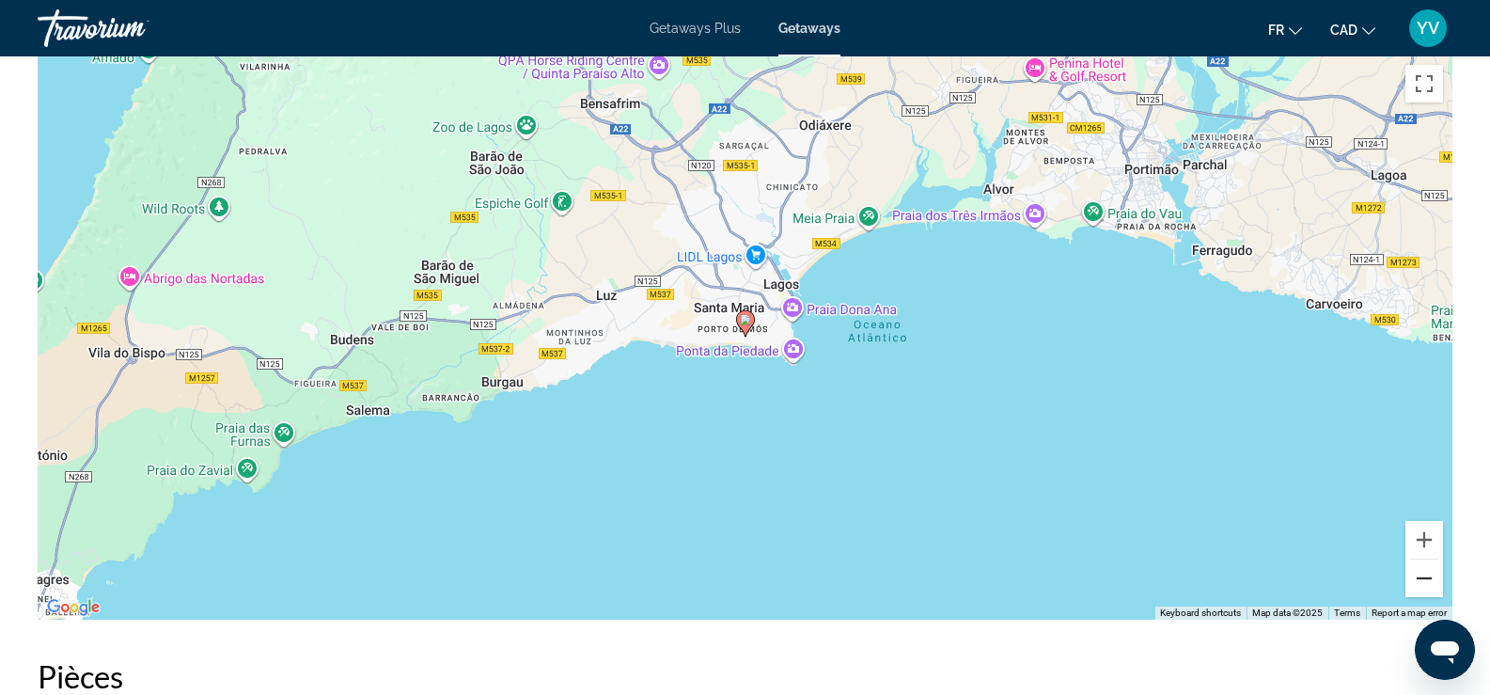
click at [1428, 571] on button "Zoom out" at bounding box center [1424, 578] width 38 height 38
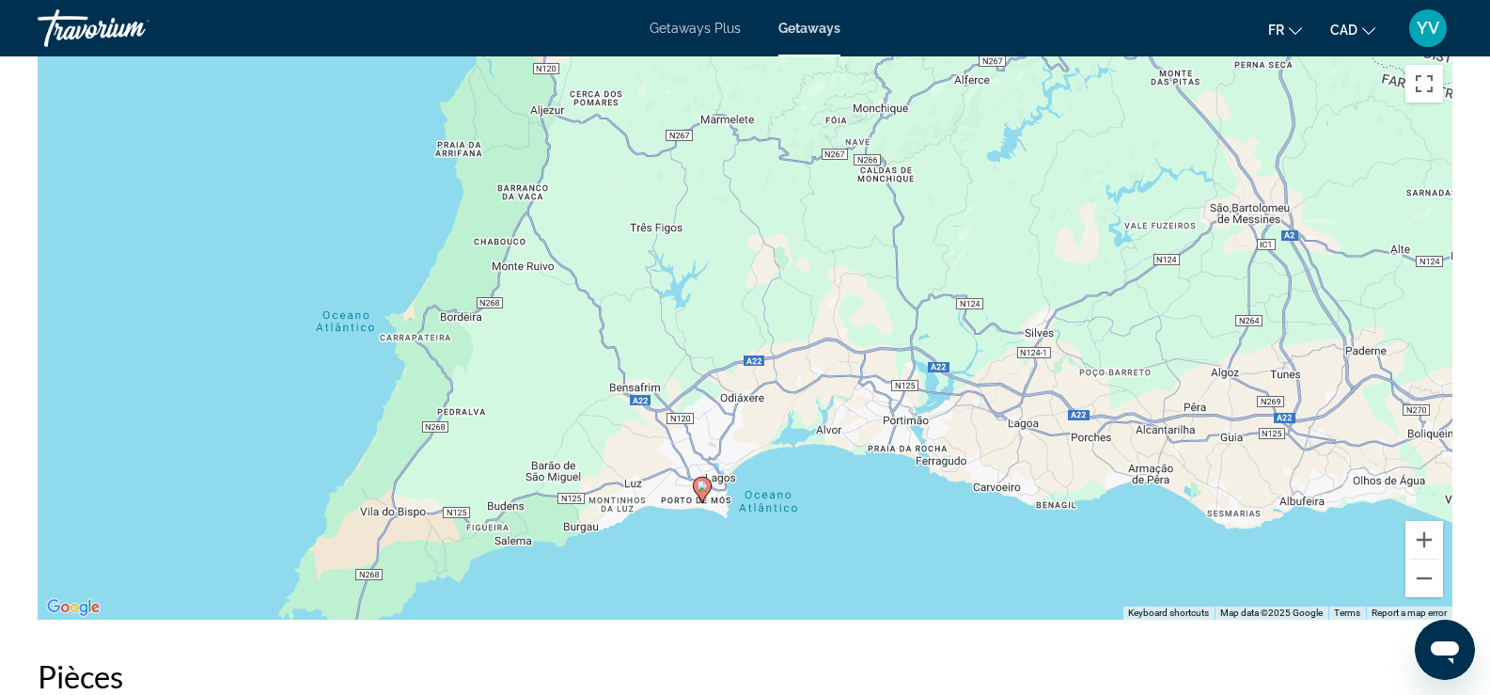
drag, startPoint x: 918, startPoint y: 374, endPoint x: 874, endPoint y: 547, distance: 178.5
click at [874, 547] on div "To activate drag with keyboard, press Alt + Enter. Once in keyboard drag state,…" at bounding box center [745, 337] width 1415 height 564
click at [1424, 567] on button "Zoom out" at bounding box center [1424, 578] width 38 height 38
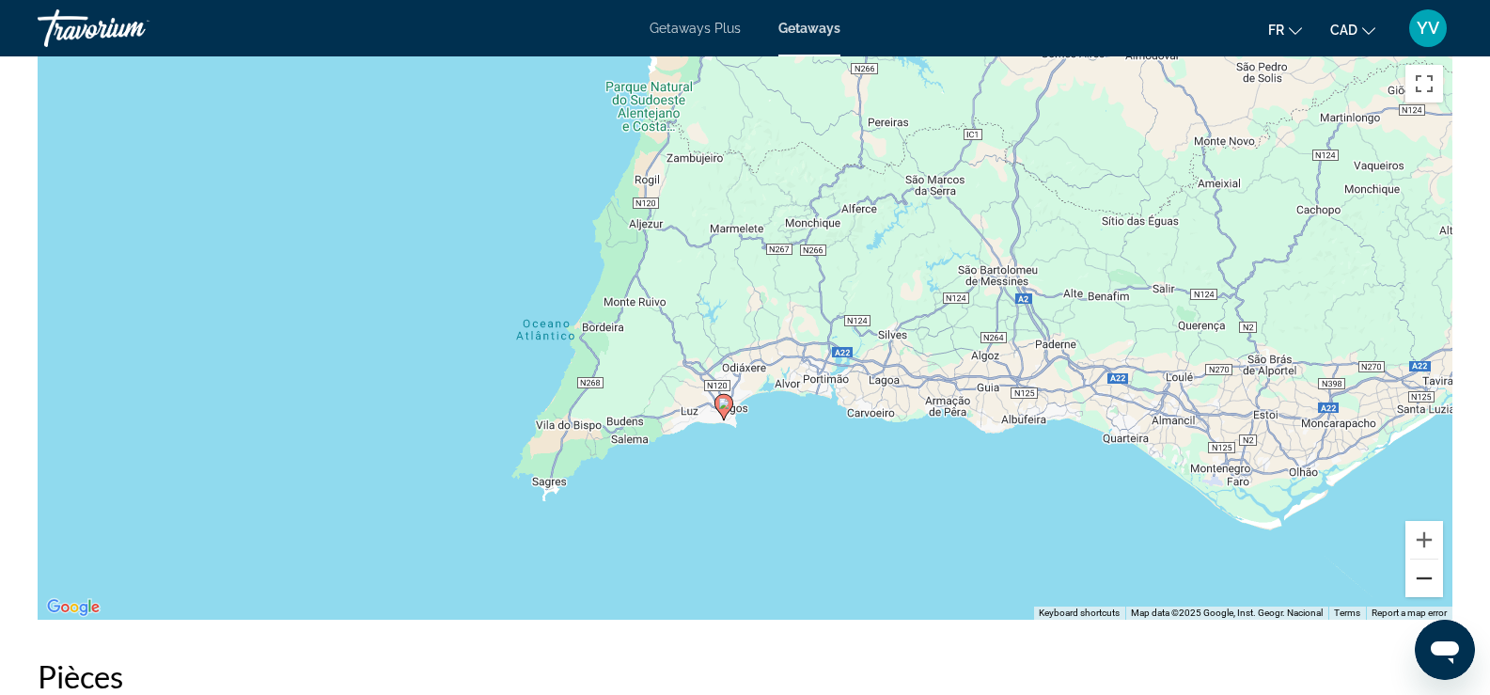
click at [1424, 567] on button "Zoom out" at bounding box center [1424, 578] width 38 height 38
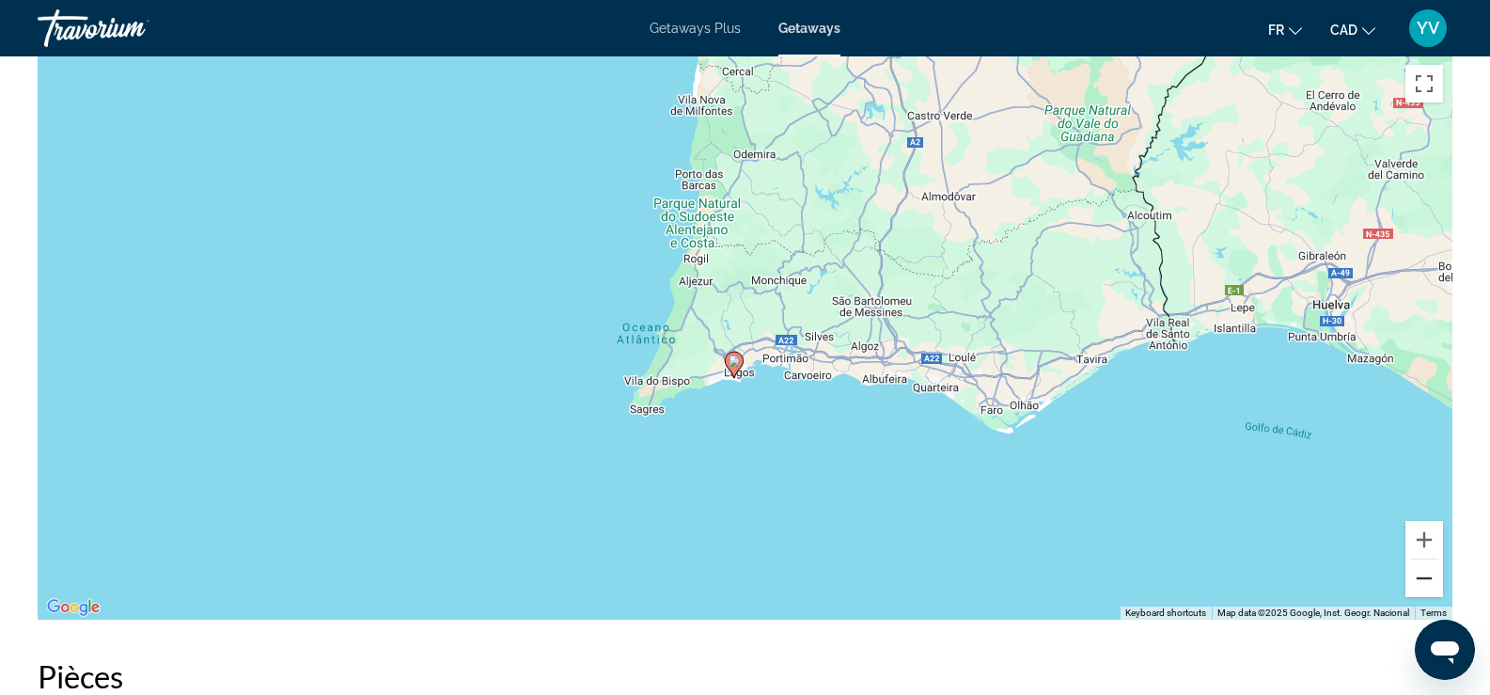
click at [1424, 567] on button "Zoom out" at bounding box center [1424, 578] width 38 height 38
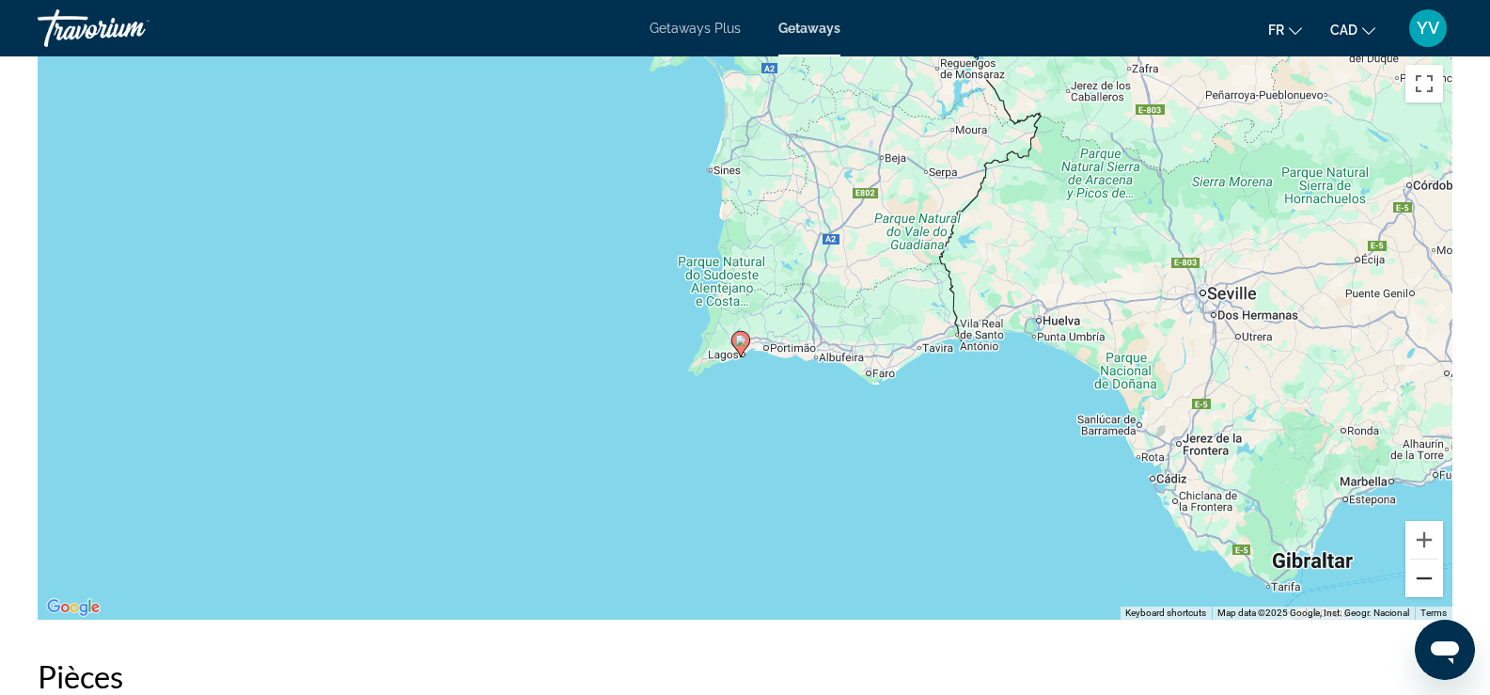
click at [1424, 567] on button "Zoom out" at bounding box center [1424, 578] width 38 height 38
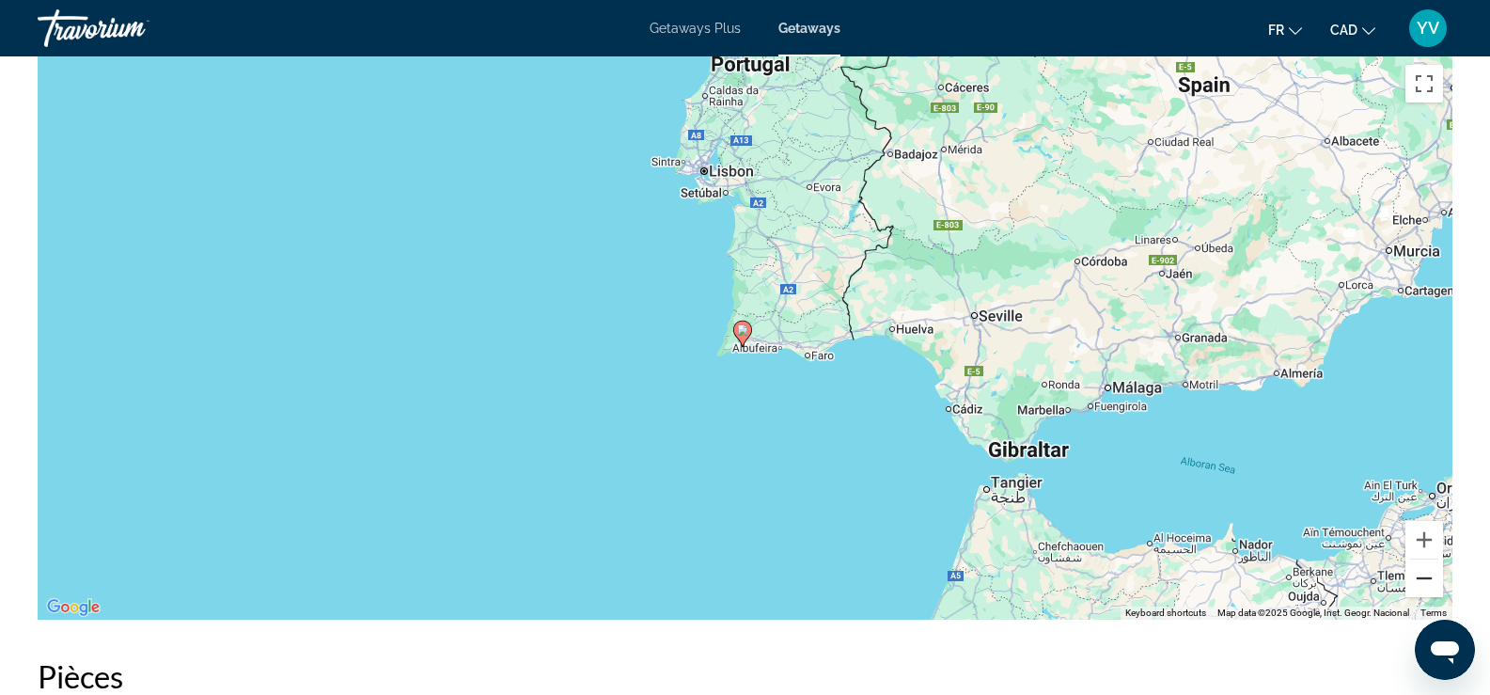
click at [1424, 567] on button "Zoom out" at bounding box center [1424, 578] width 38 height 38
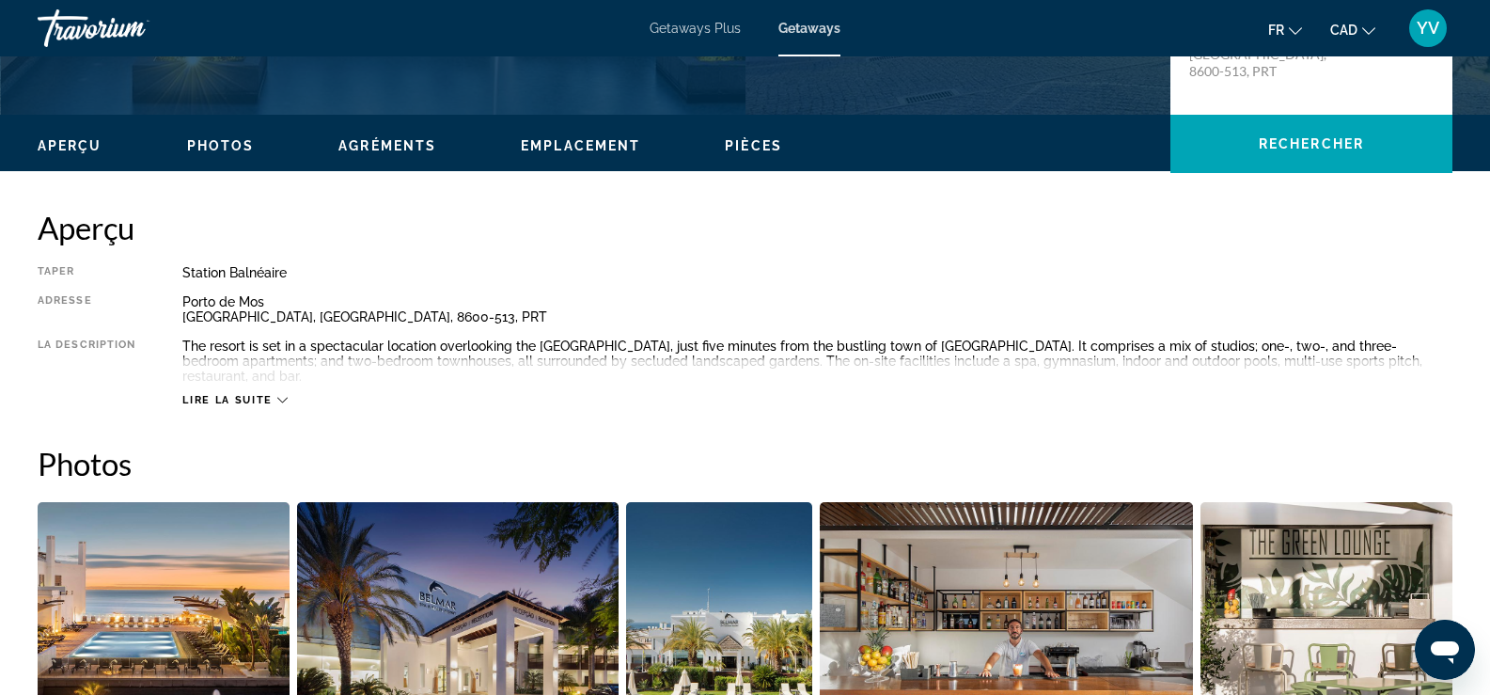
scroll to position [501, 0]
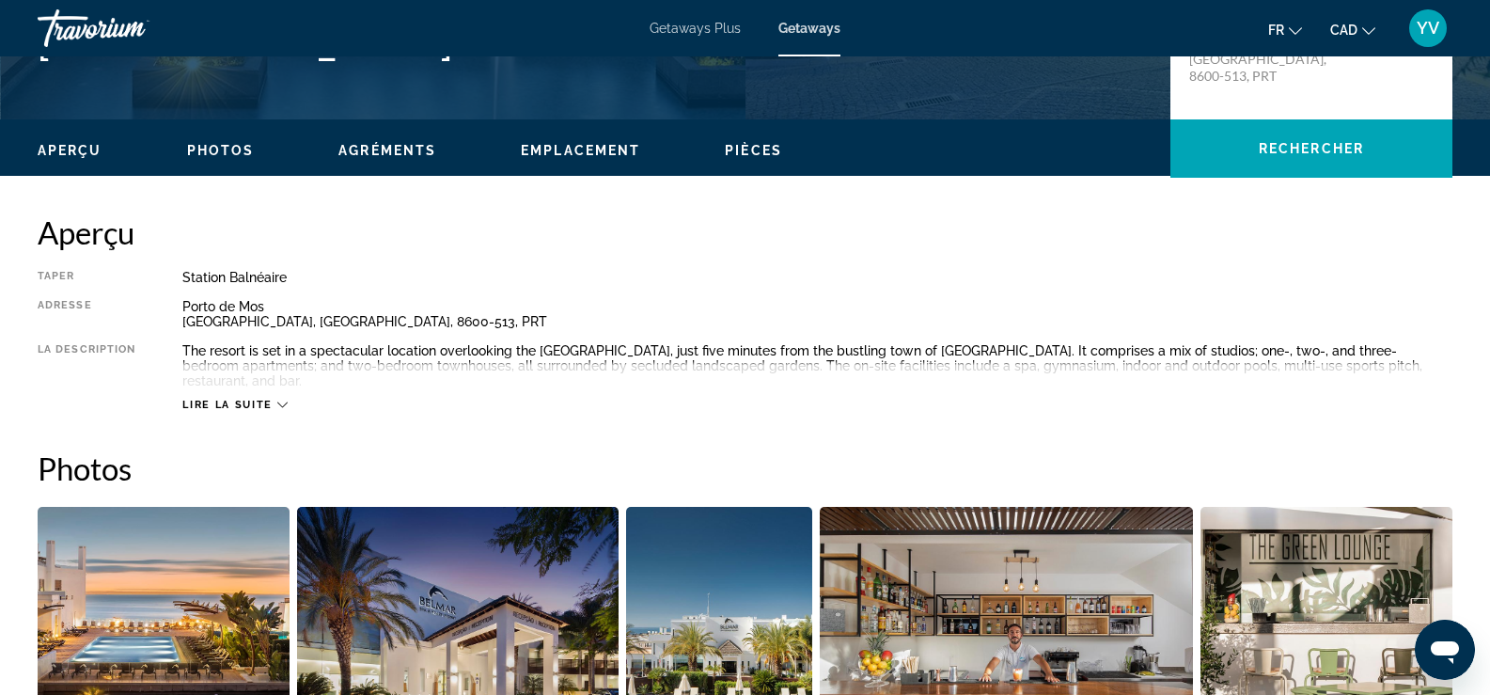
click at [414, 153] on span "Agréments" at bounding box center [387, 150] width 98 height 15
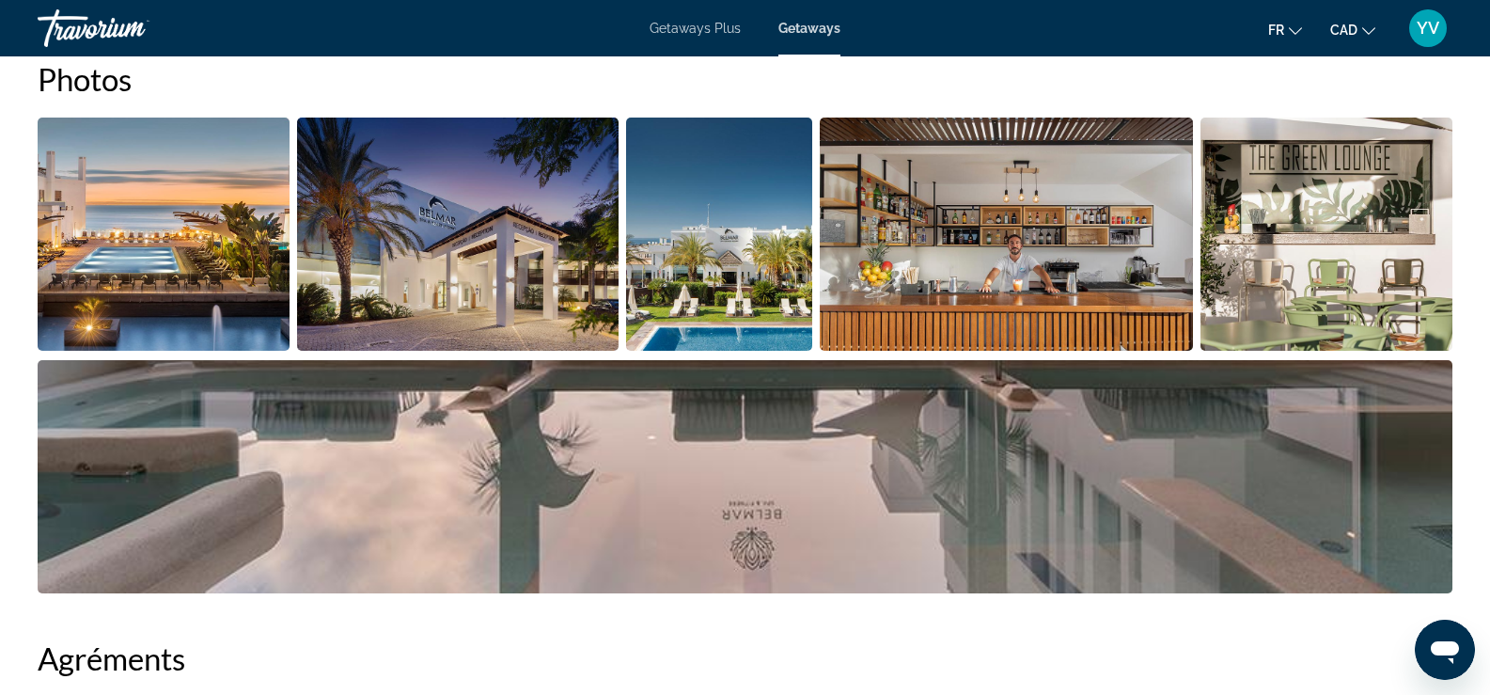
scroll to position [462, 0]
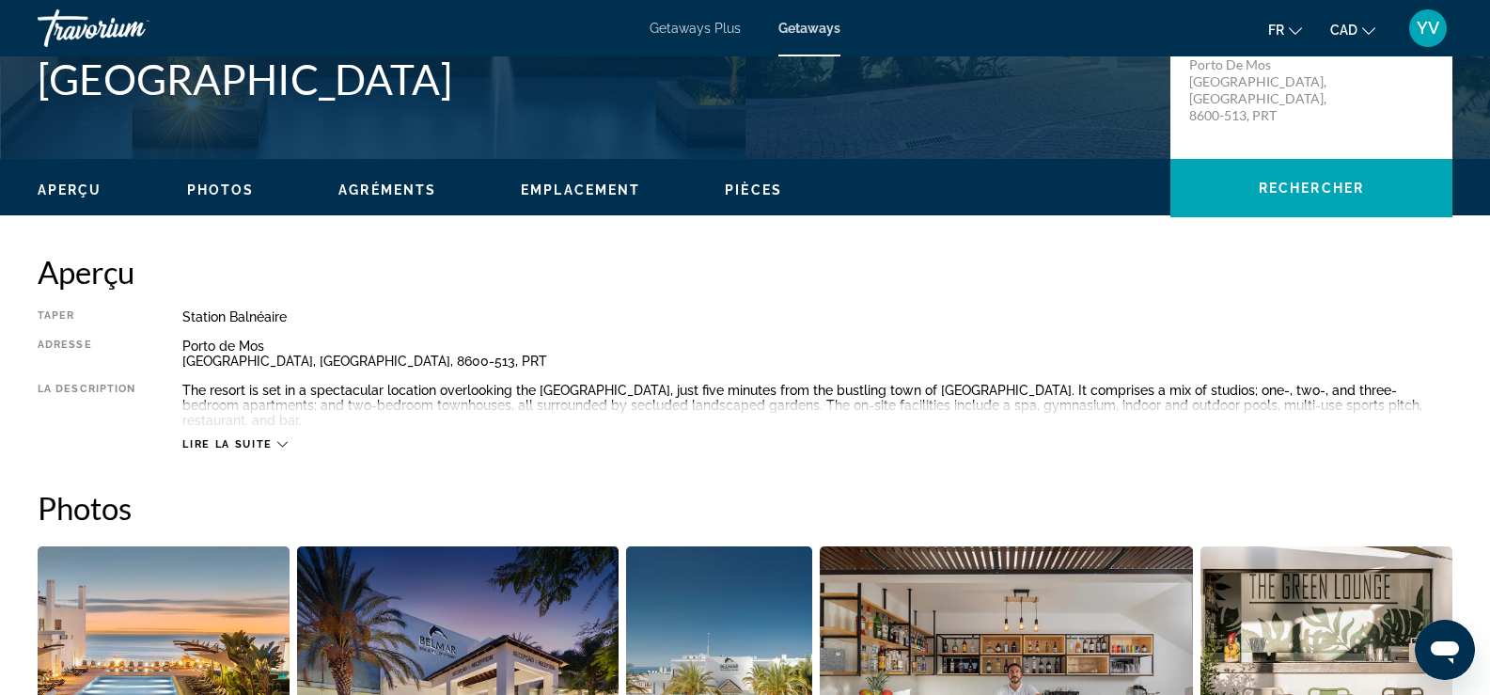
click at [754, 194] on span "Pièces" at bounding box center [753, 189] width 57 height 15
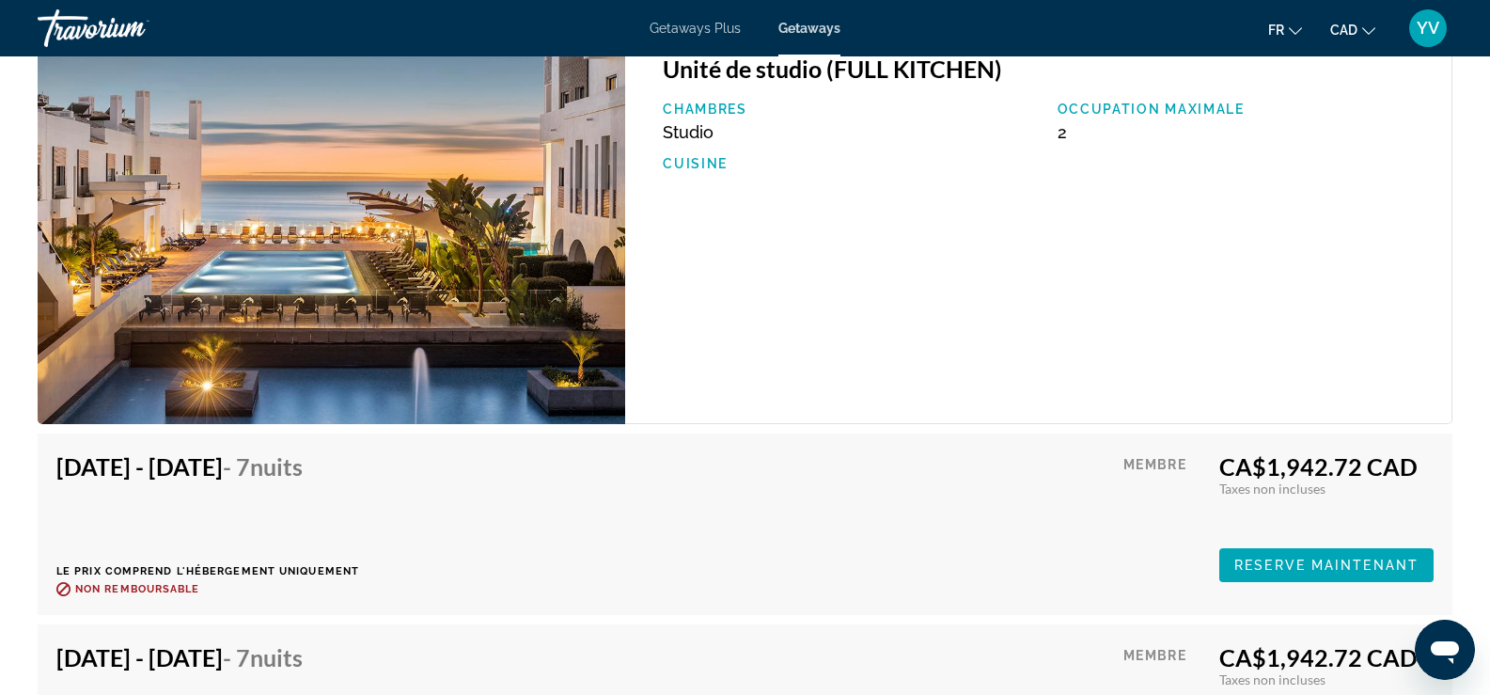
scroll to position [3415, 0]
